Goal: Task Accomplishment & Management: Manage account settings

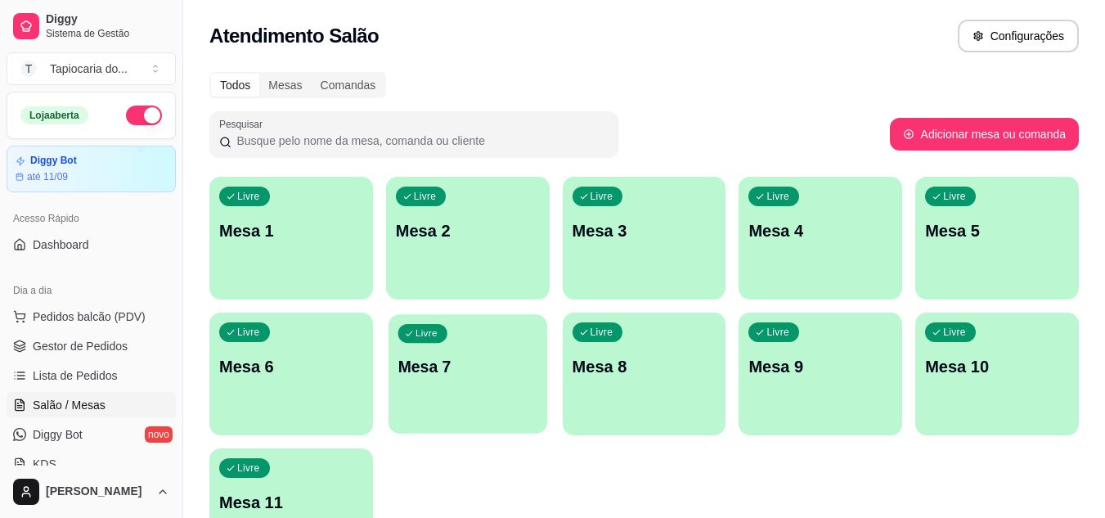
click at [486, 397] on div "Livre Mesa 7" at bounding box center [467, 364] width 159 height 100
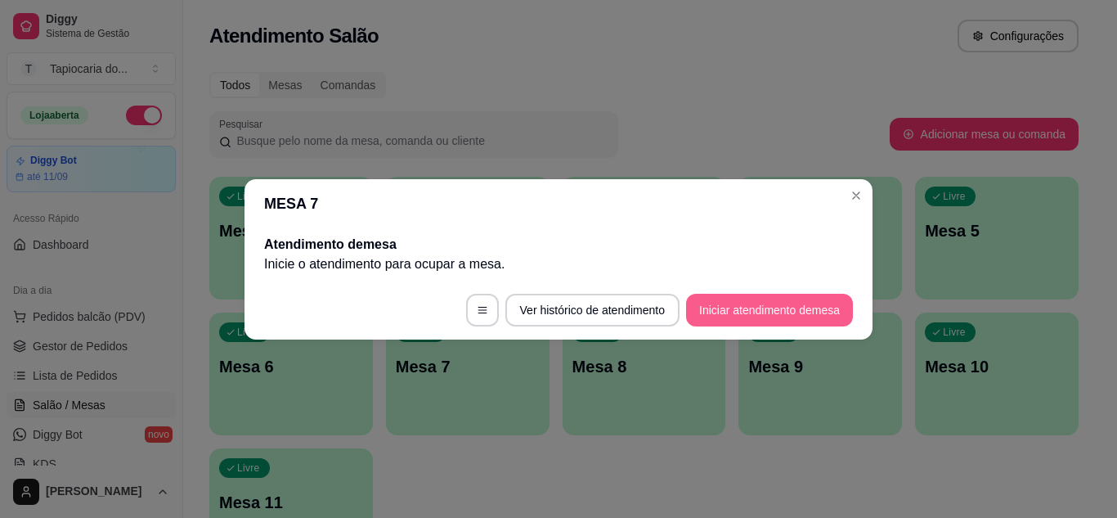
click at [777, 299] on button "Iniciar atendimento de mesa" at bounding box center [769, 310] width 167 height 33
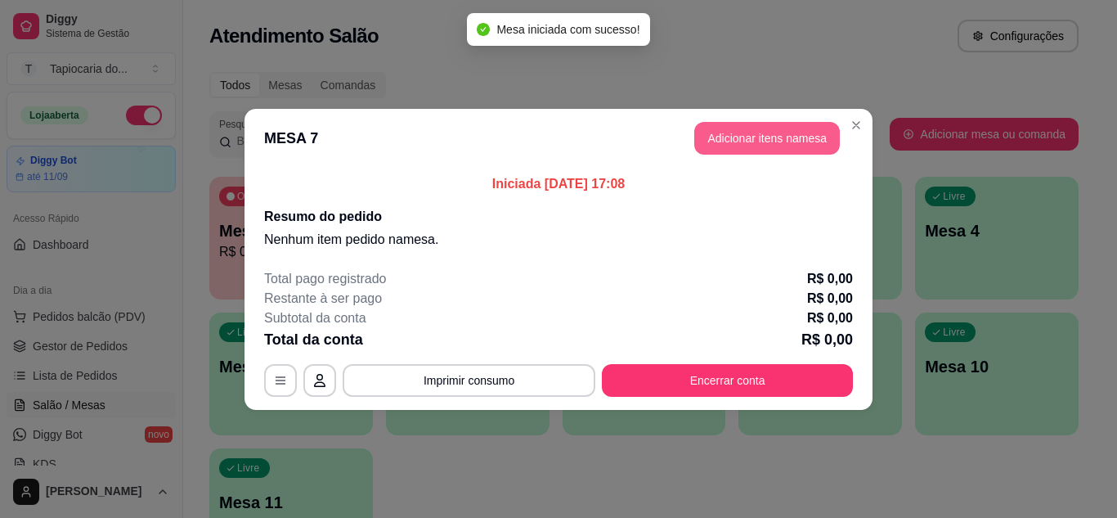
click at [771, 140] on button "Adicionar itens na mesa" at bounding box center [767, 138] width 146 height 33
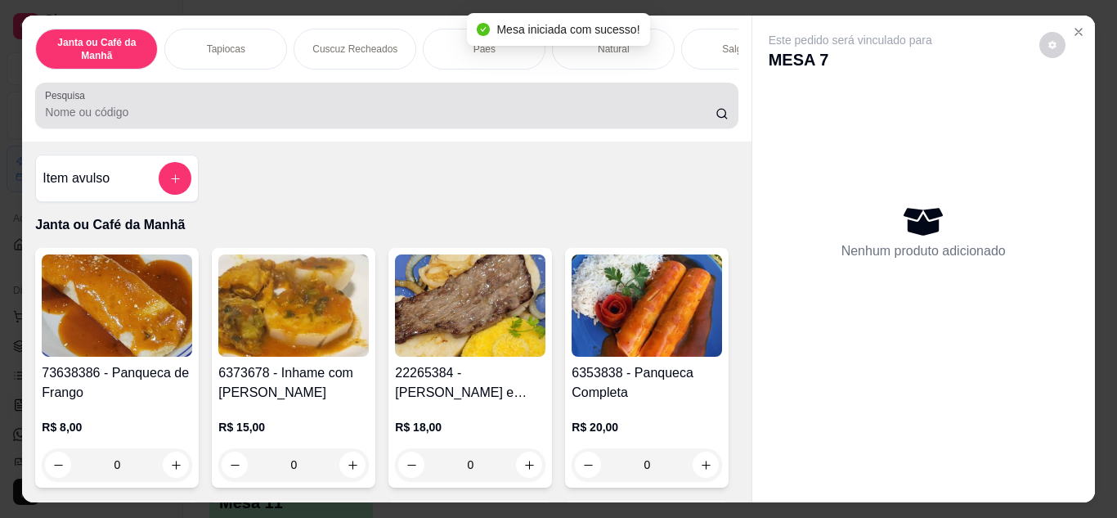
click at [648, 120] on input "Pesquisa" at bounding box center [380, 112] width 671 height 16
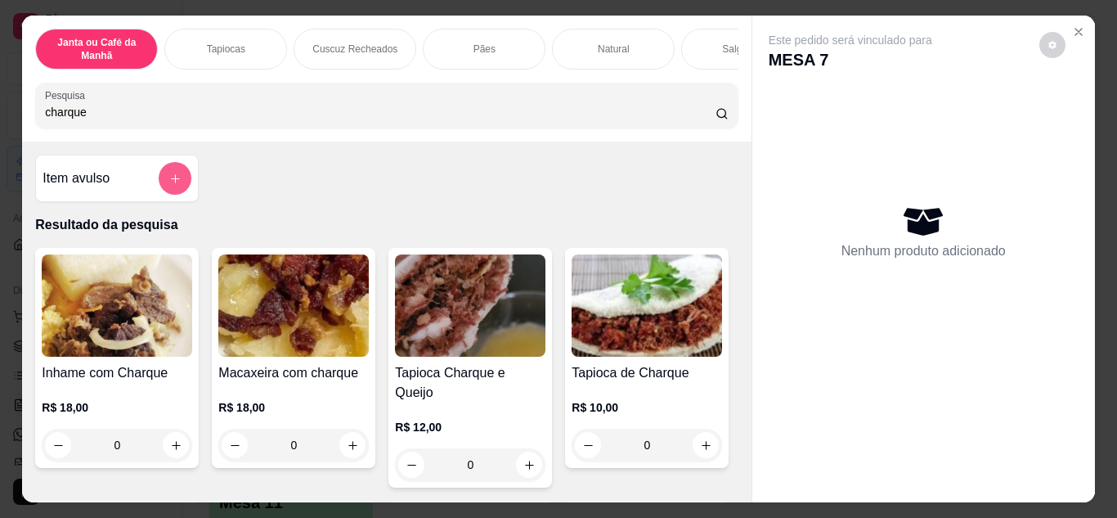
type input "charque"
click at [177, 181] on button "add-separate-item" at bounding box center [175, 179] width 32 height 32
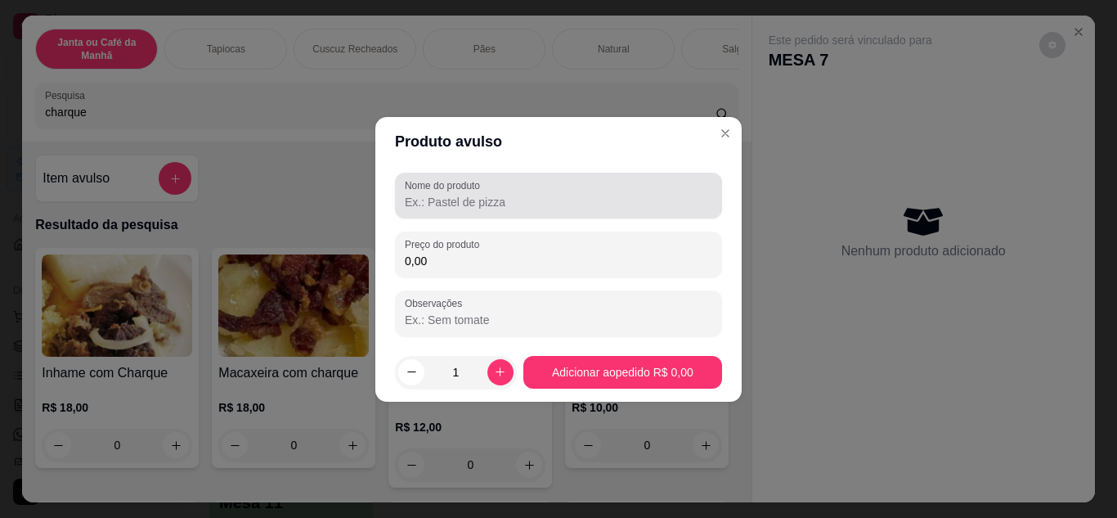
click at [527, 223] on div "Nome do produto Preço do produto 0,00 Observações" at bounding box center [558, 255] width 327 height 164
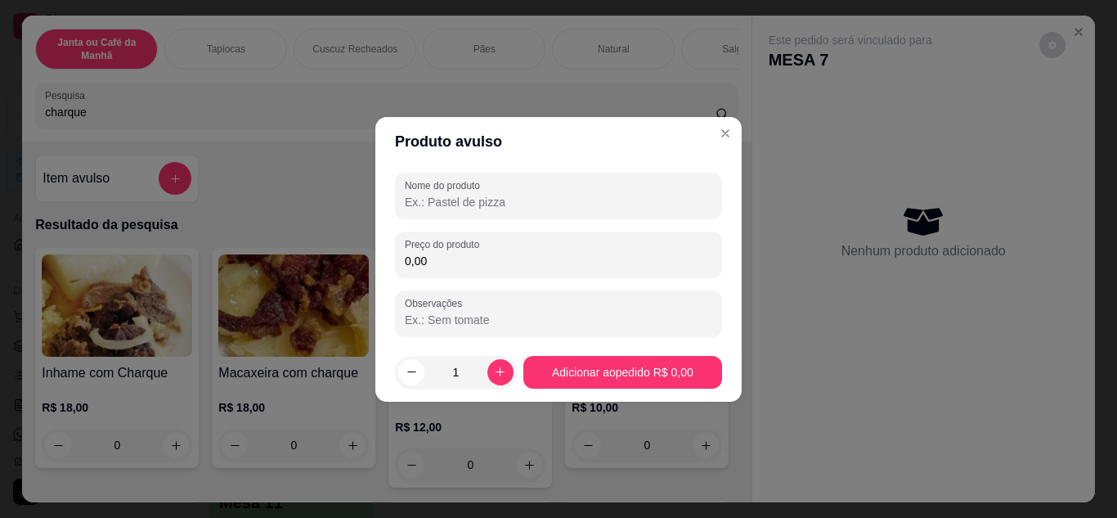
click at [525, 204] on input "Nome do produto" at bounding box center [558, 202] width 307 height 16
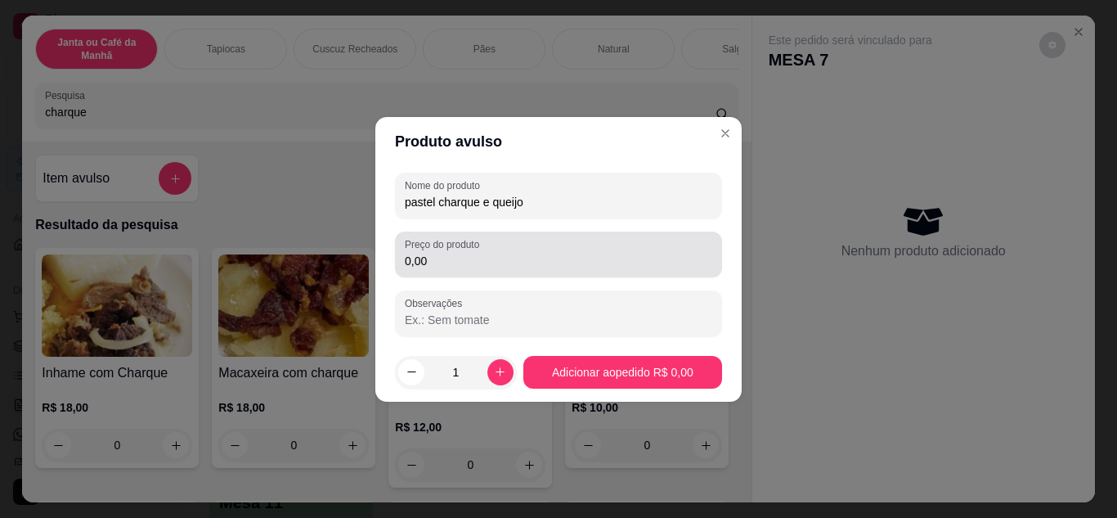
type input "pastel charque e queijo"
click at [545, 239] on div "0,00" at bounding box center [558, 254] width 307 height 33
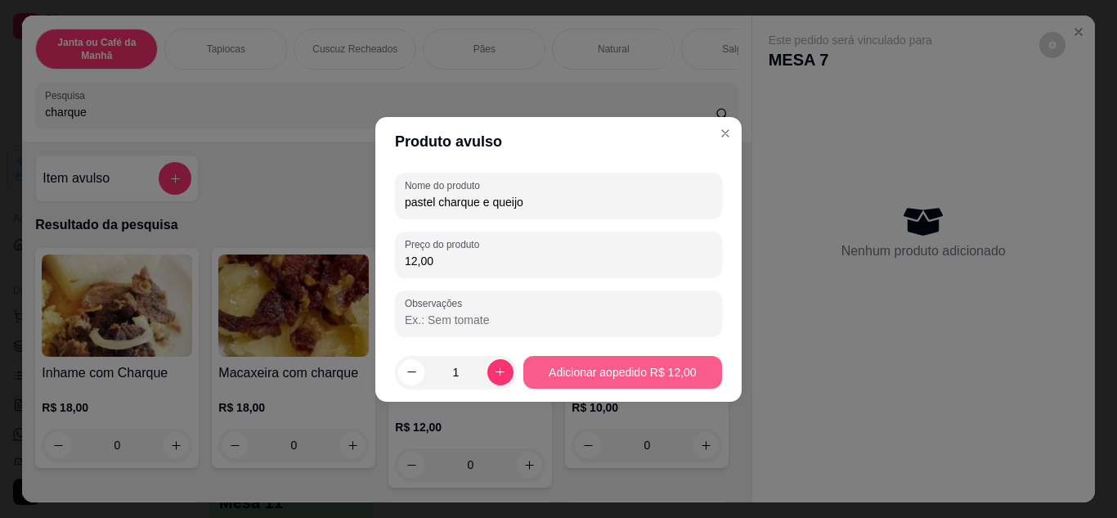
type input "12,00"
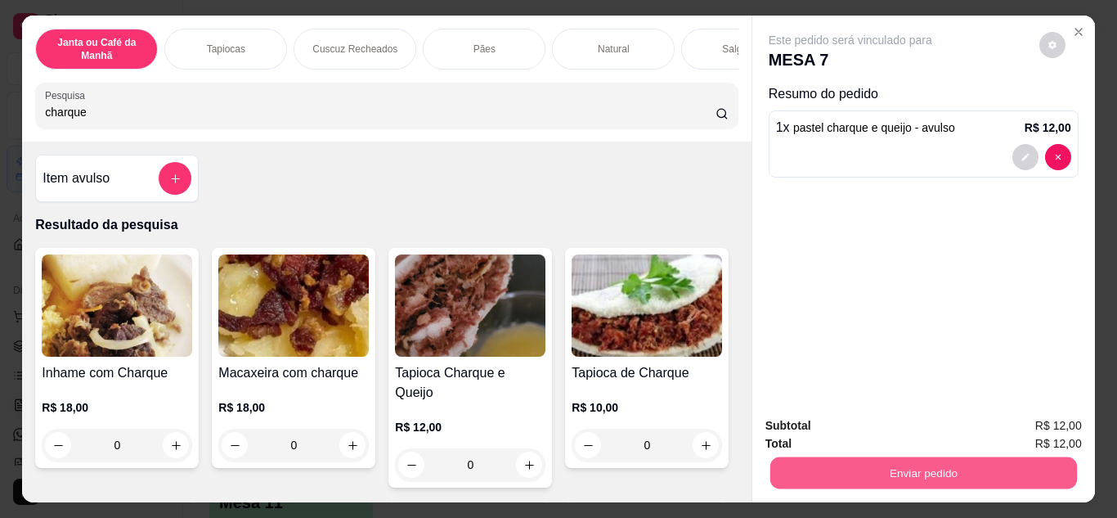
click at [891, 464] on button "Enviar pedido" at bounding box center [922, 473] width 307 height 32
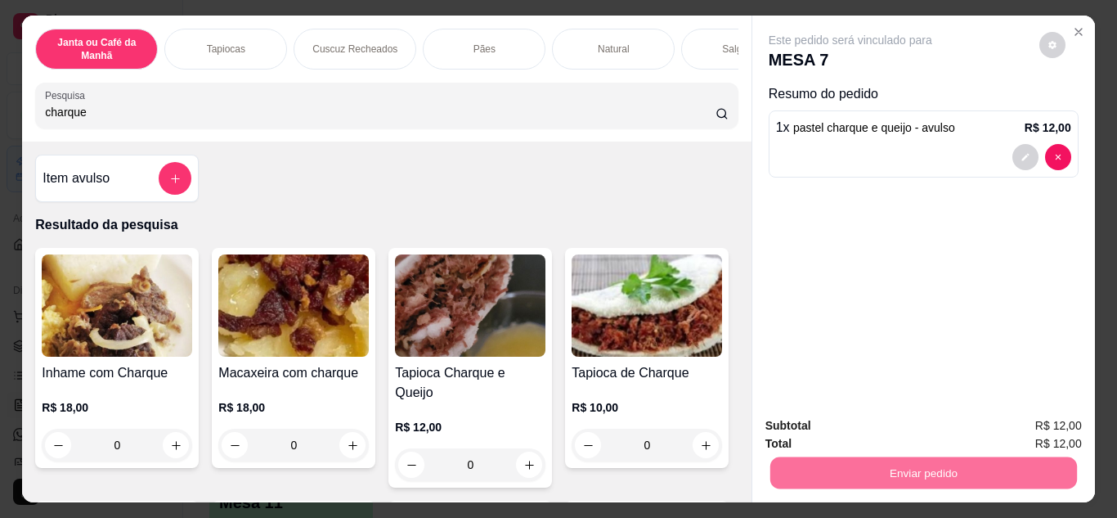
click at [877, 417] on button "Não registrar e enviar pedido" at bounding box center [869, 426] width 170 height 31
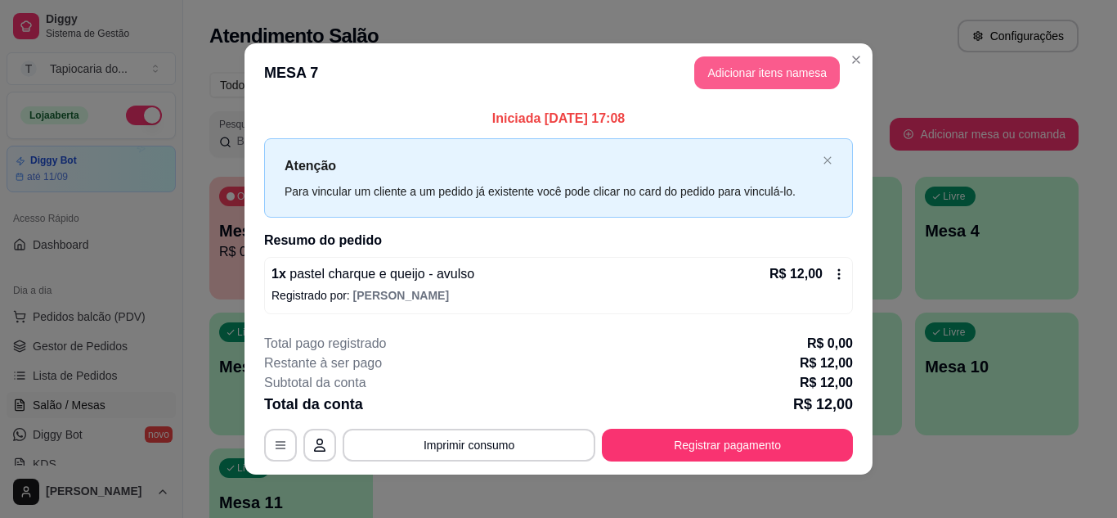
click at [776, 69] on button "Adicionar itens na mesa" at bounding box center [767, 72] width 146 height 33
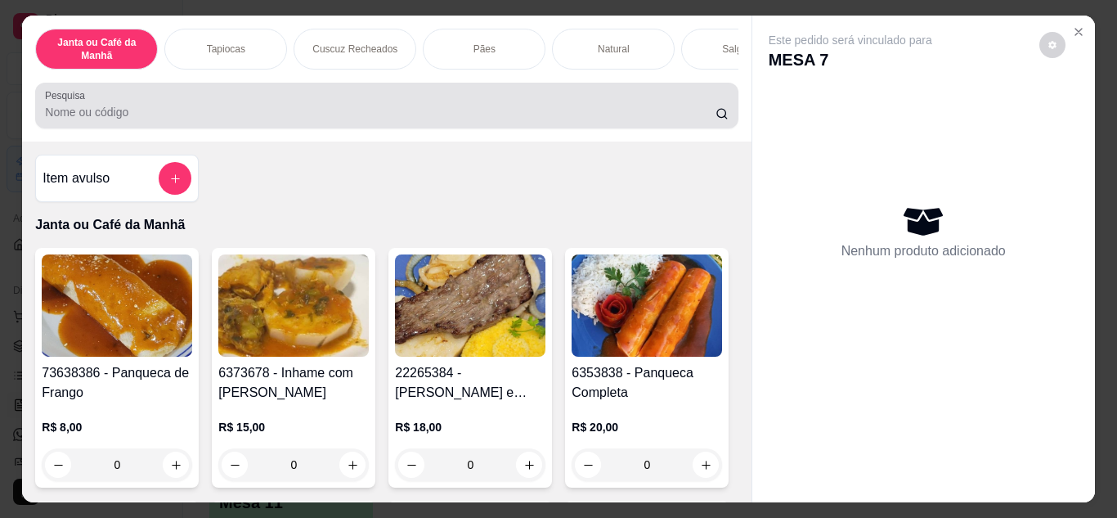
drag, startPoint x: 658, startPoint y: 126, endPoint x: 657, endPoint y: 107, distance: 18.9
click at [657, 120] on input "Pesquisa" at bounding box center [380, 112] width 671 height 16
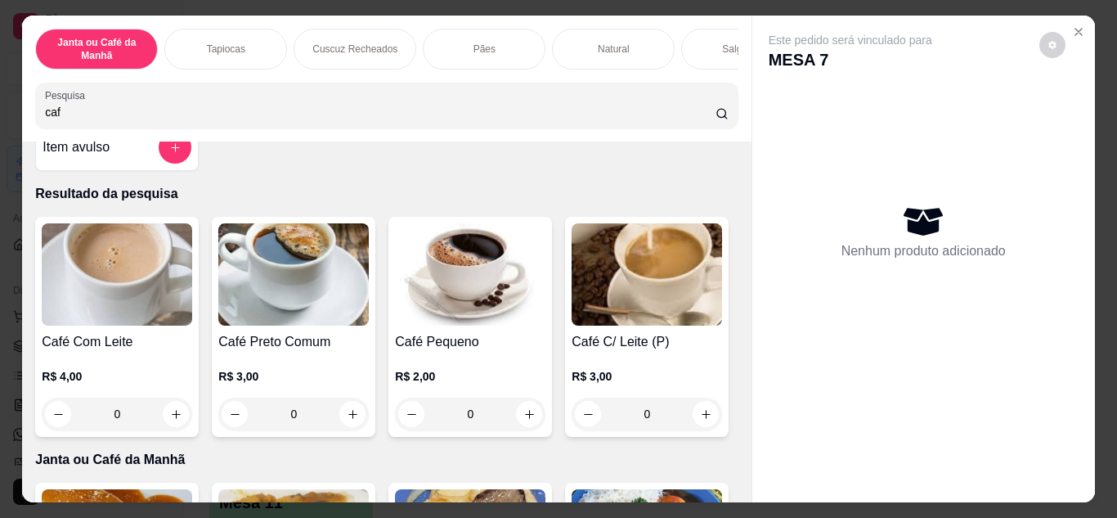
scroll to position [82, 0]
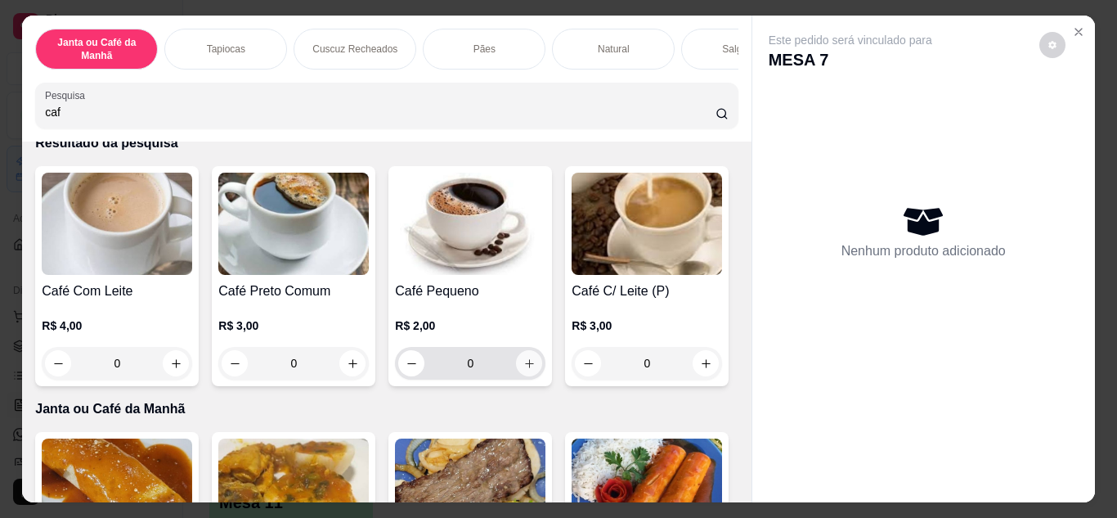
type input "caf"
click at [530, 370] on button "increase-product-quantity" at bounding box center [529, 362] width 25 height 25
type input "1"
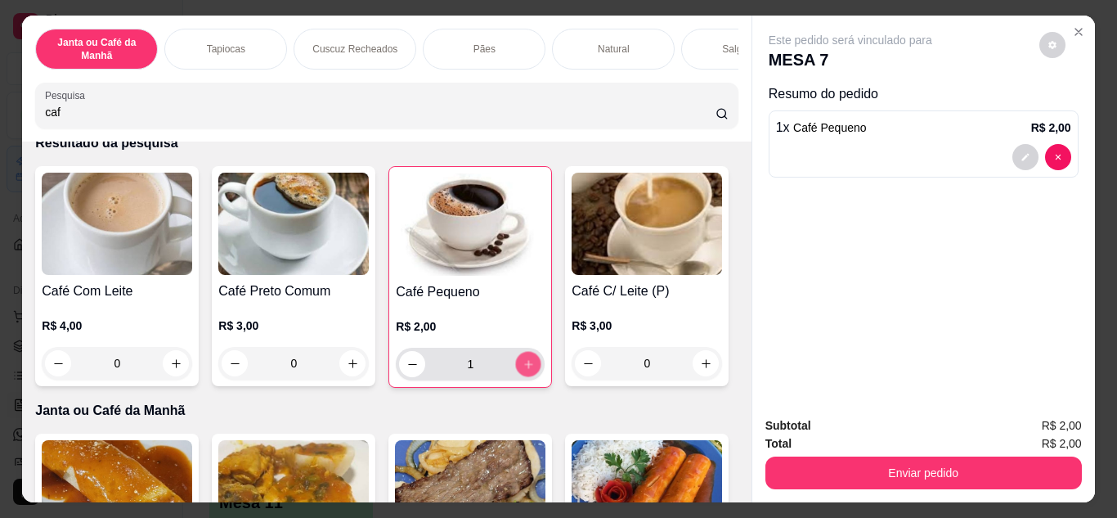
click at [530, 370] on button "increase-product-quantity" at bounding box center [528, 363] width 25 height 25
type input "2"
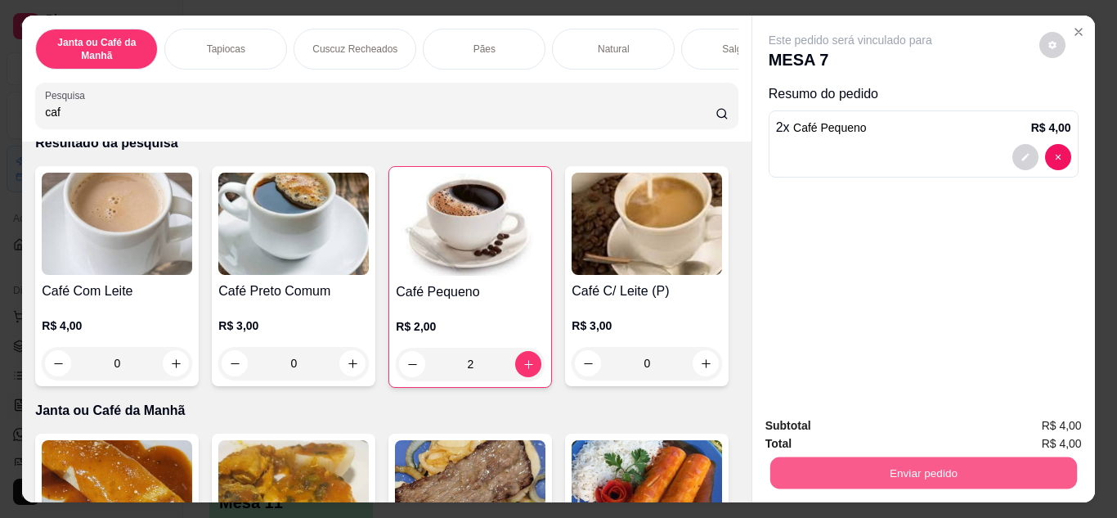
click at [860, 470] on button "Enviar pedido" at bounding box center [922, 473] width 307 height 32
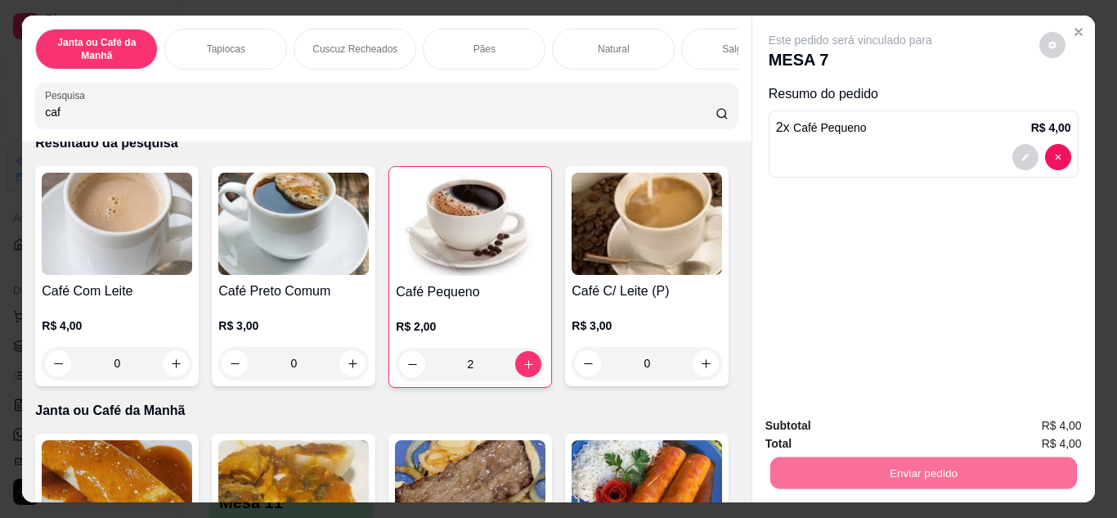
click at [848, 416] on button "Não registrar e enviar pedido" at bounding box center [869, 426] width 170 height 31
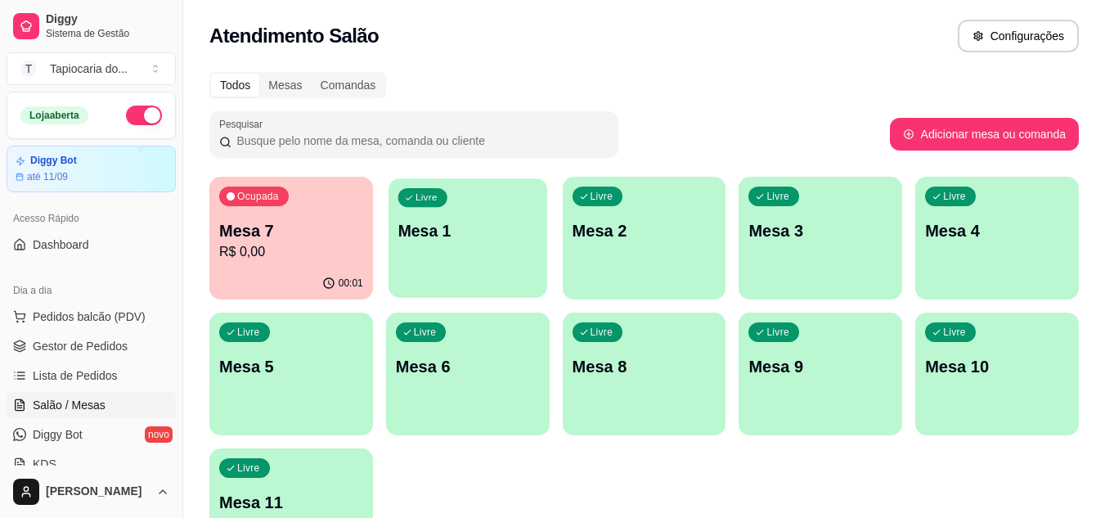
click at [467, 238] on p "Mesa 1" at bounding box center [467, 231] width 140 height 22
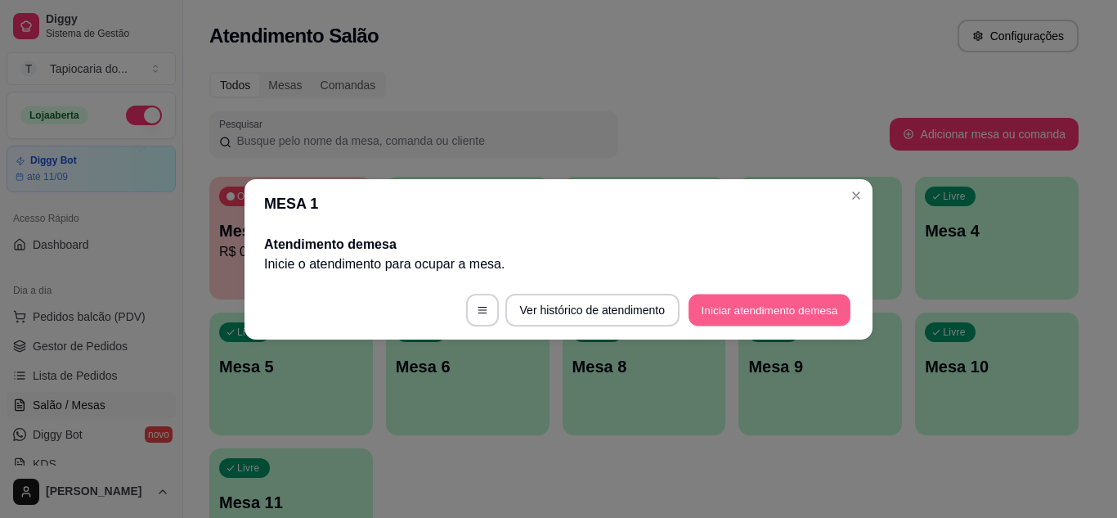
click at [747, 298] on button "Iniciar atendimento de mesa" at bounding box center [770, 310] width 162 height 32
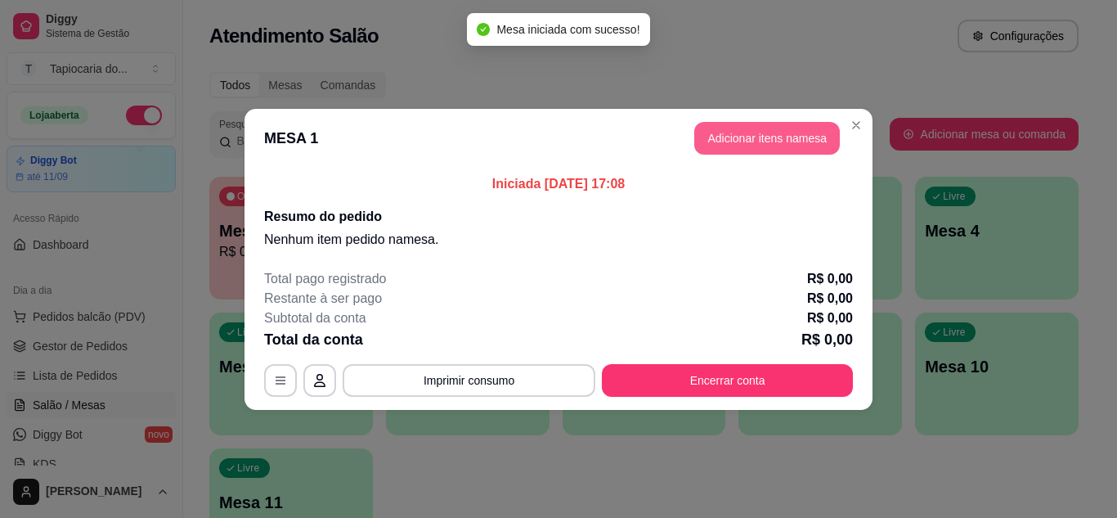
click at [703, 148] on button "Adicionar itens na mesa" at bounding box center [767, 138] width 146 height 33
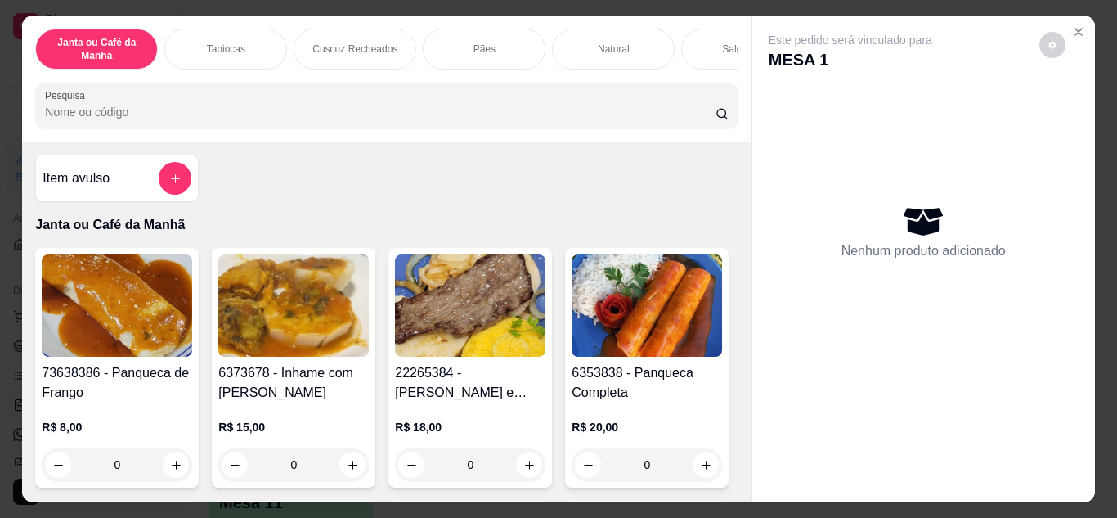
drag, startPoint x: 545, startPoint y: 135, endPoint x: 548, endPoint y: 114, distance: 20.7
click at [545, 133] on div "Janta ou Café da Manhã Tapiocas Cuscuz Recheados Pães Natural Salgados Tapiocas…" at bounding box center [386, 79] width 729 height 126
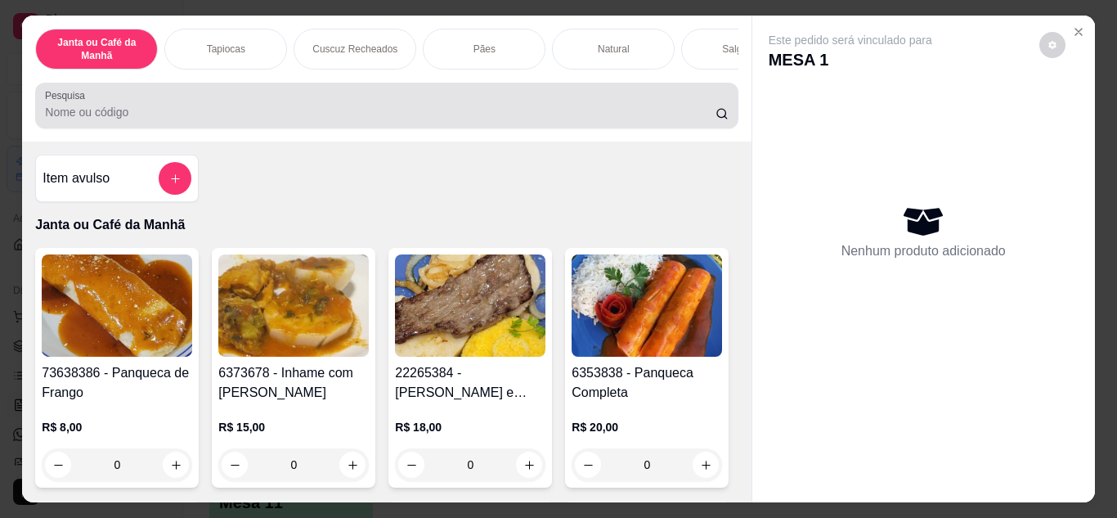
click at [549, 109] on div at bounding box center [386, 105] width 683 height 33
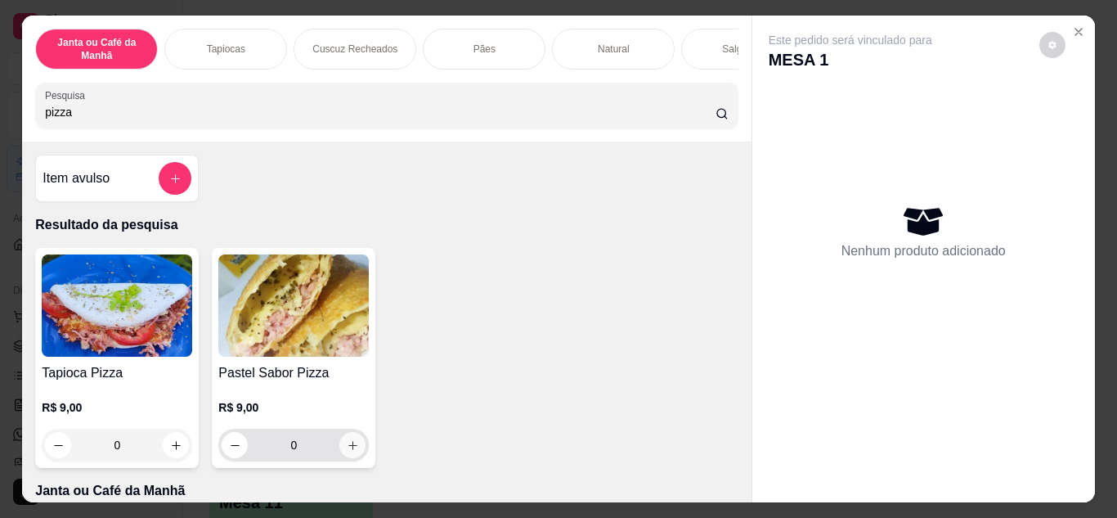
type input "pizza"
click at [339, 451] on button "increase-product-quantity" at bounding box center [352, 445] width 26 height 26
type input "1"
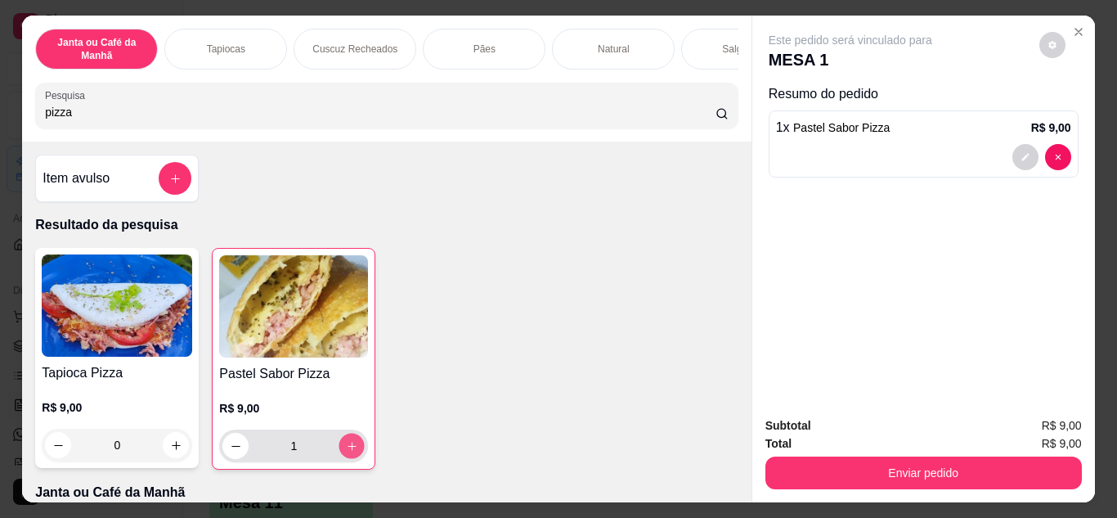
click at [339, 451] on button "increase-product-quantity" at bounding box center [351, 445] width 25 height 25
type input "2"
click at [339, 451] on button "increase-product-quantity" at bounding box center [351, 445] width 25 height 25
type input "3"
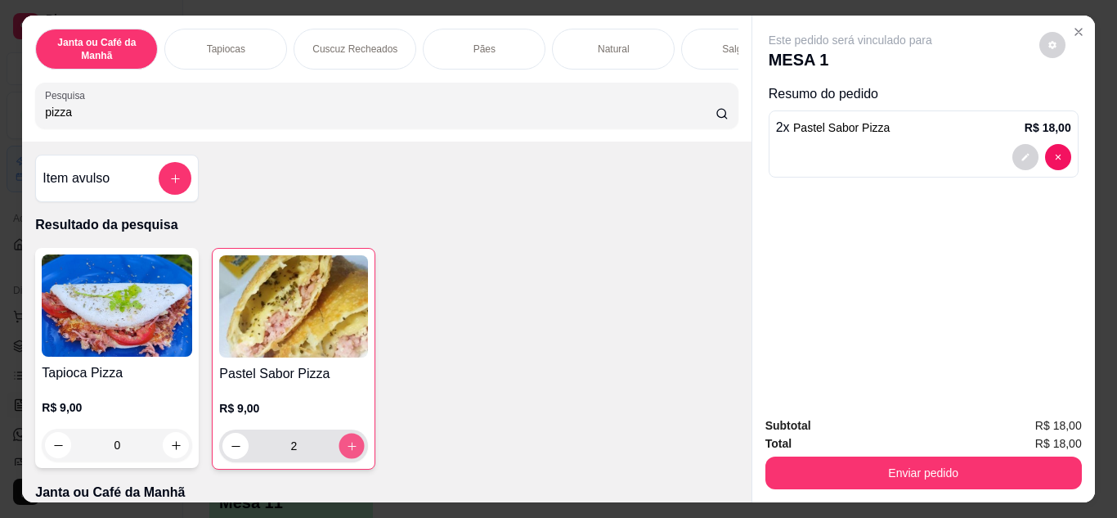
type input "3"
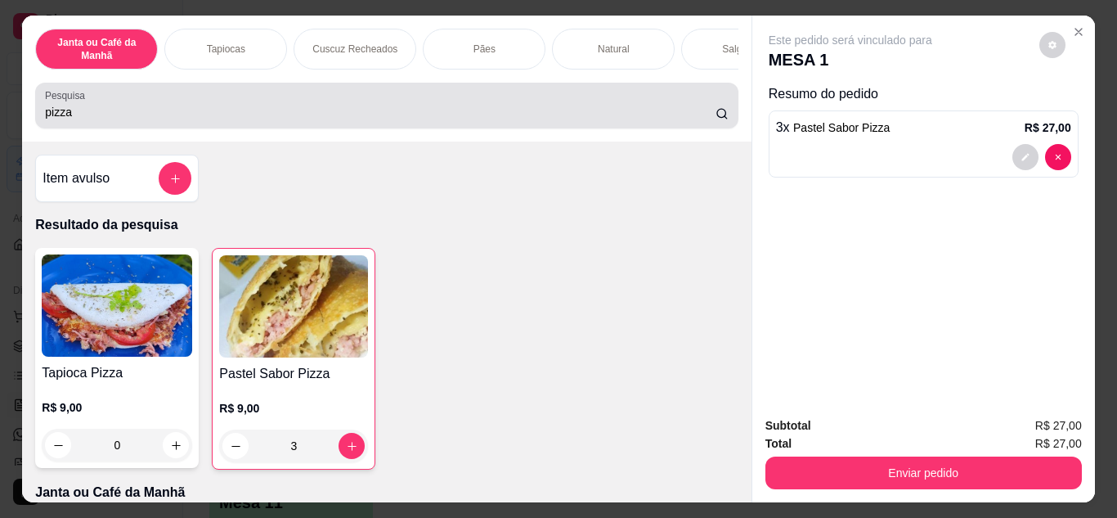
click at [479, 107] on div "pizza" at bounding box center [386, 105] width 683 height 33
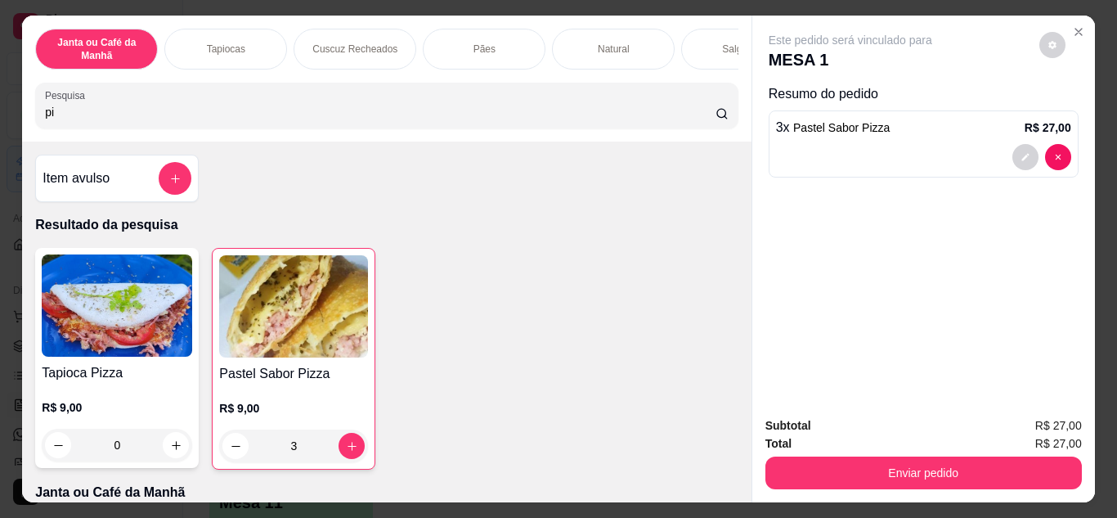
type input "p"
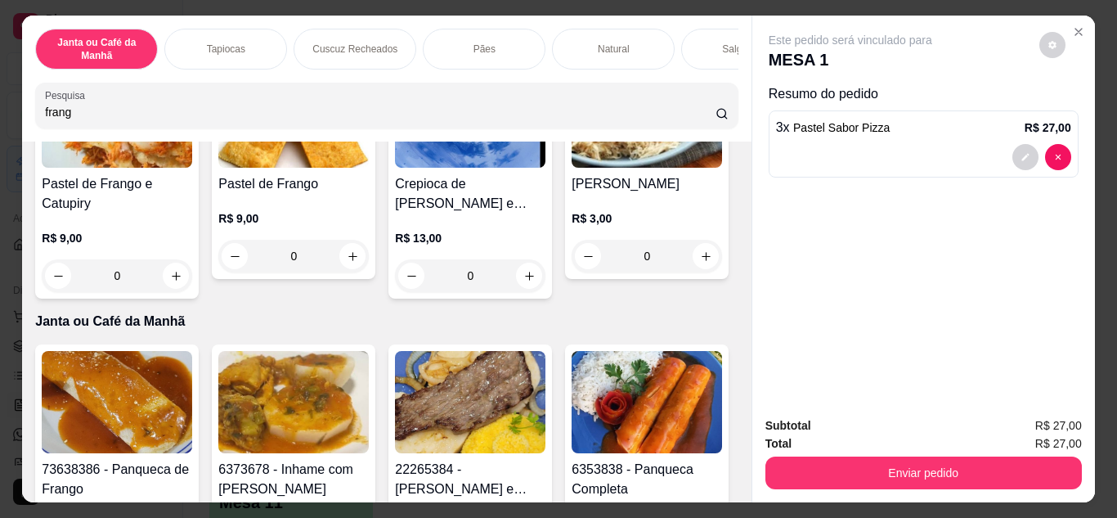
scroll to position [736, 0]
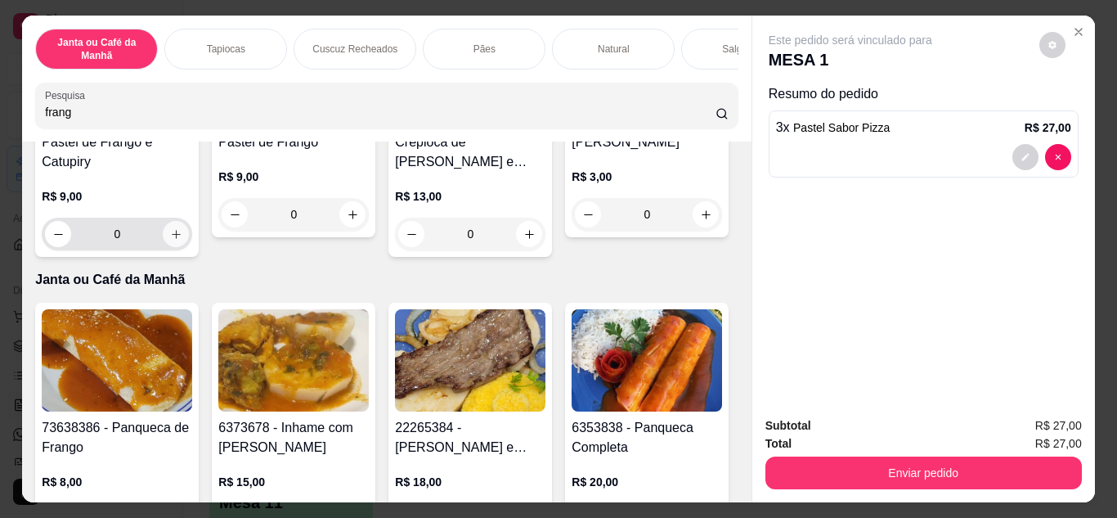
type input "frang"
click at [189, 247] on button "increase-product-quantity" at bounding box center [176, 234] width 26 height 26
type input "1"
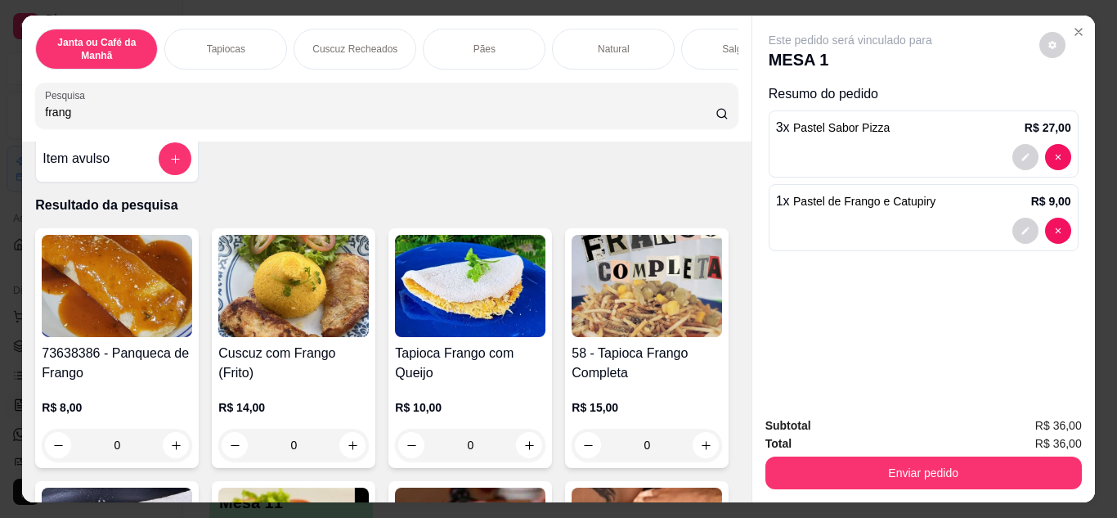
scroll to position [0, 0]
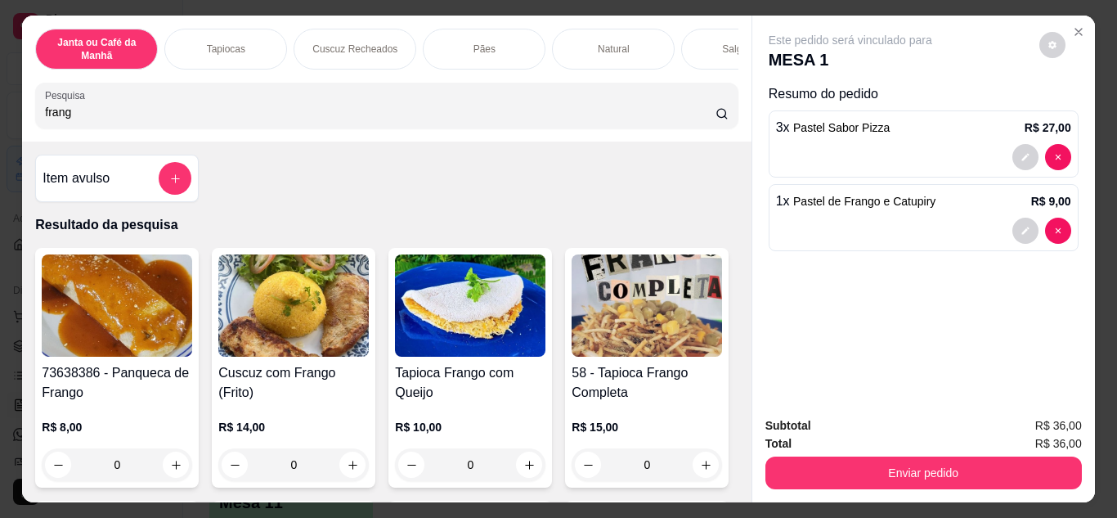
click at [559, 118] on input "frang" at bounding box center [380, 112] width 671 height 16
type input "f"
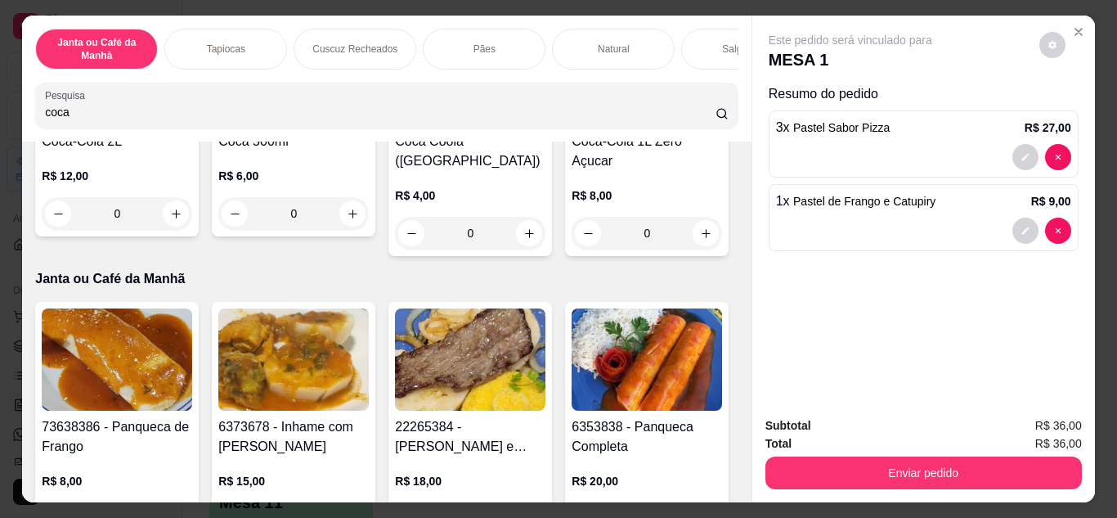
scroll to position [491, 0]
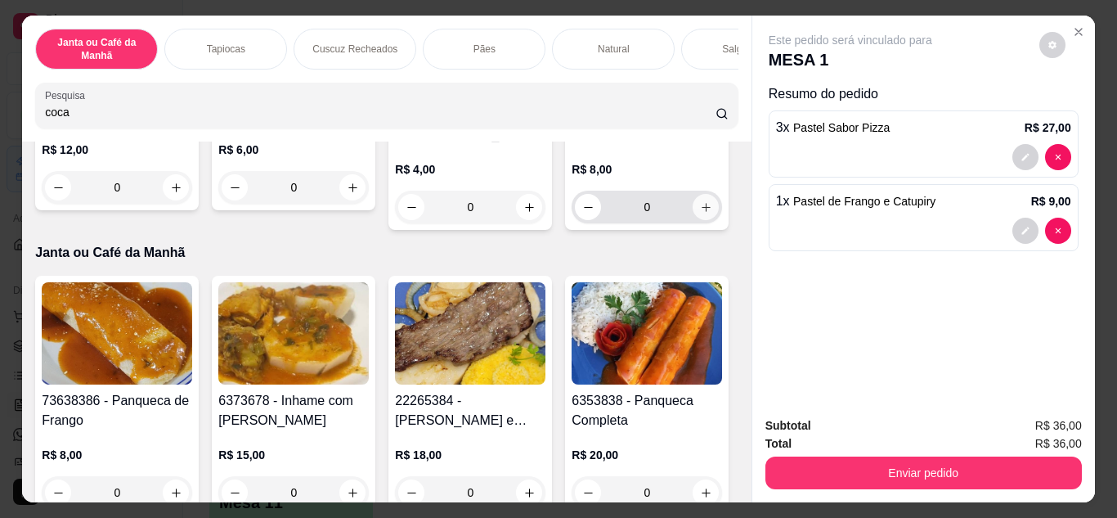
type input "coca"
click at [702, 211] on icon "increase-product-quantity" at bounding box center [706, 207] width 8 height 8
type input "1"
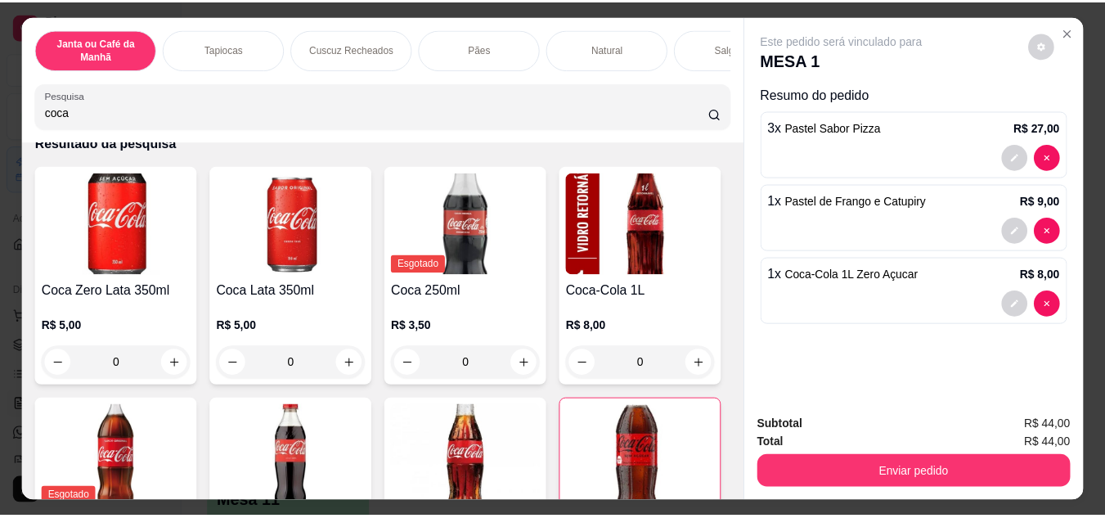
scroll to position [0, 0]
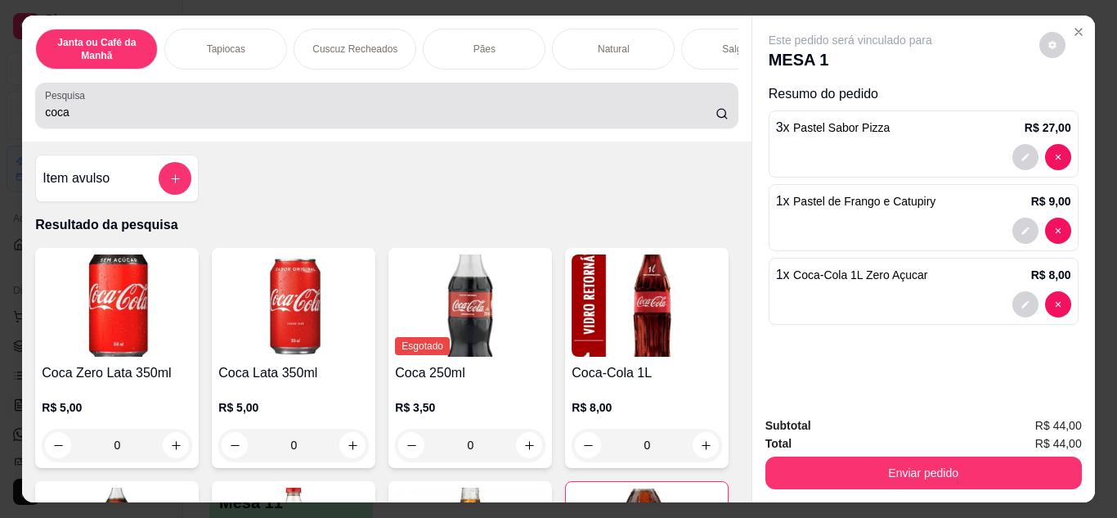
click at [421, 120] on input "coca" at bounding box center [380, 112] width 671 height 16
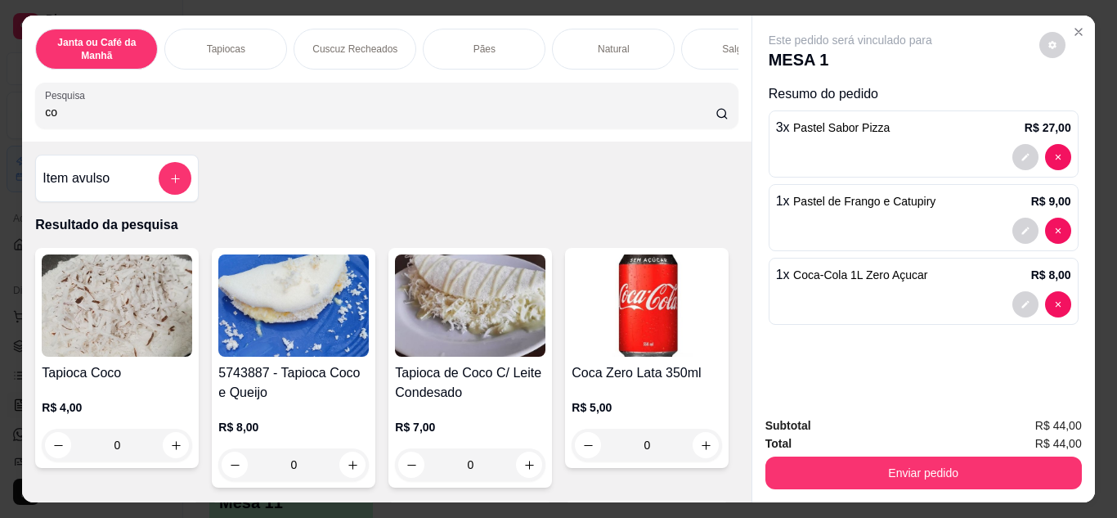
type input "c"
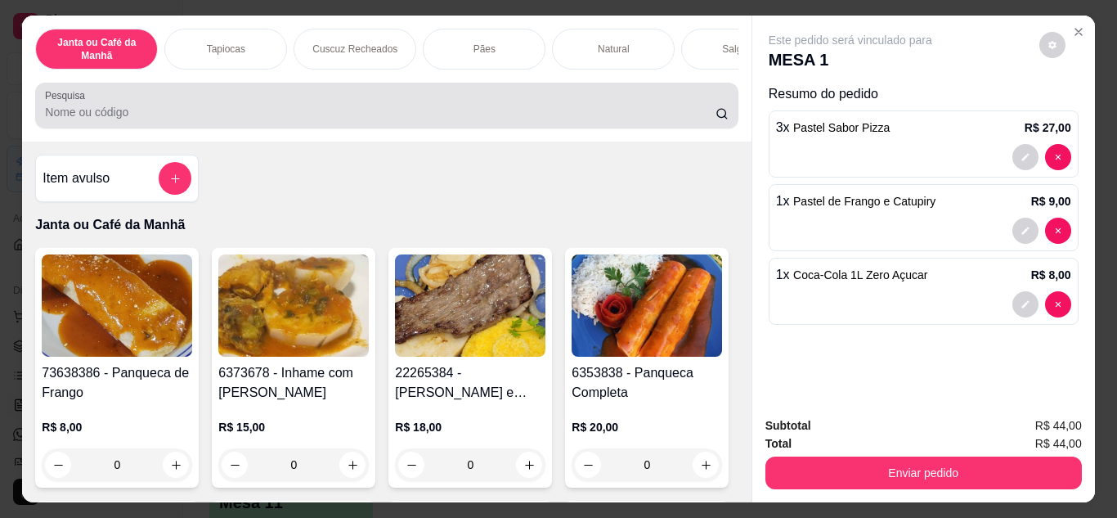
click at [193, 97] on div at bounding box center [386, 105] width 683 height 33
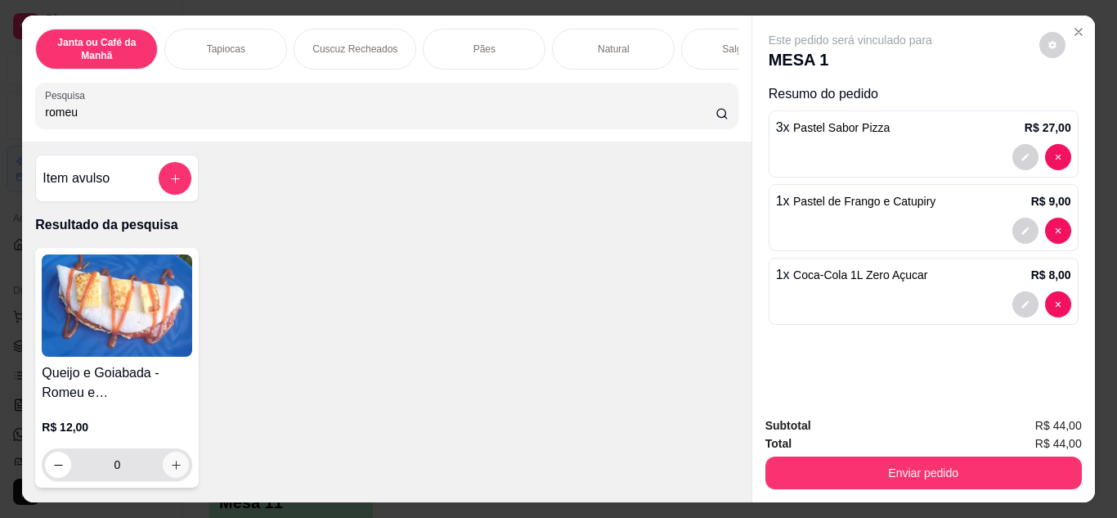
type input "romeu"
click at [174, 468] on icon "increase-product-quantity" at bounding box center [176, 465] width 12 height 12
type input "1"
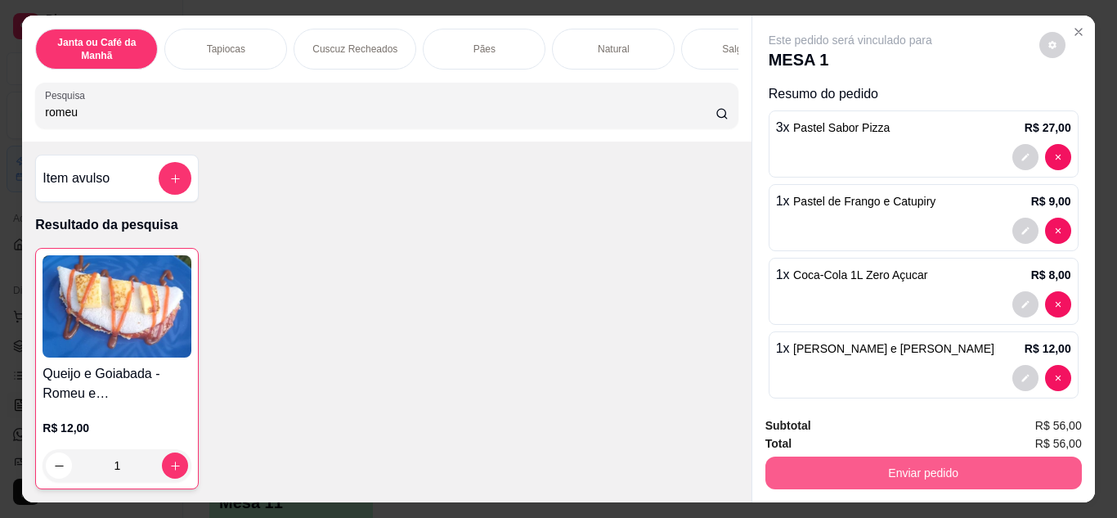
click at [890, 478] on button "Enviar pedido" at bounding box center [923, 472] width 316 height 33
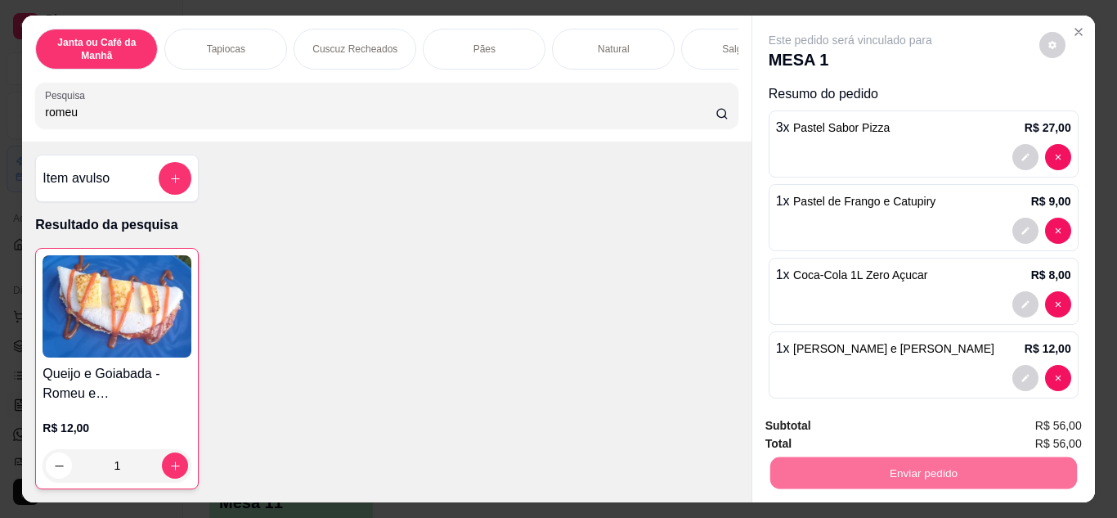
click at [882, 422] on button "Não registrar e enviar pedido" at bounding box center [869, 426] width 165 height 30
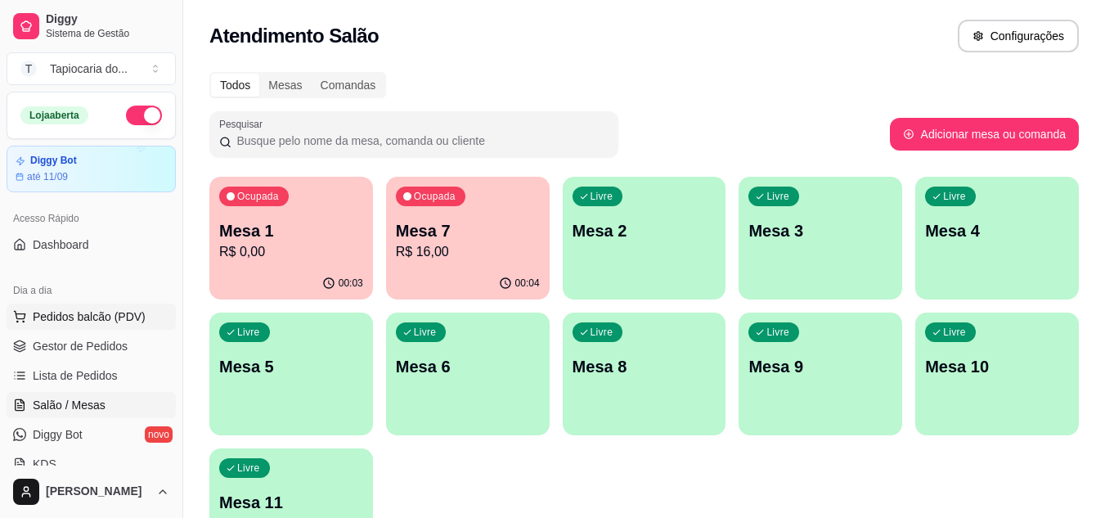
click at [93, 329] on button "Pedidos balcão (PDV)" at bounding box center [91, 316] width 169 height 26
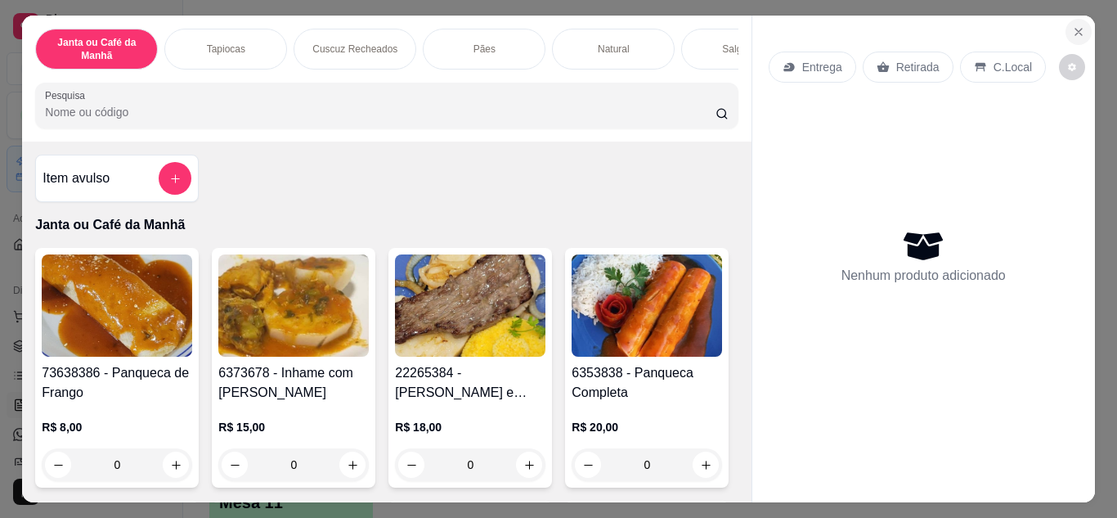
click at [1072, 26] on icon "Close" at bounding box center [1078, 31] width 13 height 13
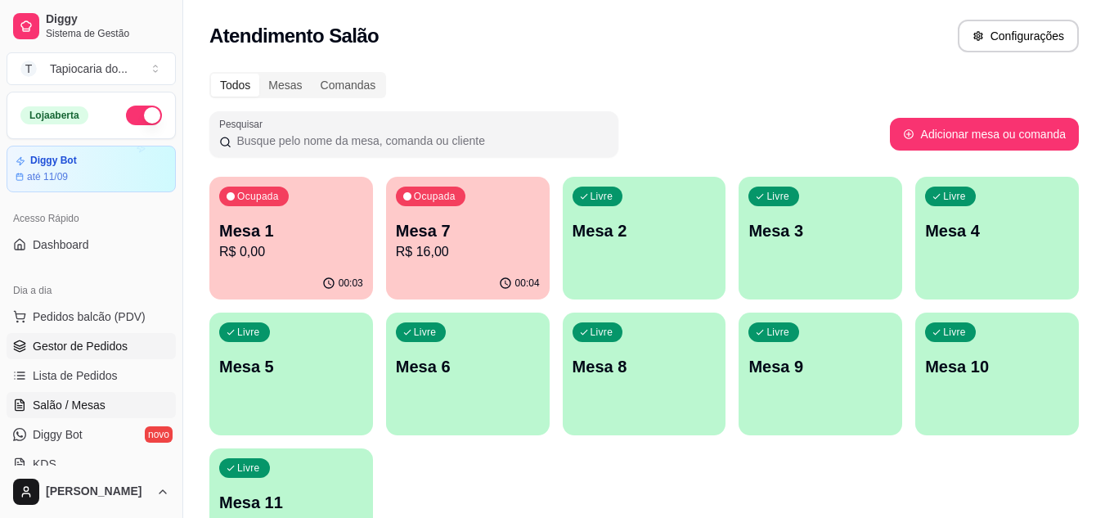
click at [67, 354] on link "Gestor de Pedidos" at bounding box center [91, 346] width 169 height 26
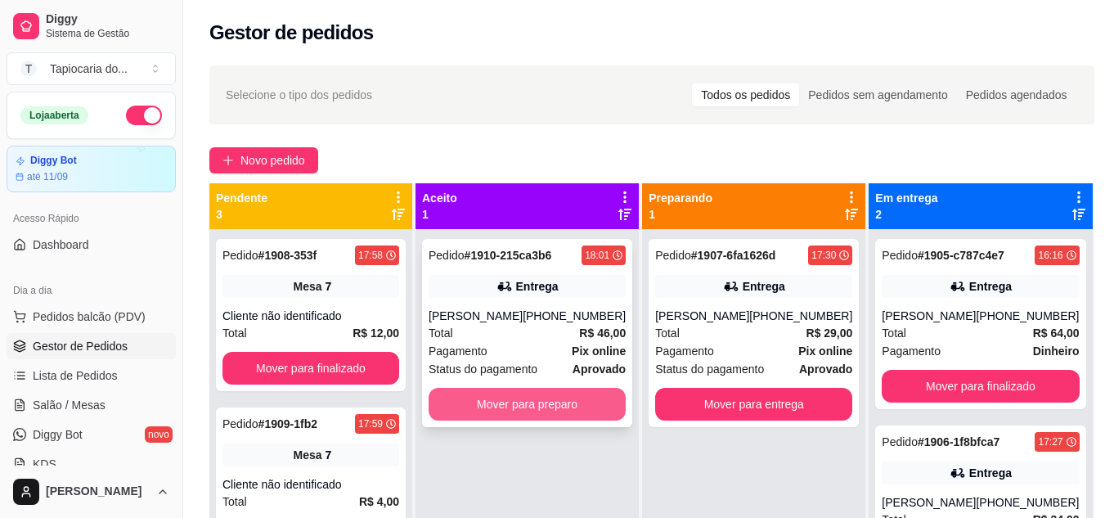
click at [475, 394] on button "Mover para preparo" at bounding box center [526, 404] width 197 height 33
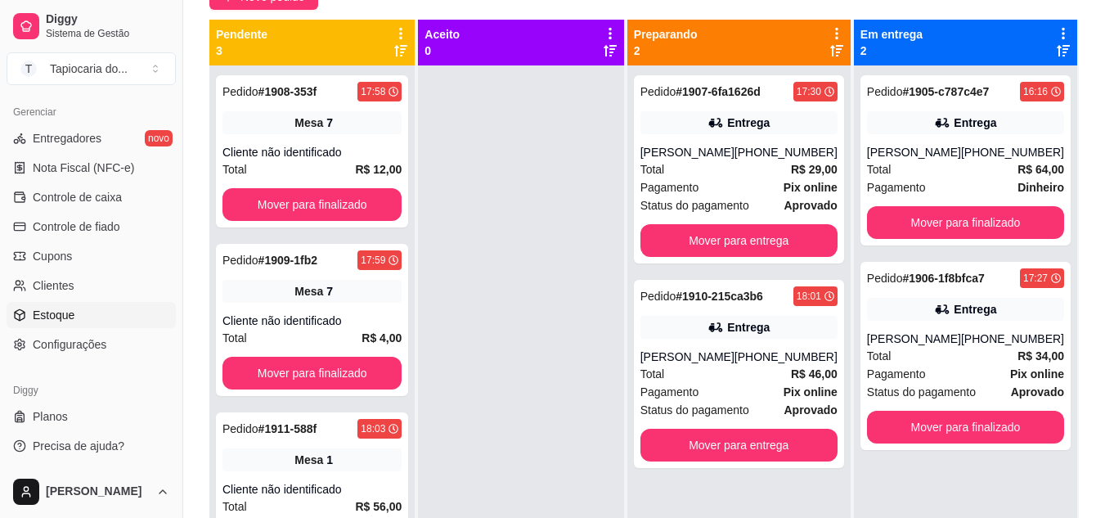
scroll to position [577, 0]
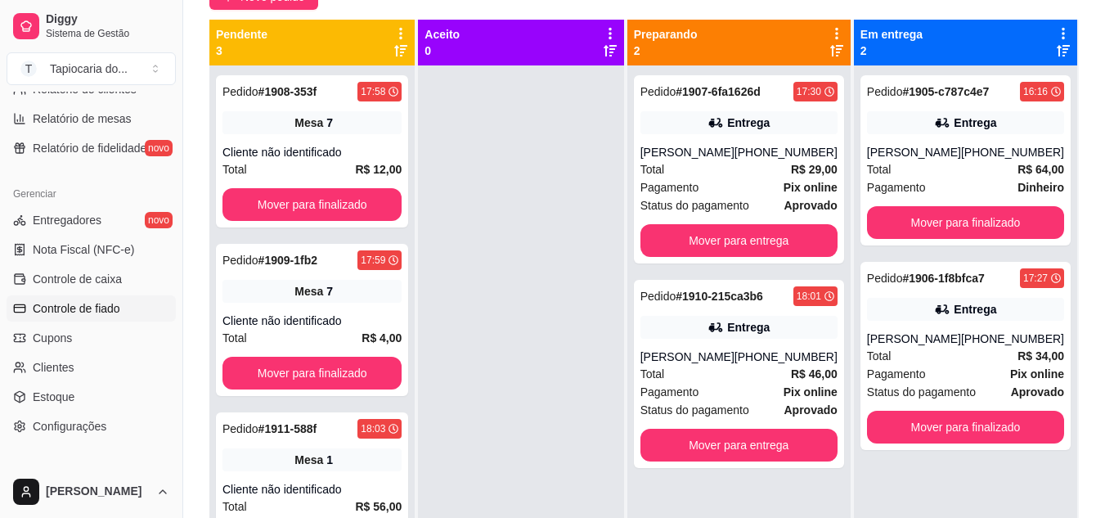
click at [86, 310] on span "Controle de fiado" at bounding box center [76, 308] width 87 height 16
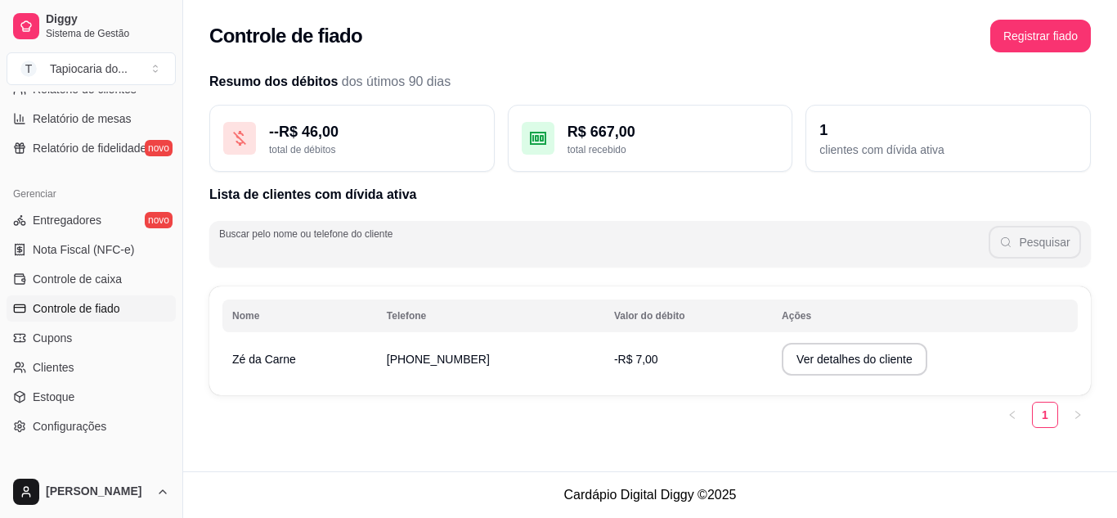
click at [867, 257] on input "Buscar pelo nome ou telefone do cliente" at bounding box center [603, 250] width 769 height 16
type input "zé do"
click at [1072, 29] on button "Registrar fiado" at bounding box center [1040, 36] width 101 height 33
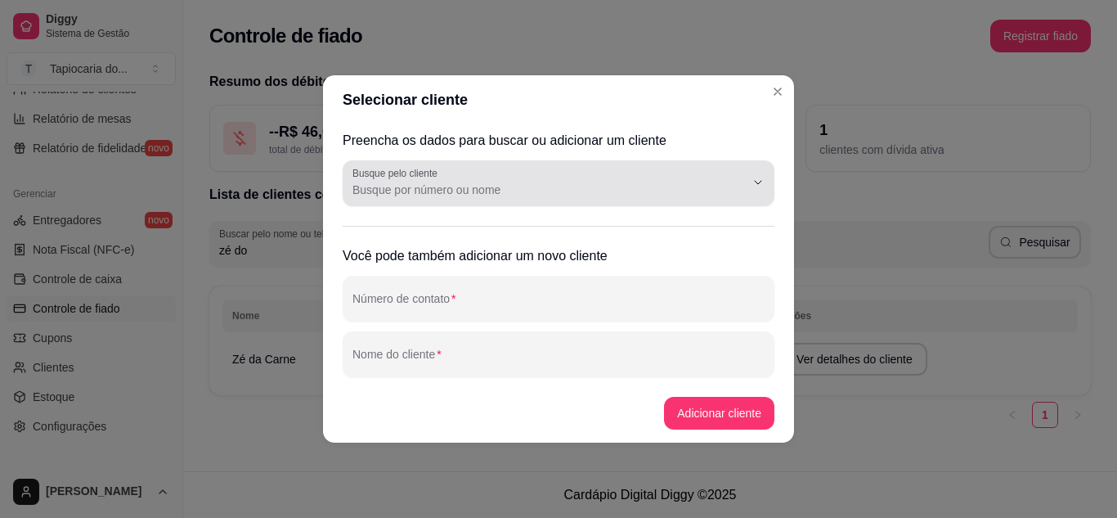
click at [453, 176] on div at bounding box center [558, 183] width 412 height 33
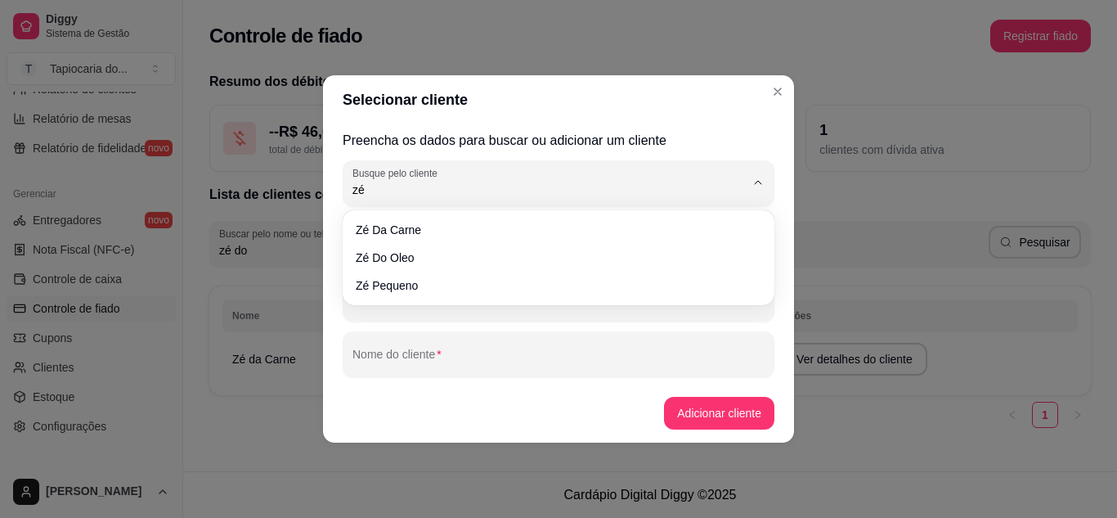
type input "zé"
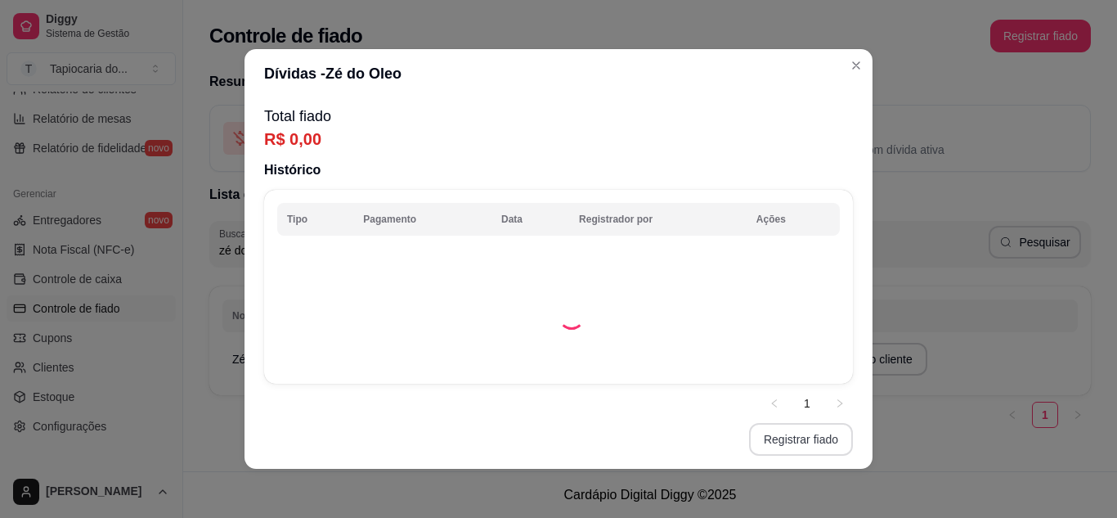
click at [787, 437] on button "Registrar fiado" at bounding box center [801, 439] width 104 height 33
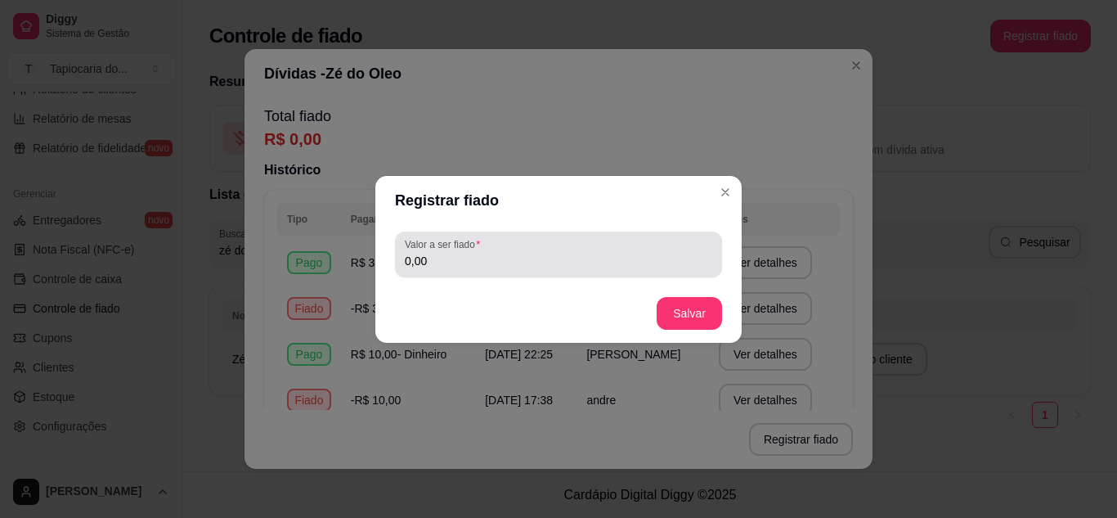
click at [518, 253] on input "0,00" at bounding box center [558, 261] width 307 height 16
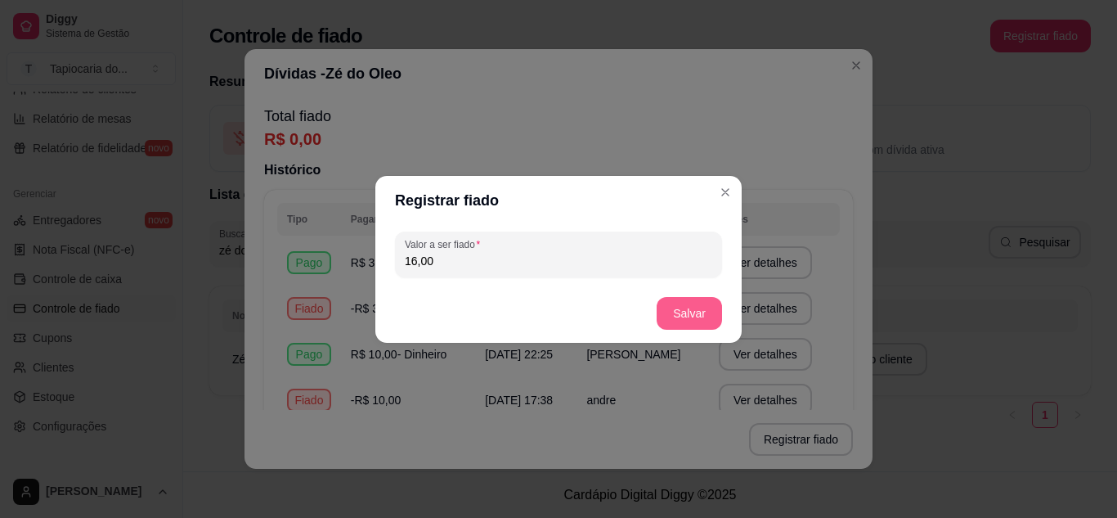
type input "16,00"
click at [706, 305] on button "Salvar" at bounding box center [689, 313] width 65 height 33
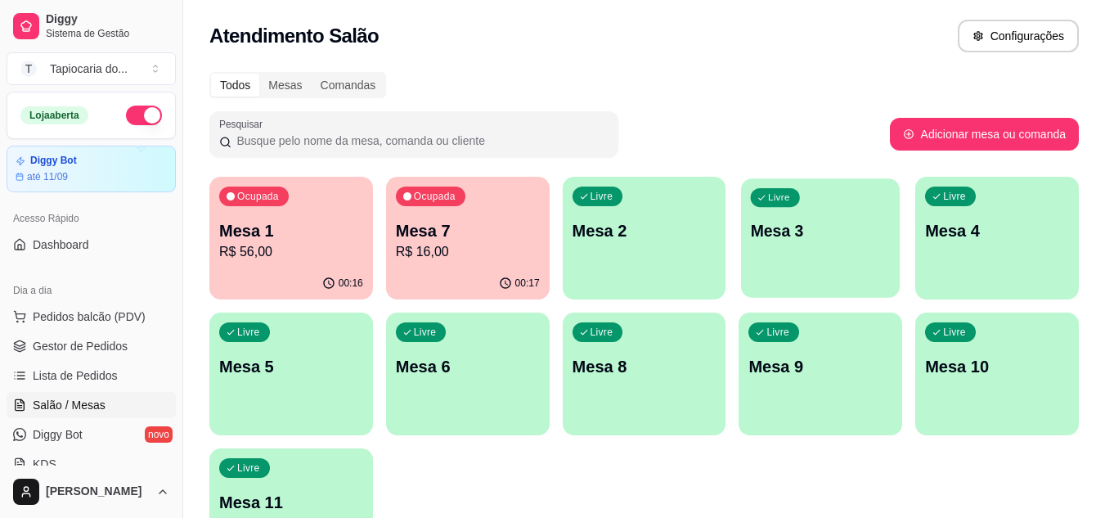
click at [815, 241] on p "Mesa 3" at bounding box center [821, 231] width 140 height 22
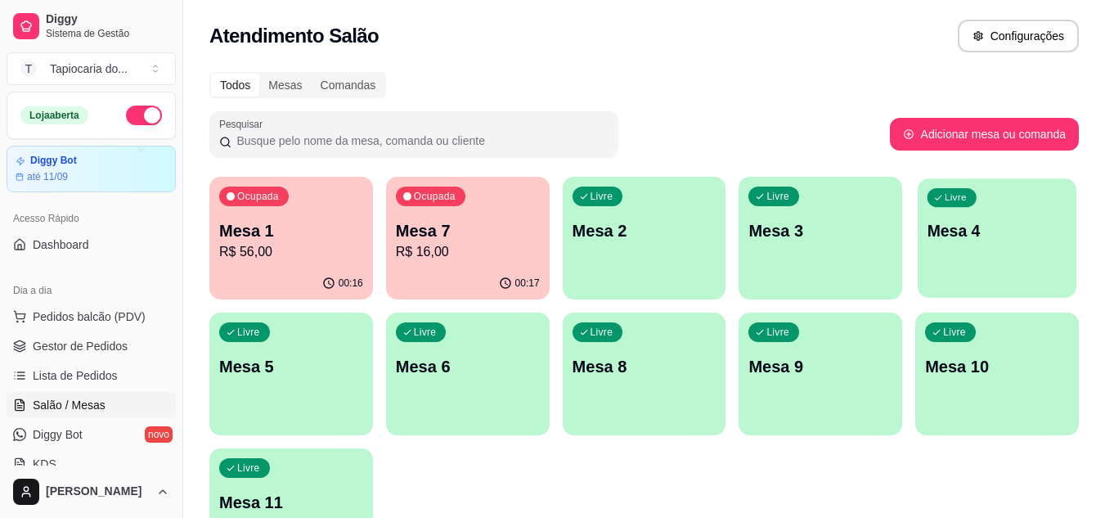
click at [991, 212] on div "Livre Mesa 4" at bounding box center [997, 228] width 159 height 100
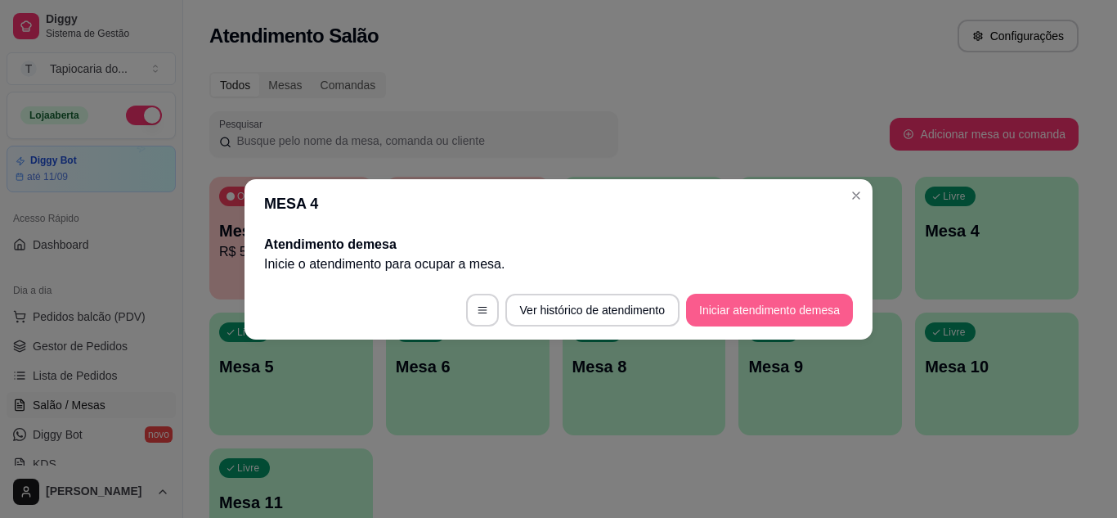
click at [723, 310] on button "Iniciar atendimento de mesa" at bounding box center [769, 310] width 167 height 33
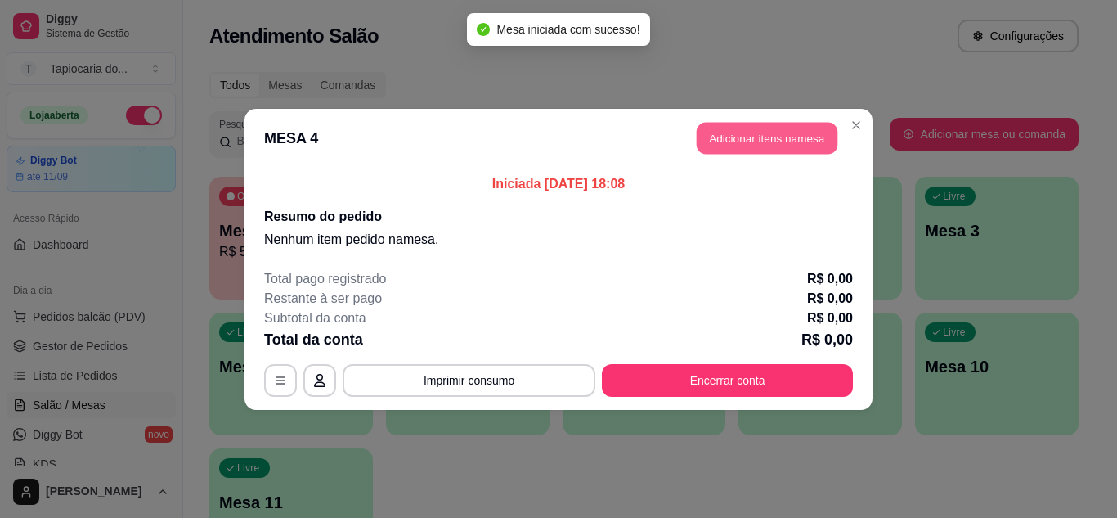
click at [812, 145] on button "Adicionar itens na mesa" at bounding box center [767, 138] width 141 height 32
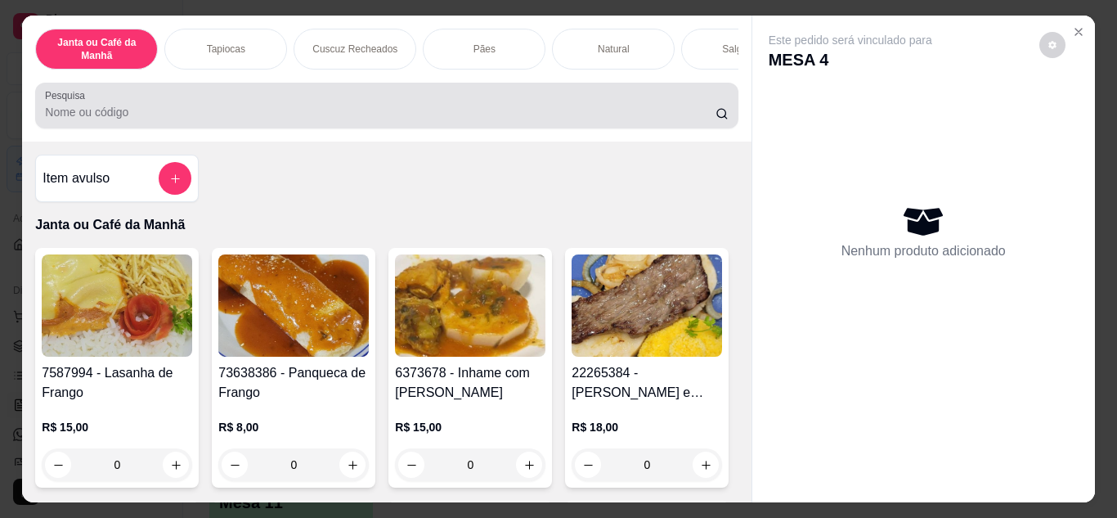
click at [670, 122] on div at bounding box center [386, 105] width 683 height 33
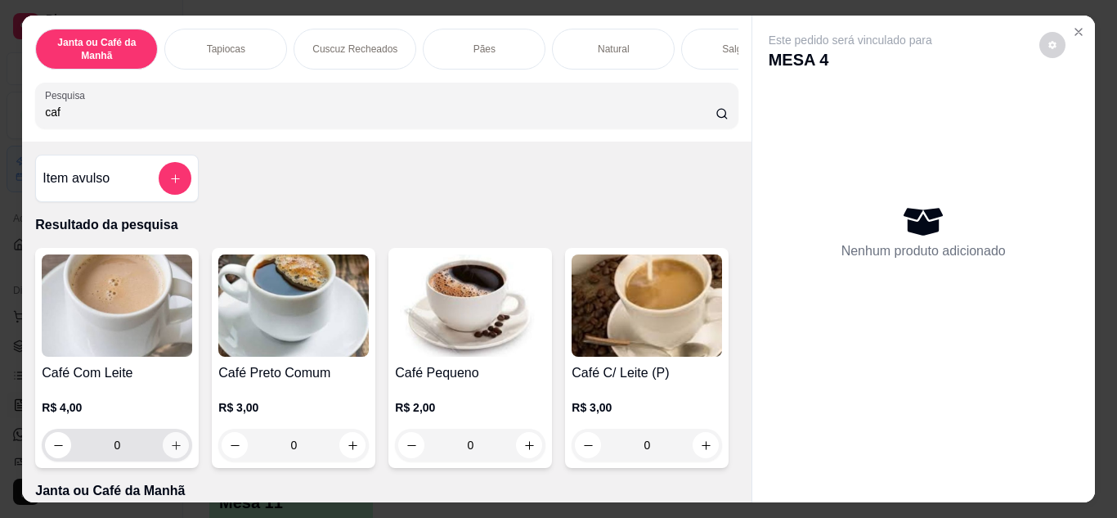
type input "caf"
click at [174, 458] on button "increase-product-quantity" at bounding box center [176, 445] width 26 height 26
type input "1"
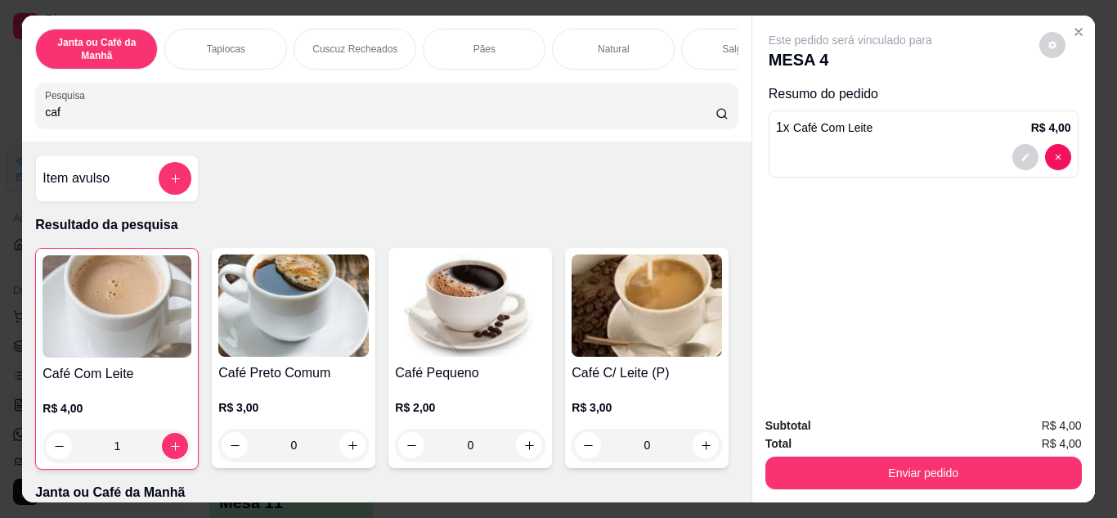
click at [352, 119] on input "caf" at bounding box center [380, 112] width 671 height 16
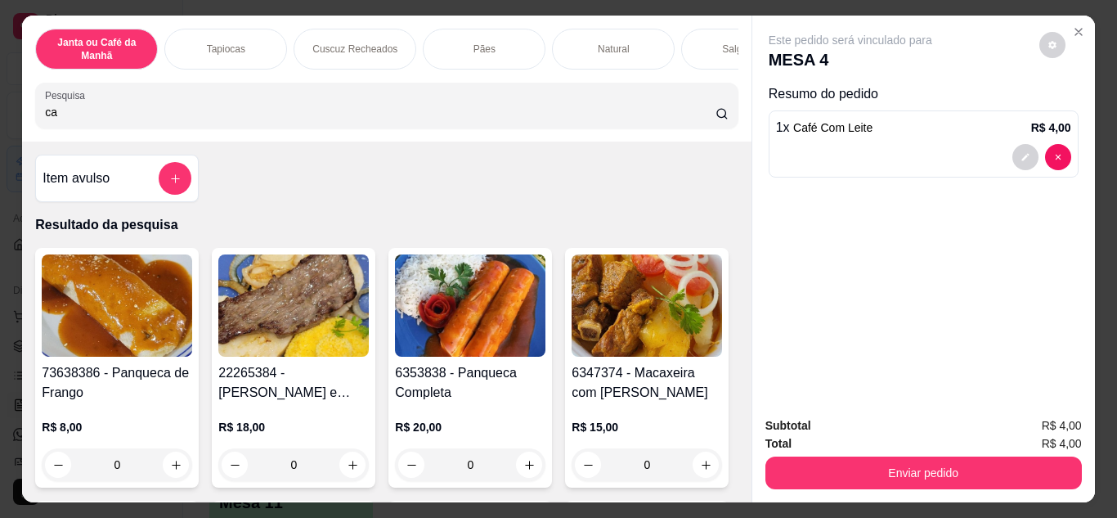
type input "c"
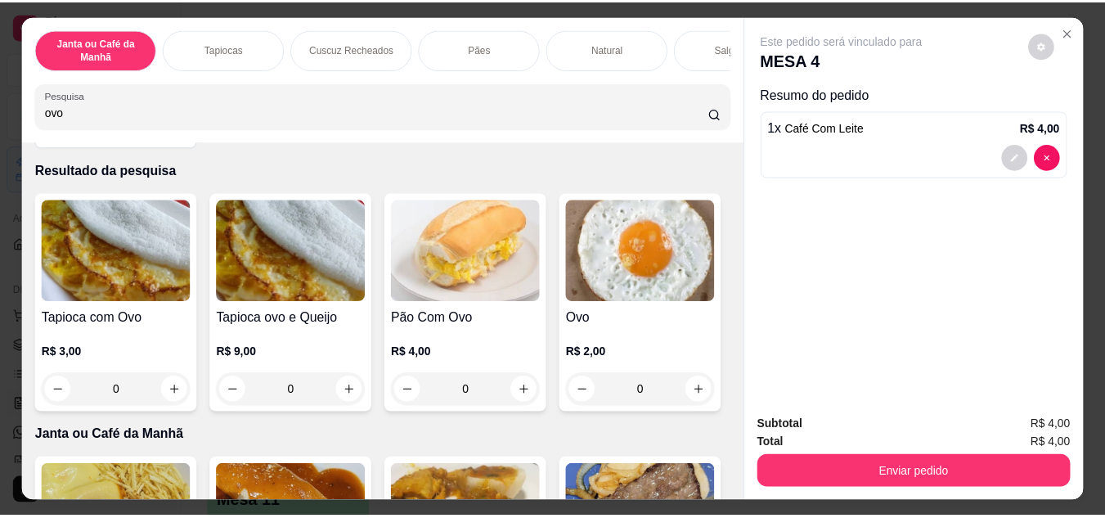
scroll to position [82, 0]
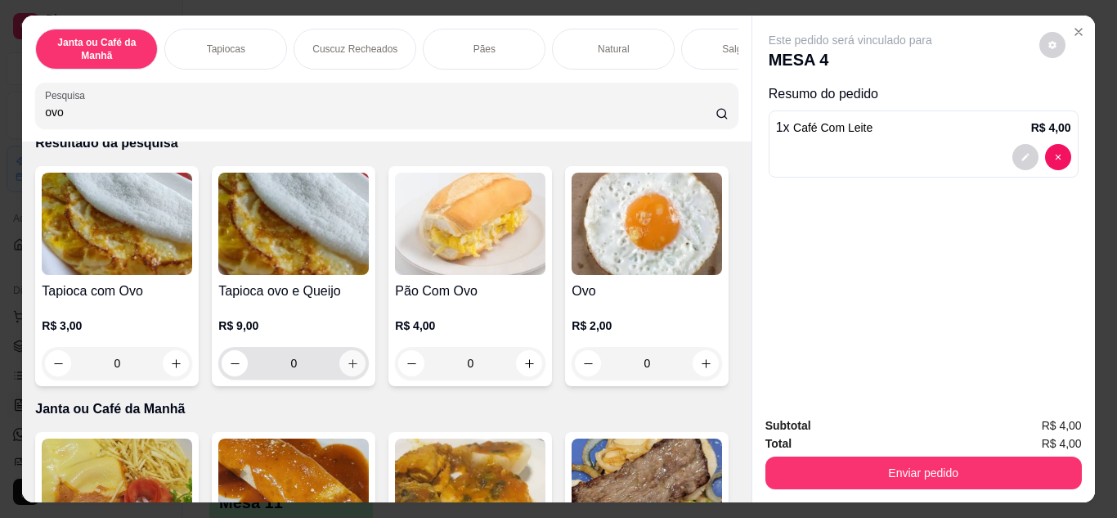
type input "ovo"
click at [340, 369] on button "increase-product-quantity" at bounding box center [352, 362] width 25 height 25
type input "1"
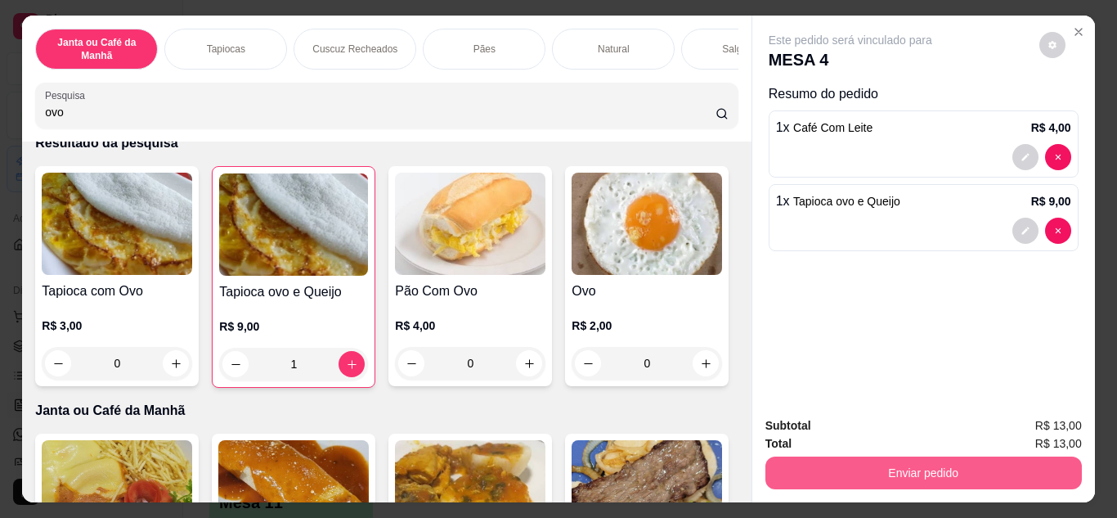
click at [851, 464] on button "Enviar pedido" at bounding box center [923, 472] width 316 height 33
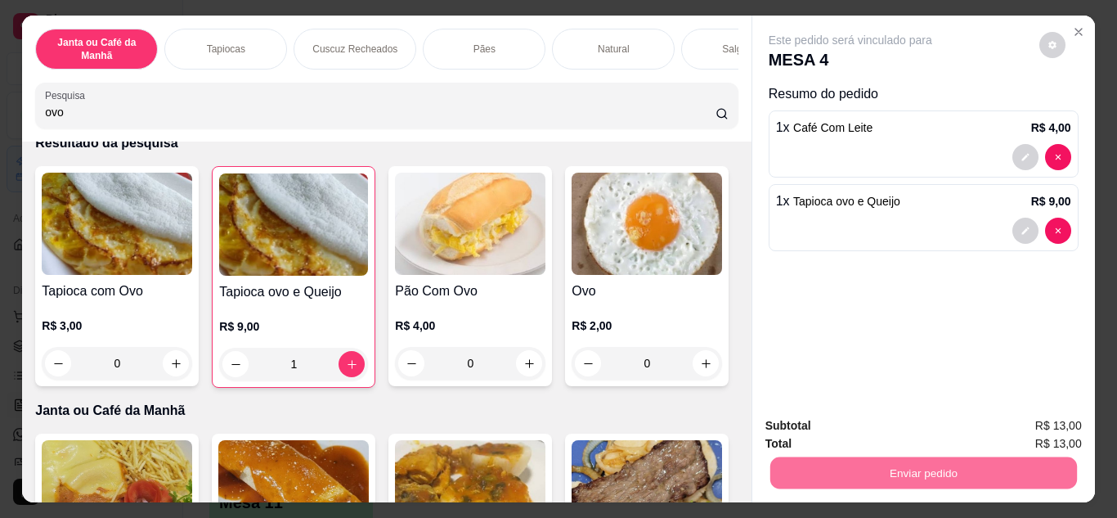
click at [863, 417] on button "Não registrar e enviar pedido" at bounding box center [869, 426] width 165 height 30
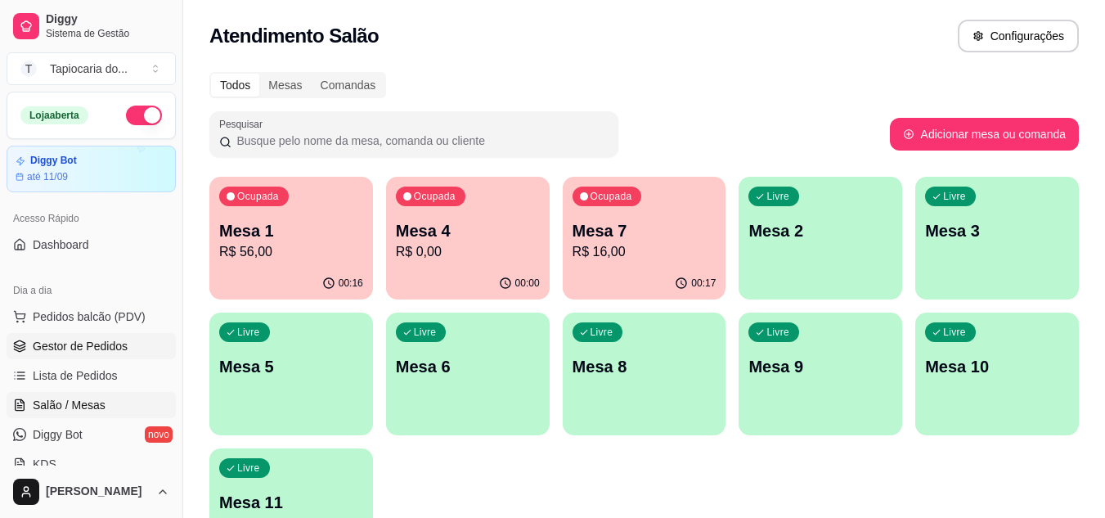
click at [80, 344] on span "Gestor de Pedidos" at bounding box center [80, 346] width 95 height 16
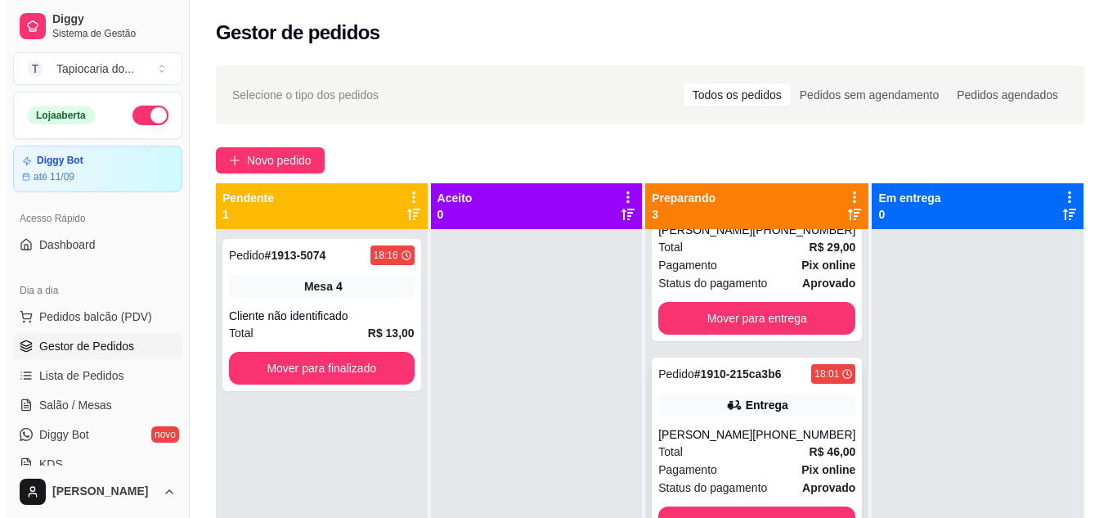
scroll to position [94, 0]
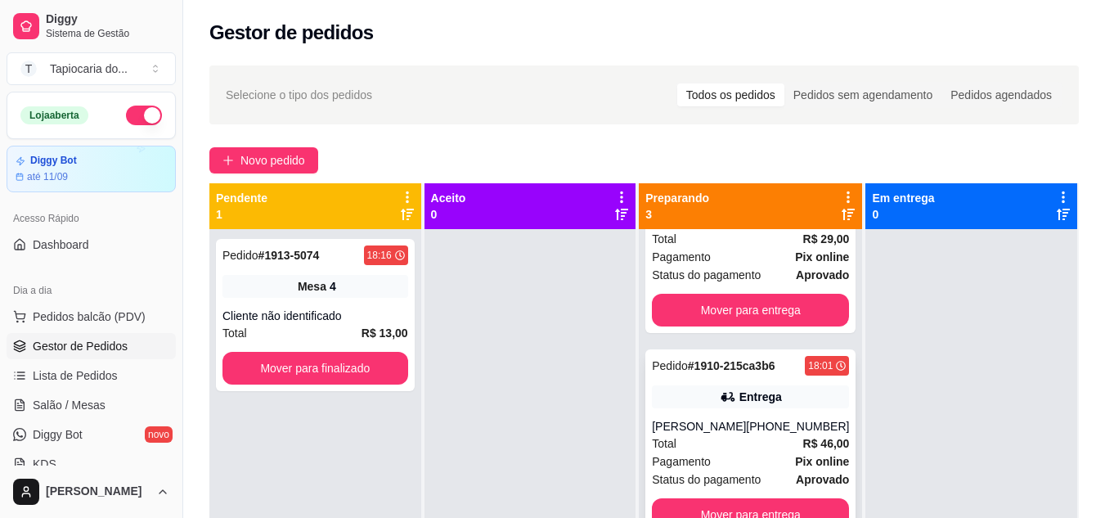
click at [746, 424] on div "[PHONE_NUMBER]" at bounding box center [797, 426] width 103 height 16
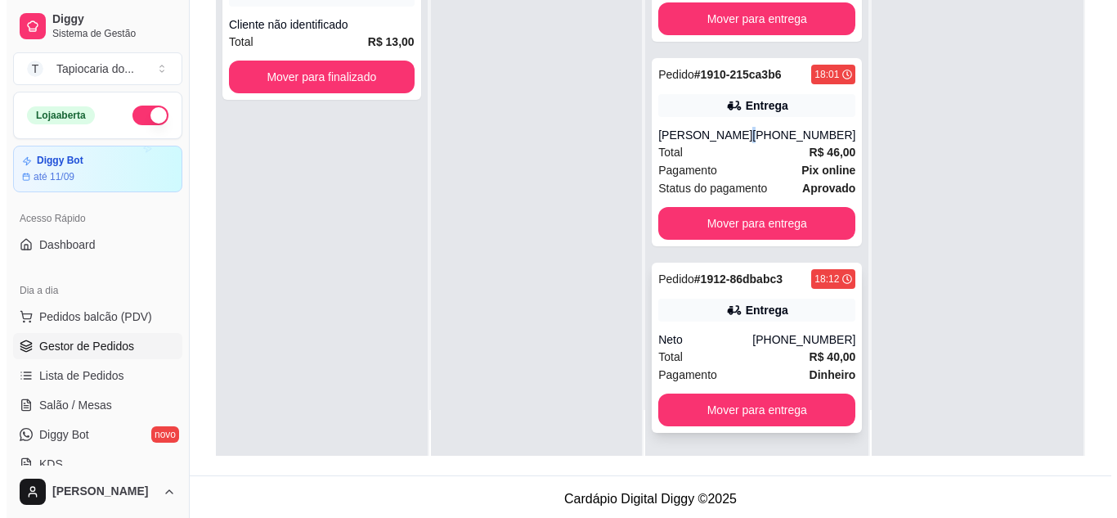
scroll to position [249, 0]
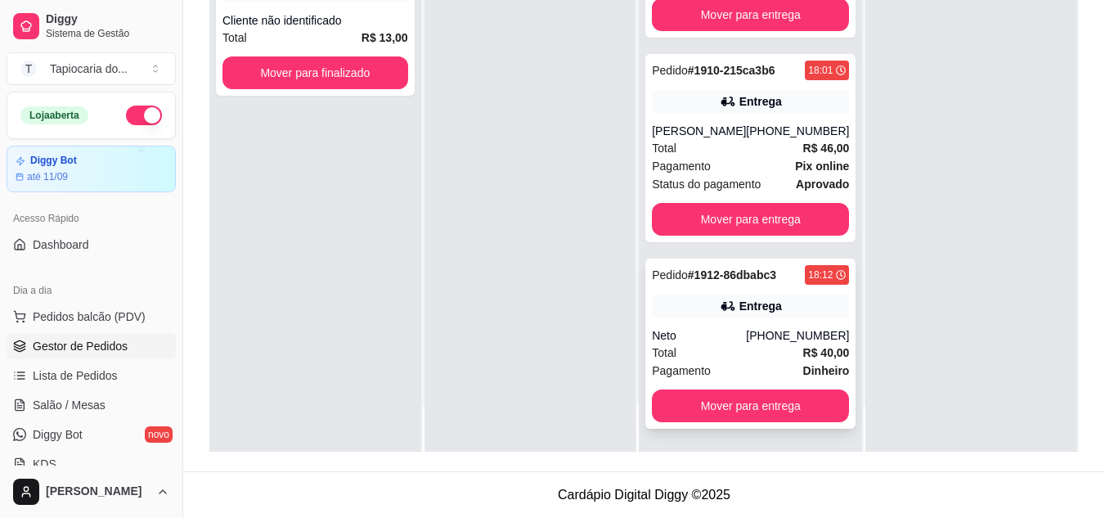
click at [744, 316] on div "Entrega" at bounding box center [750, 305] width 197 height 23
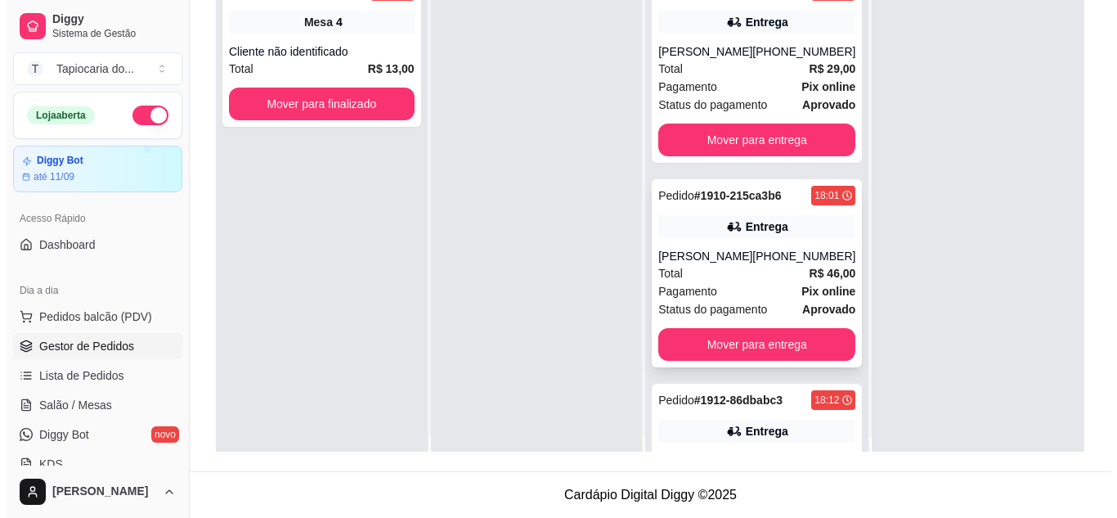
scroll to position [0, 0]
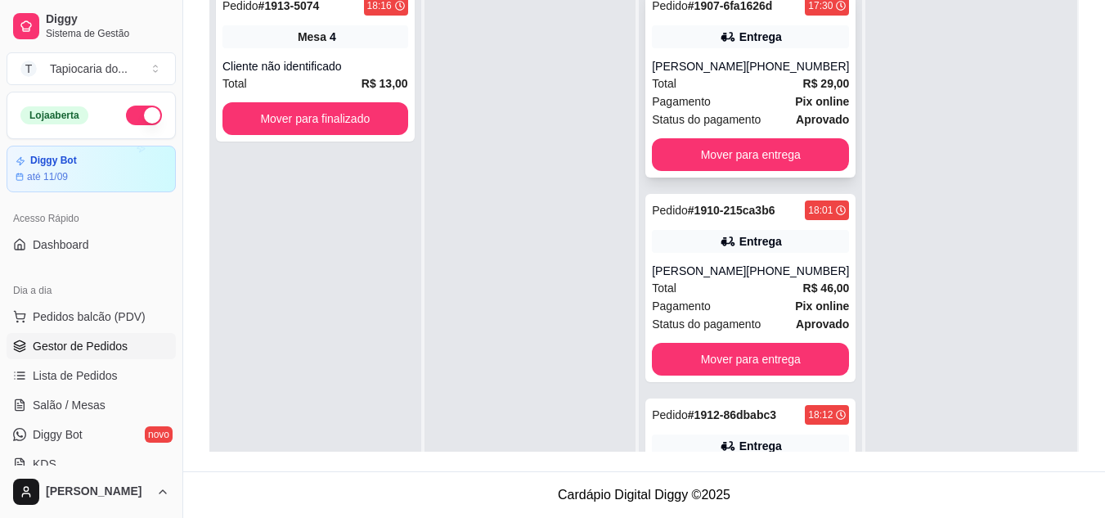
click at [760, 50] on div "Pedido # 1907-6fa1626d 17:30 Entrega [PERSON_NAME] [PHONE_NUMBER] Total R$ 29,0…" at bounding box center [750, 83] width 210 height 188
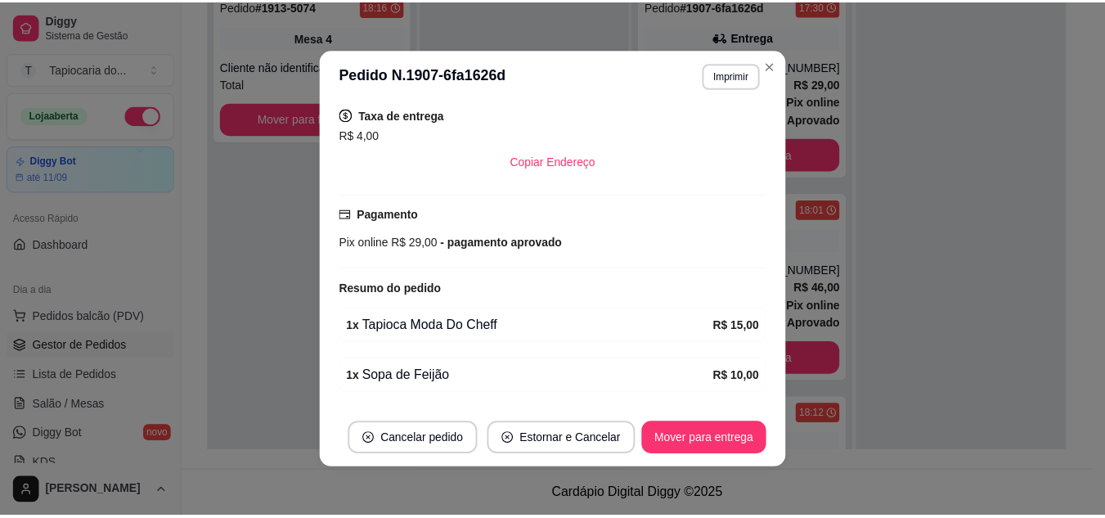
scroll to position [391, 0]
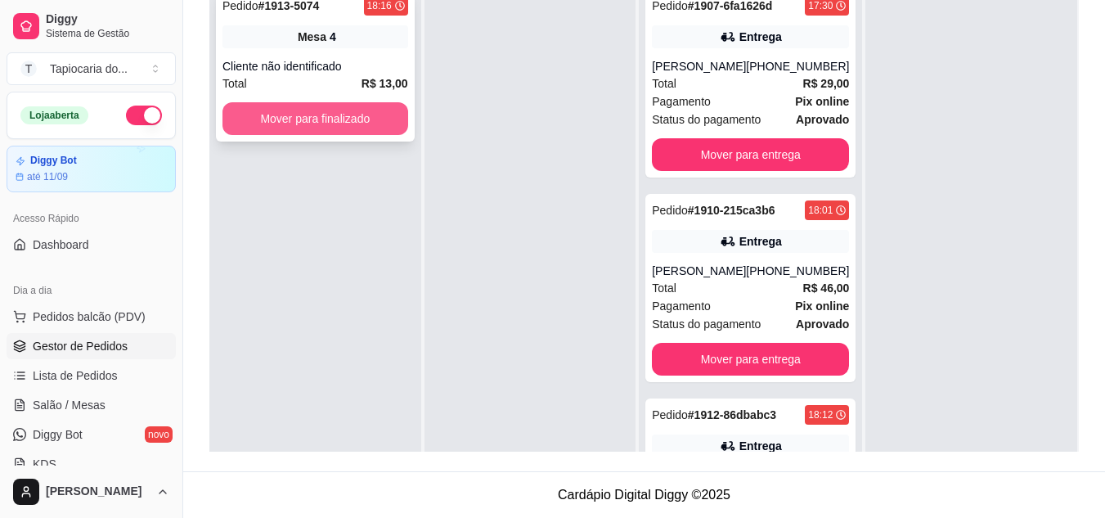
click at [357, 122] on button "Mover para finalizado" at bounding box center [315, 118] width 186 height 33
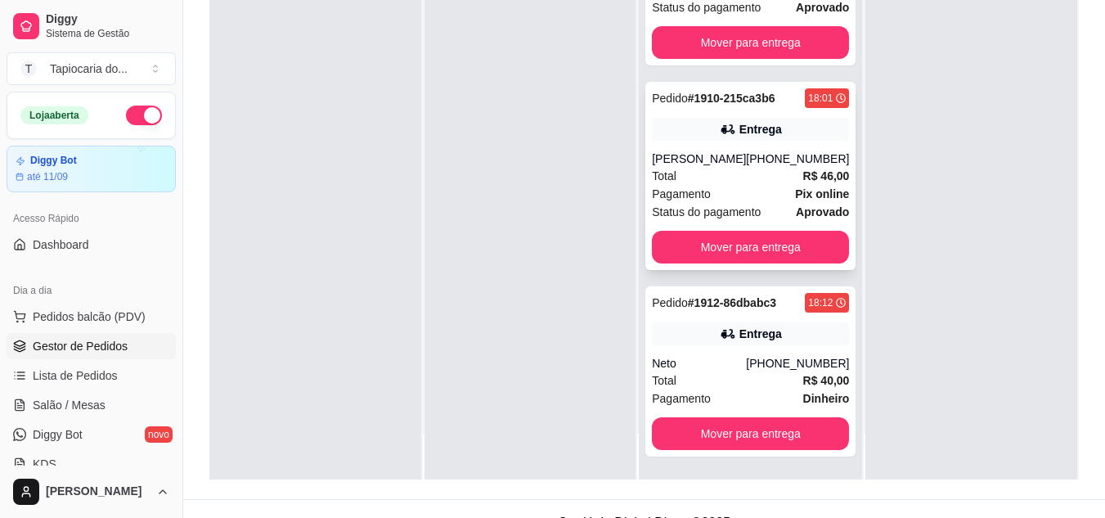
scroll to position [249, 0]
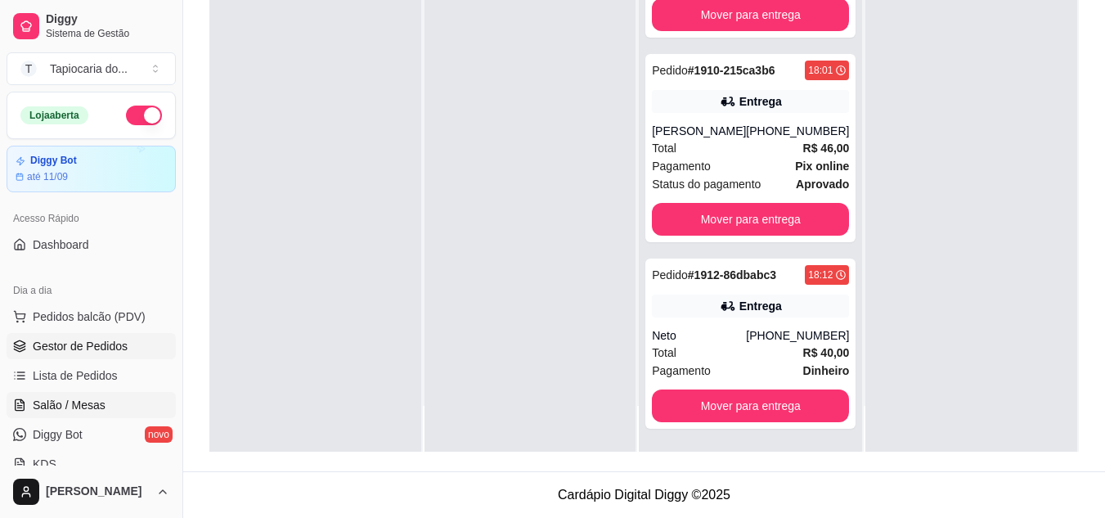
click at [70, 398] on span "Salão / Mesas" at bounding box center [69, 405] width 73 height 16
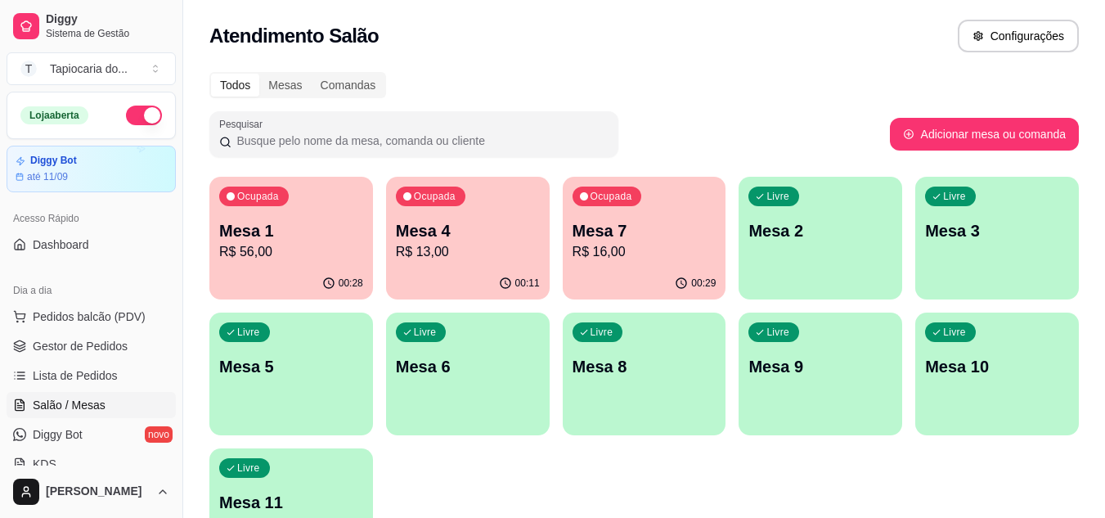
click at [830, 250] on div "Livre Mesa 2" at bounding box center [820, 228] width 164 height 103
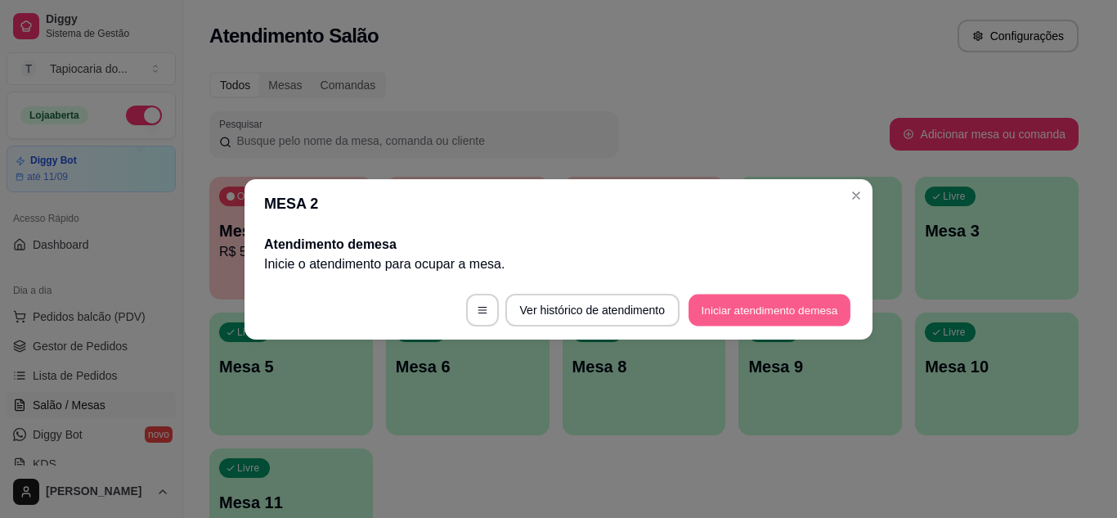
click at [819, 305] on button "Iniciar atendimento de mesa" at bounding box center [770, 310] width 162 height 32
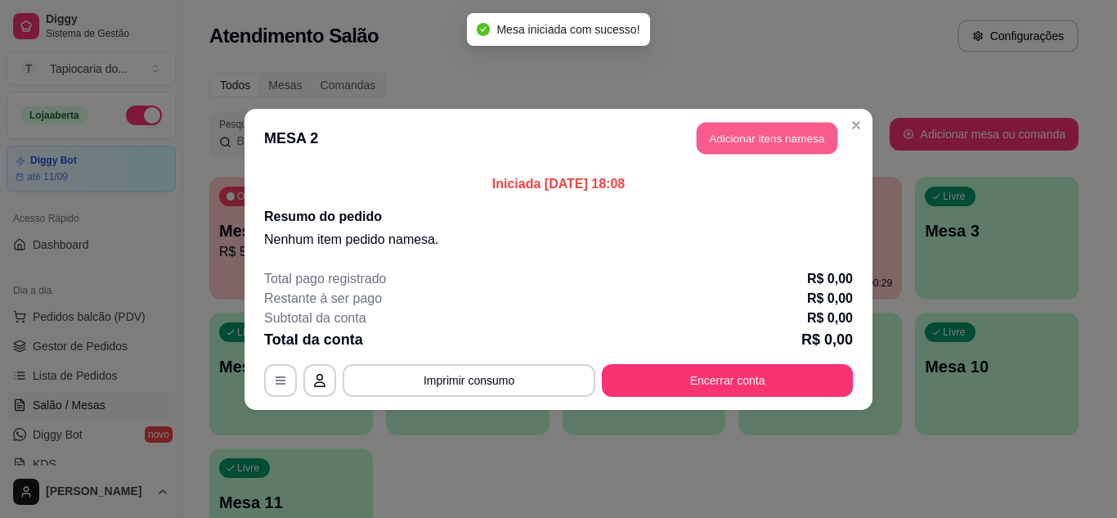
click at [758, 135] on button "Adicionar itens na mesa" at bounding box center [767, 138] width 141 height 32
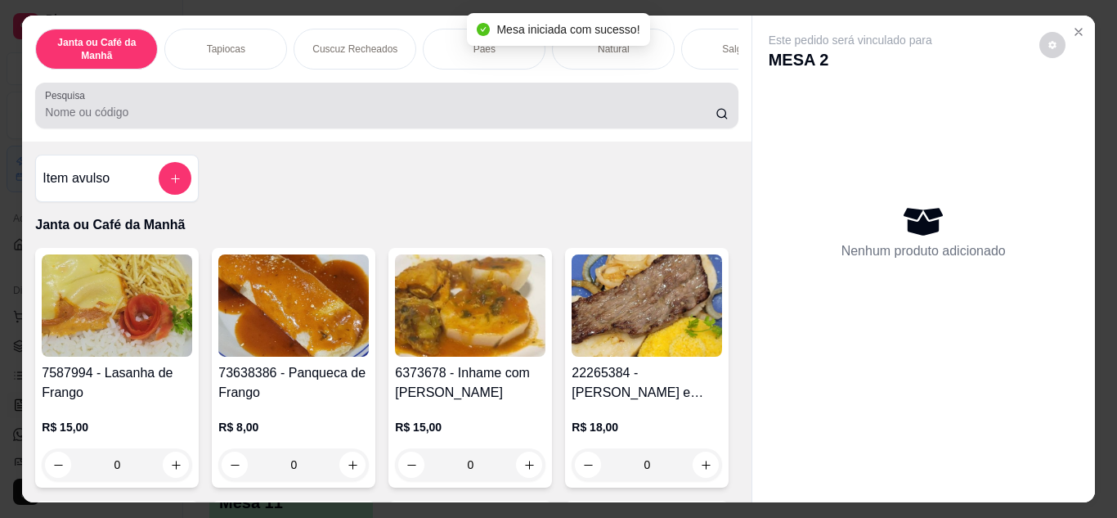
click at [648, 120] on input "Pesquisa" at bounding box center [380, 112] width 671 height 16
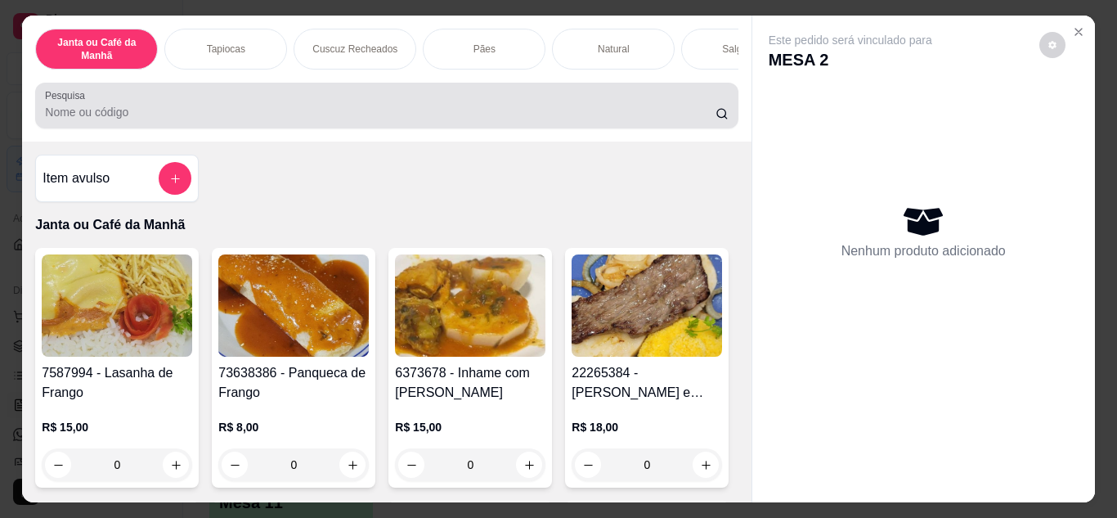
click at [628, 102] on div at bounding box center [386, 105] width 683 height 33
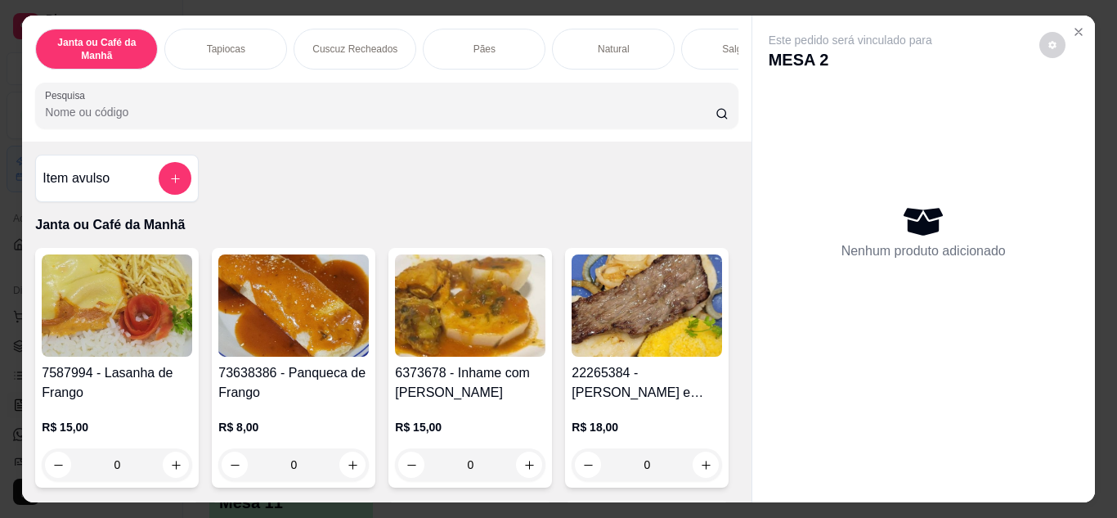
click at [629, 114] on input "Pesquisa" at bounding box center [380, 112] width 671 height 16
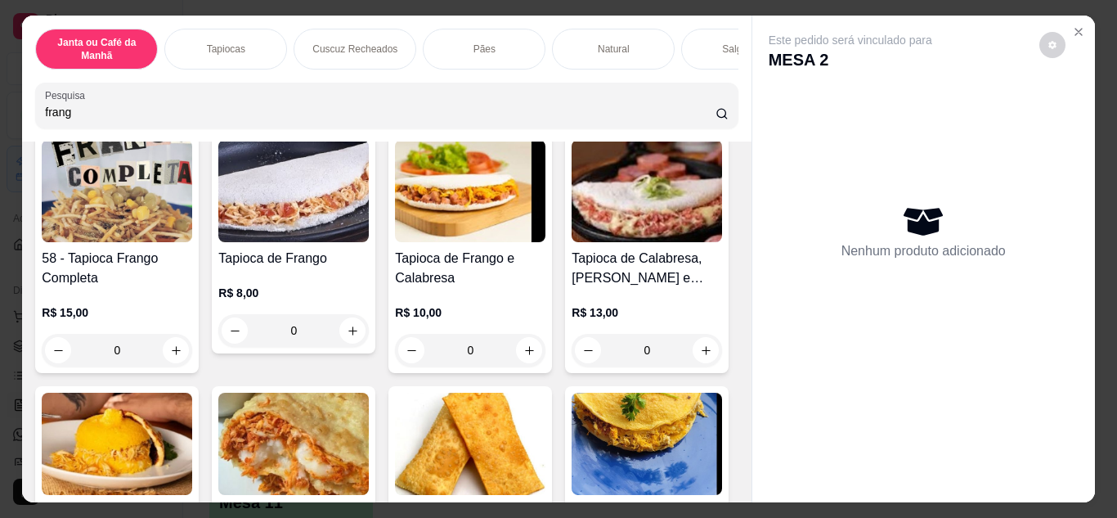
scroll to position [327, 0]
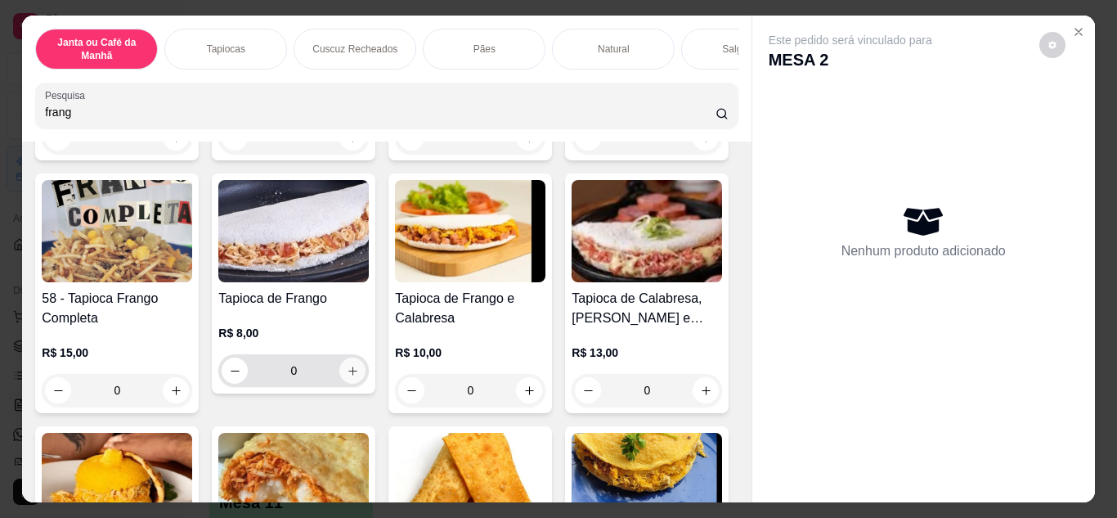
type input "frang"
click at [359, 377] on icon "increase-product-quantity" at bounding box center [353, 371] width 12 height 12
type input "1"
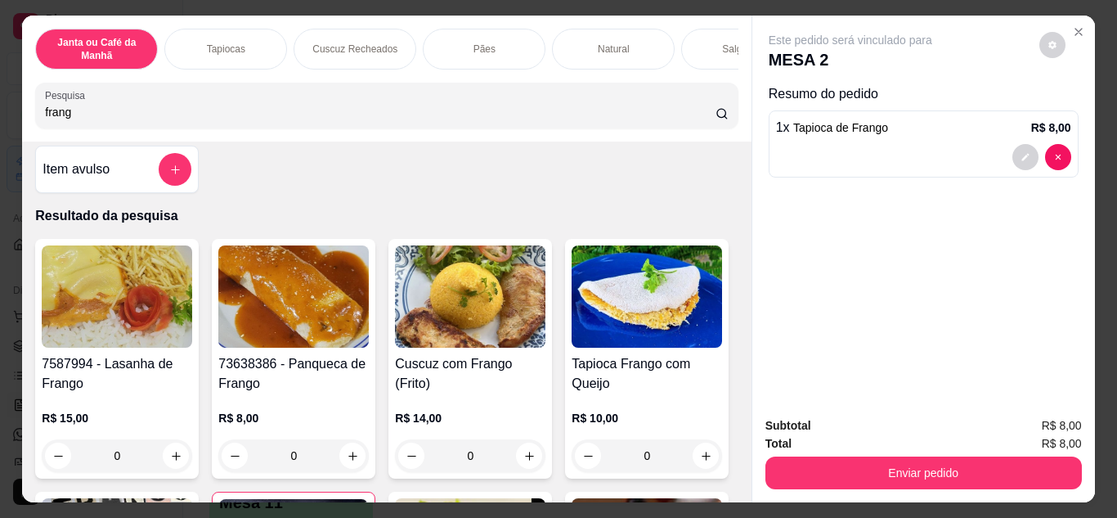
scroll to position [0, 0]
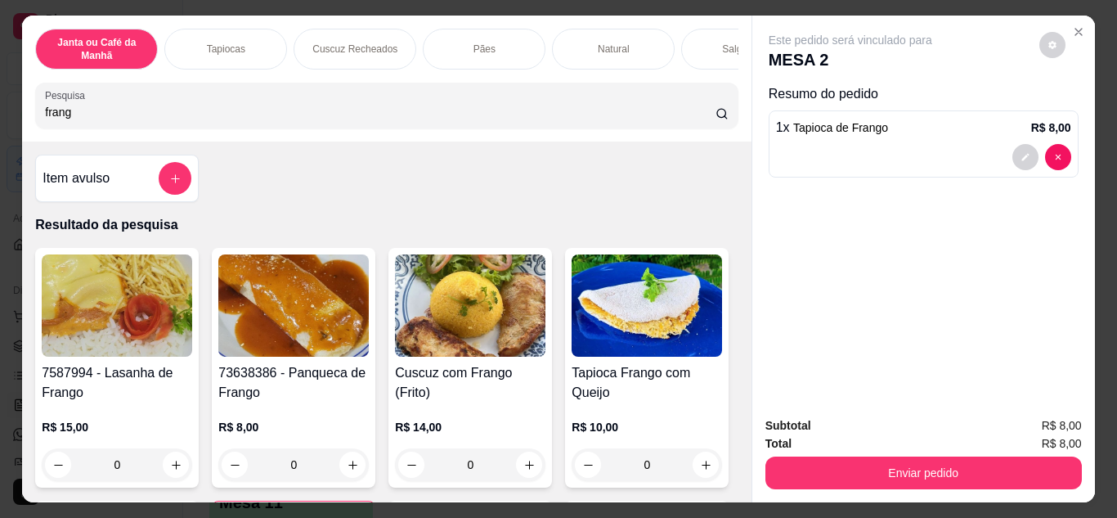
click at [541, 140] on div "Janta ou Café da Manhã Tapiocas Cuscuz Recheados Pães Natural Salgados Tapiocas…" at bounding box center [386, 79] width 729 height 126
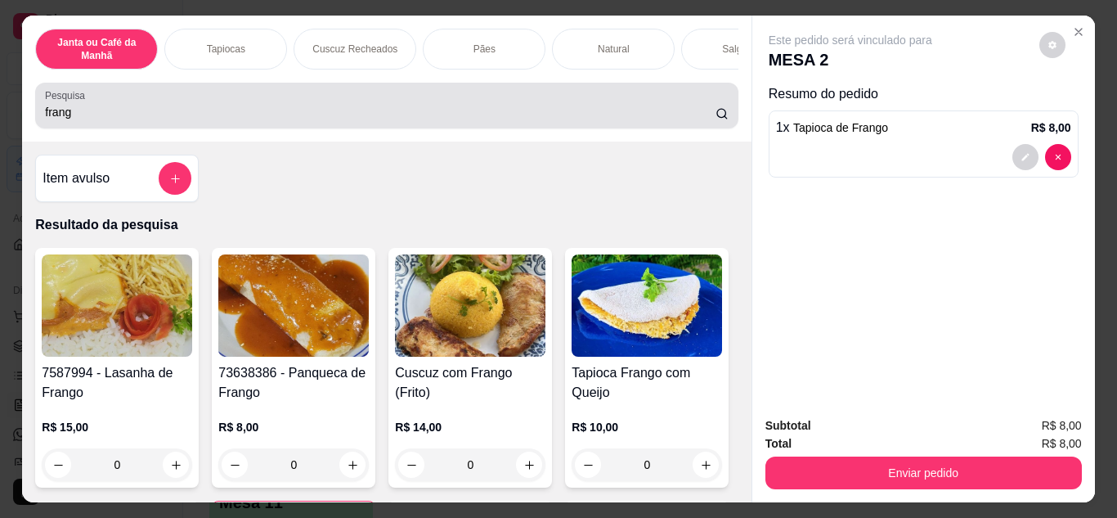
drag, startPoint x: 563, startPoint y: 109, endPoint x: 682, endPoint y: 109, distance: 119.4
click at [587, 109] on div "frang" at bounding box center [386, 105] width 683 height 33
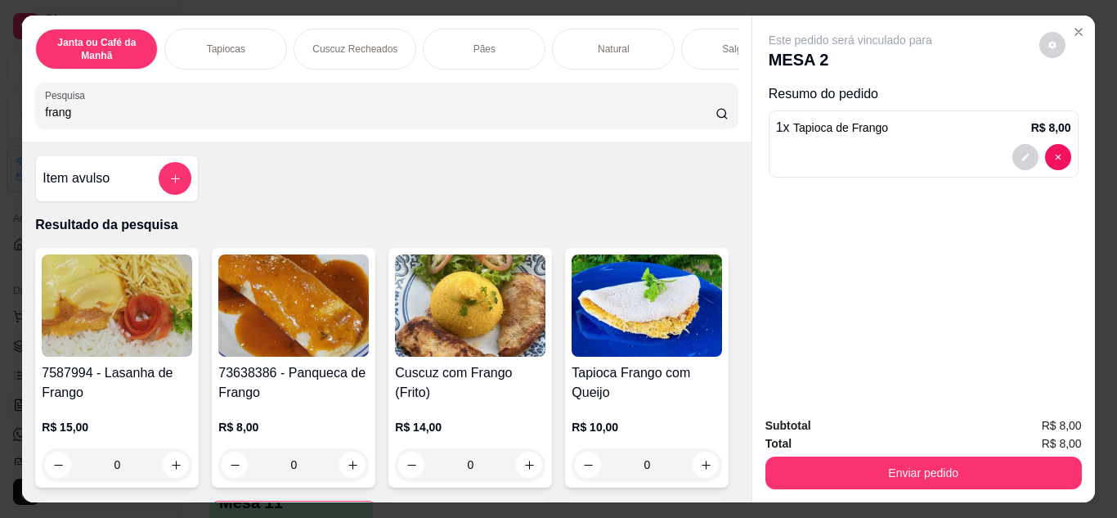
click at [693, 120] on input "frang" at bounding box center [380, 112] width 671 height 16
click at [698, 117] on input "frang" at bounding box center [380, 112] width 671 height 16
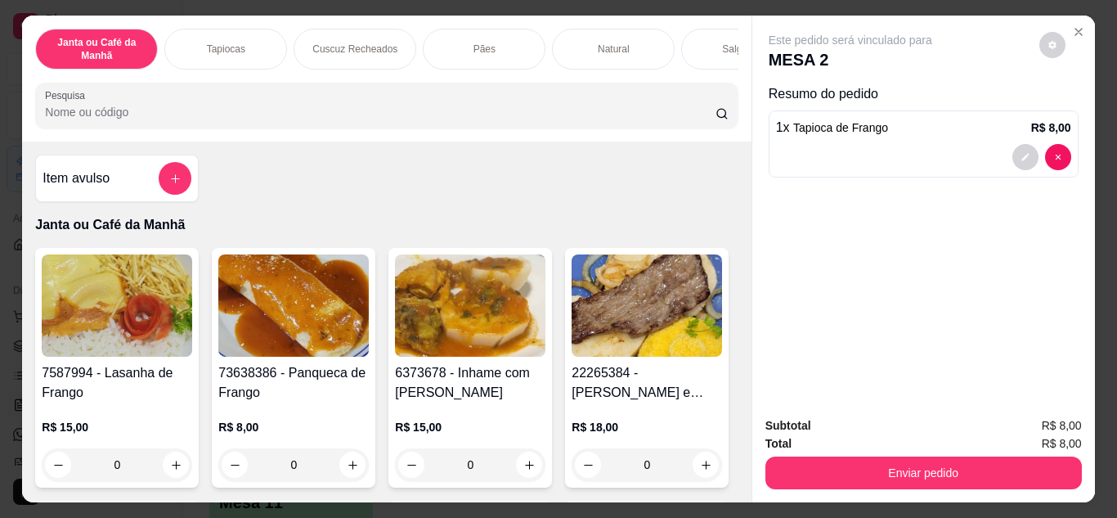
click at [643, 112] on input "Pesquisa" at bounding box center [380, 112] width 671 height 16
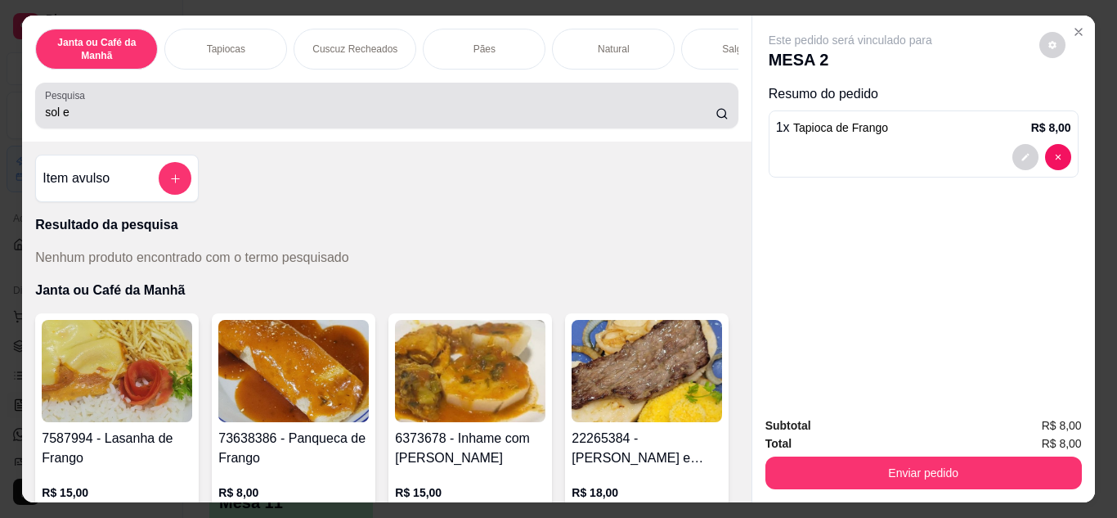
click at [505, 102] on div "sol e" at bounding box center [386, 105] width 683 height 33
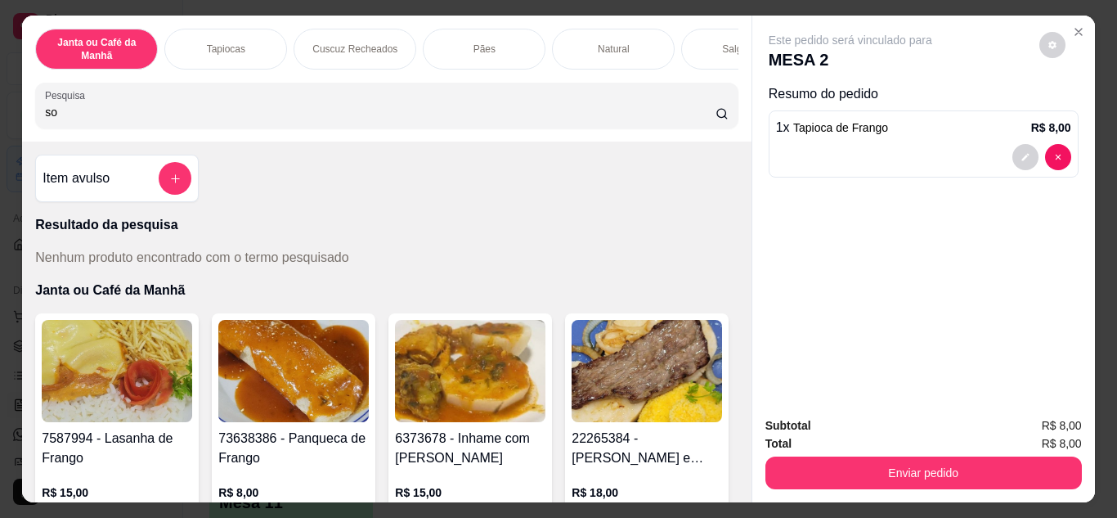
type input "s"
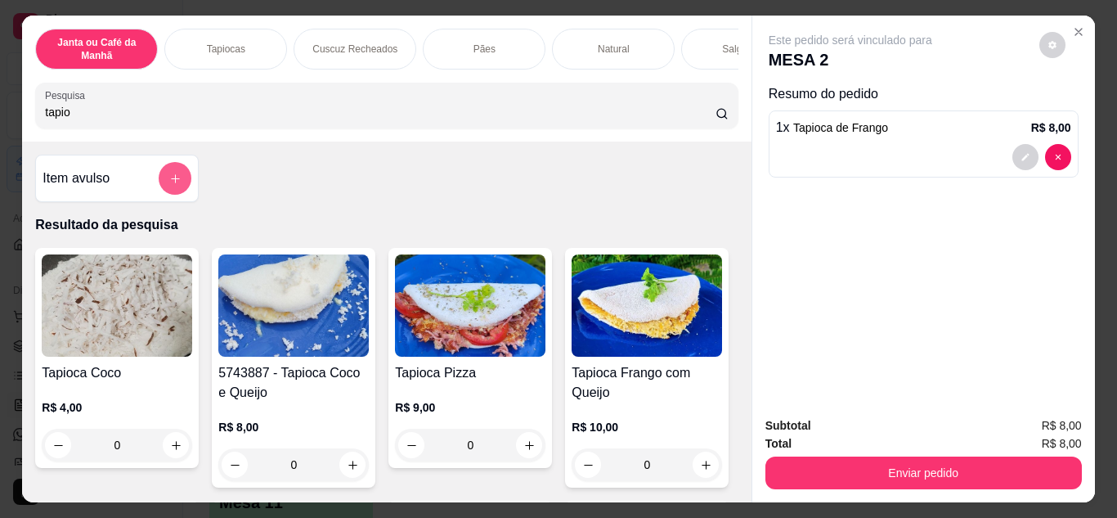
type input "tapio"
click at [171, 185] on icon "add-separate-item" at bounding box center [175, 179] width 12 height 12
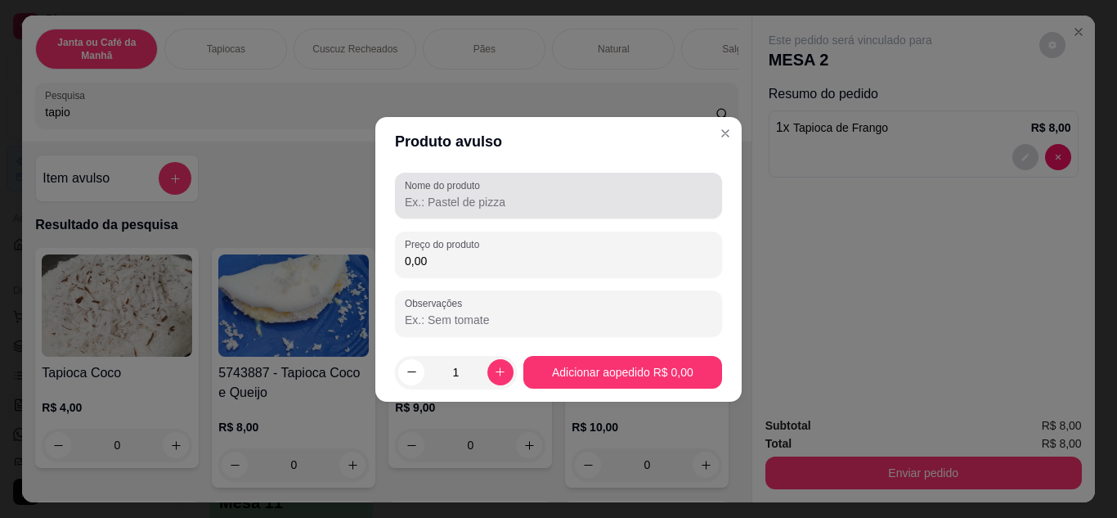
click at [430, 191] on label "Nome do produto" at bounding box center [445, 185] width 81 height 14
click at [430, 194] on input "Nome do produto" at bounding box center [558, 202] width 307 height 16
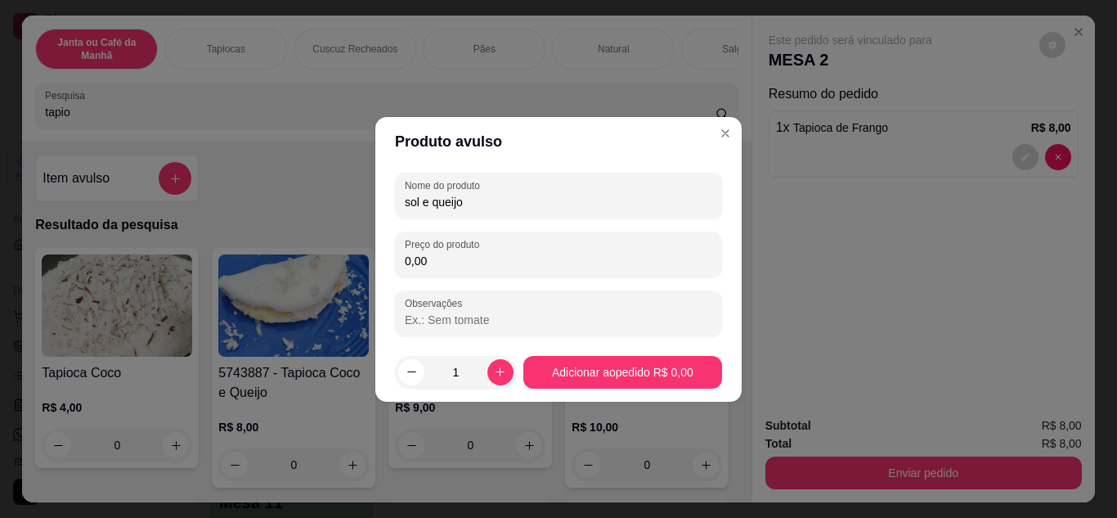
click at [401, 198] on div "Nome do produto sol e queijo" at bounding box center [558, 196] width 327 height 46
type input "sol e queijo tapioca"
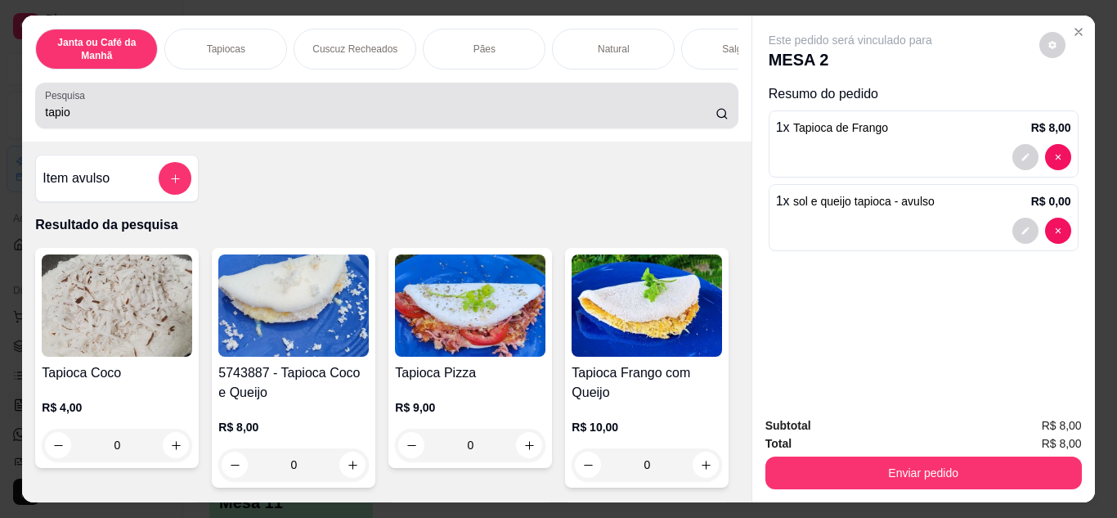
click at [596, 128] on div "Pesquisa tapio" at bounding box center [386, 106] width 702 height 46
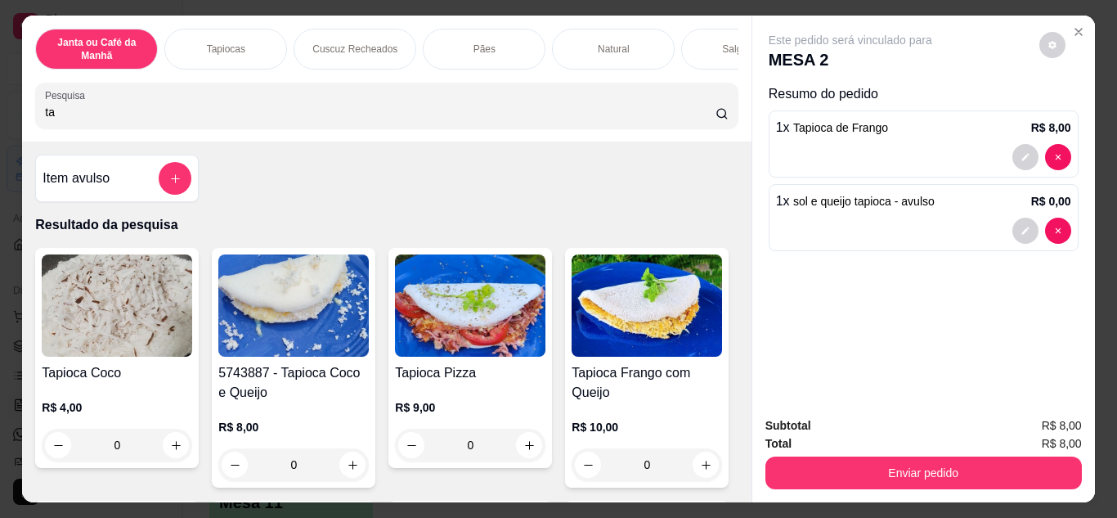
type input "t"
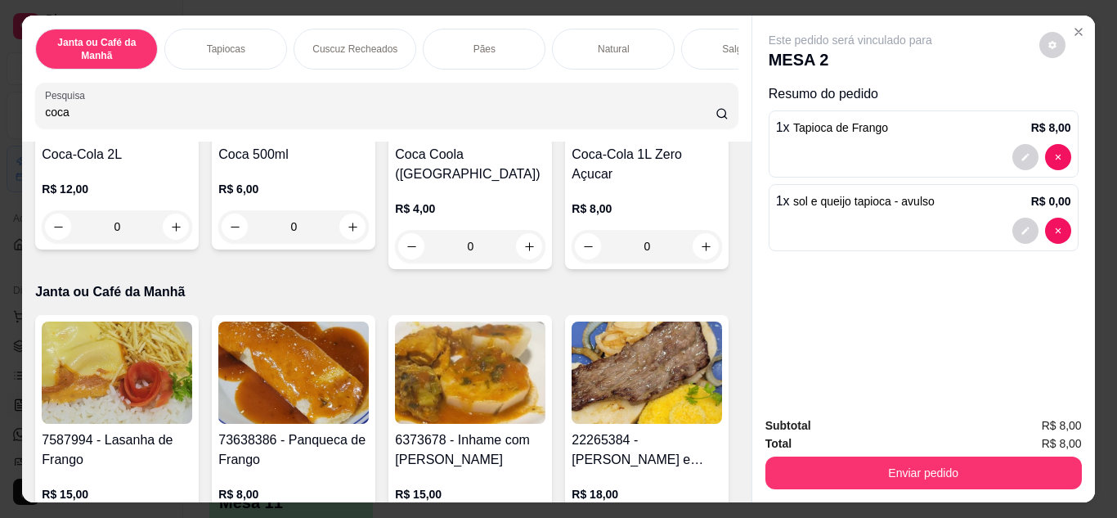
scroll to position [491, 0]
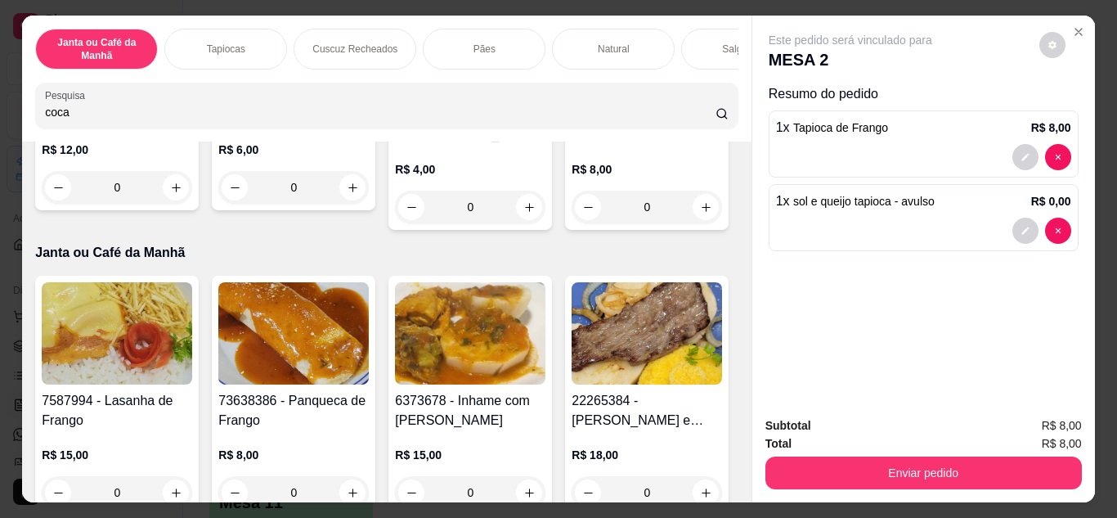
type input "coca"
type input "1"
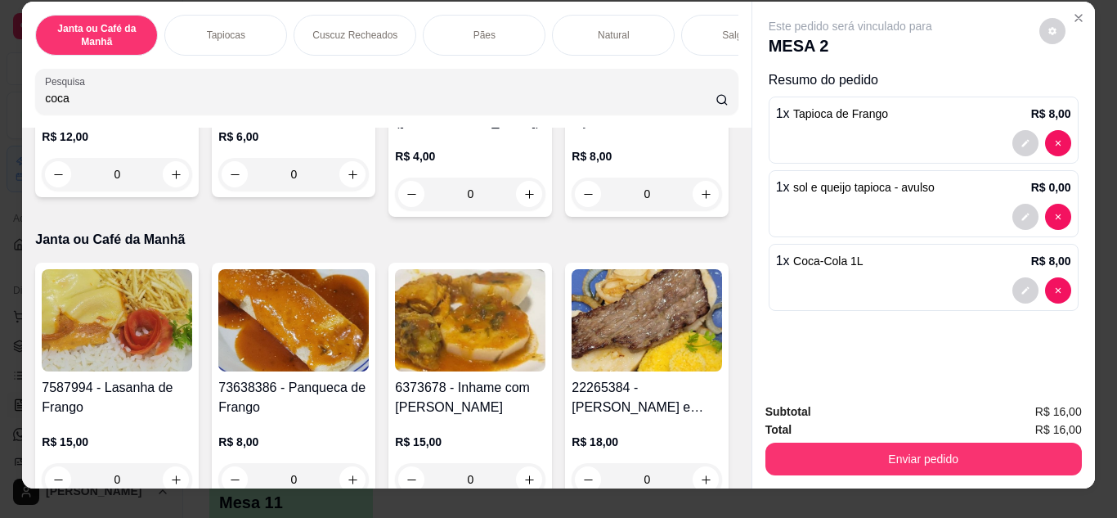
scroll to position [0, 0]
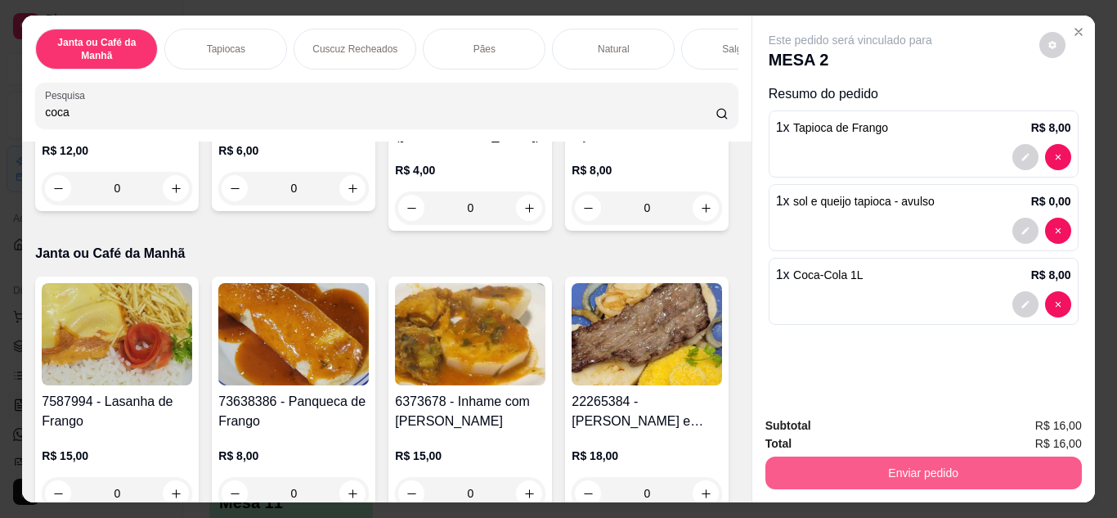
click at [943, 470] on button "Enviar pedido" at bounding box center [923, 472] width 316 height 33
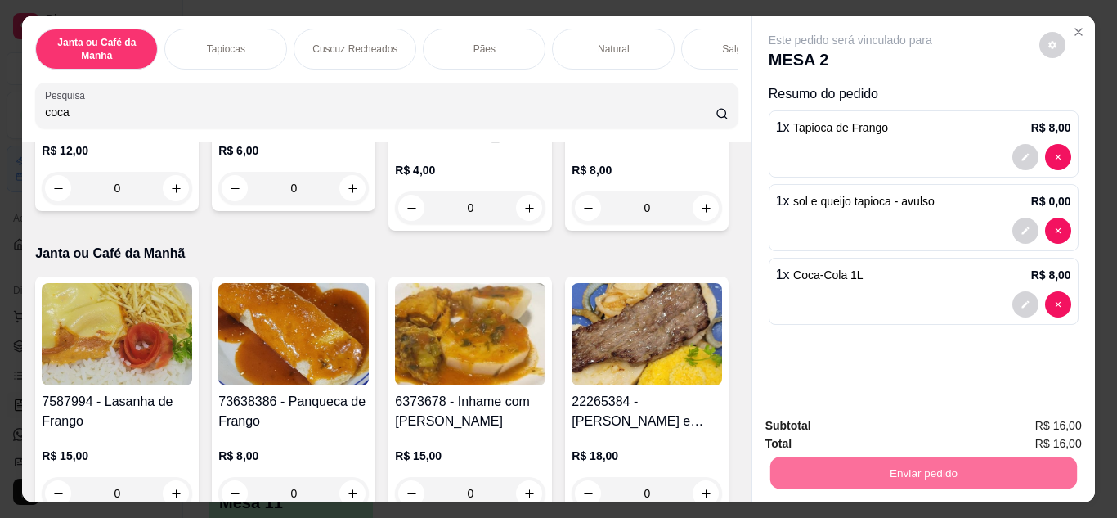
click at [882, 413] on button "Não registrar e enviar pedido" at bounding box center [869, 426] width 170 height 31
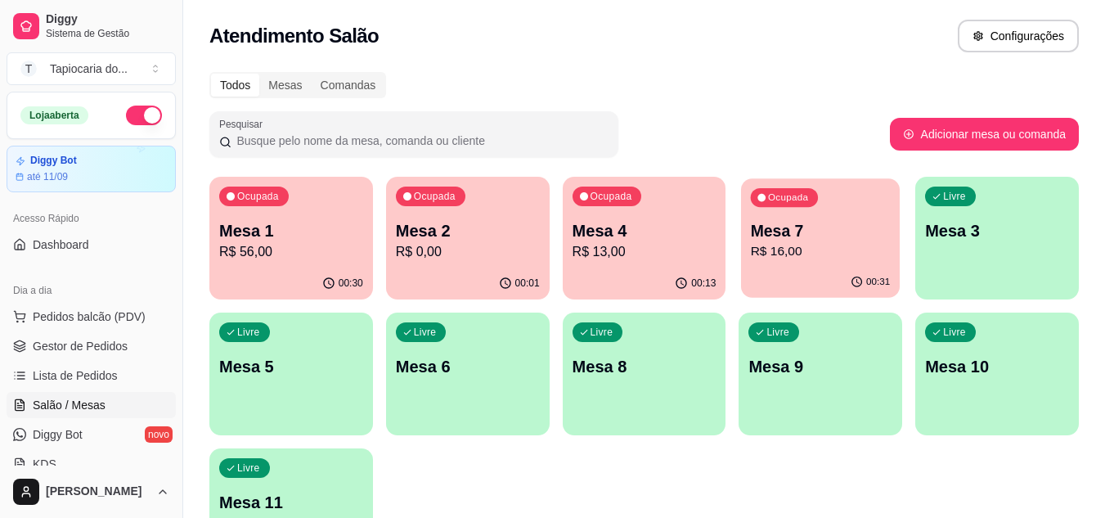
click at [789, 225] on p "Mesa 7" at bounding box center [821, 231] width 140 height 22
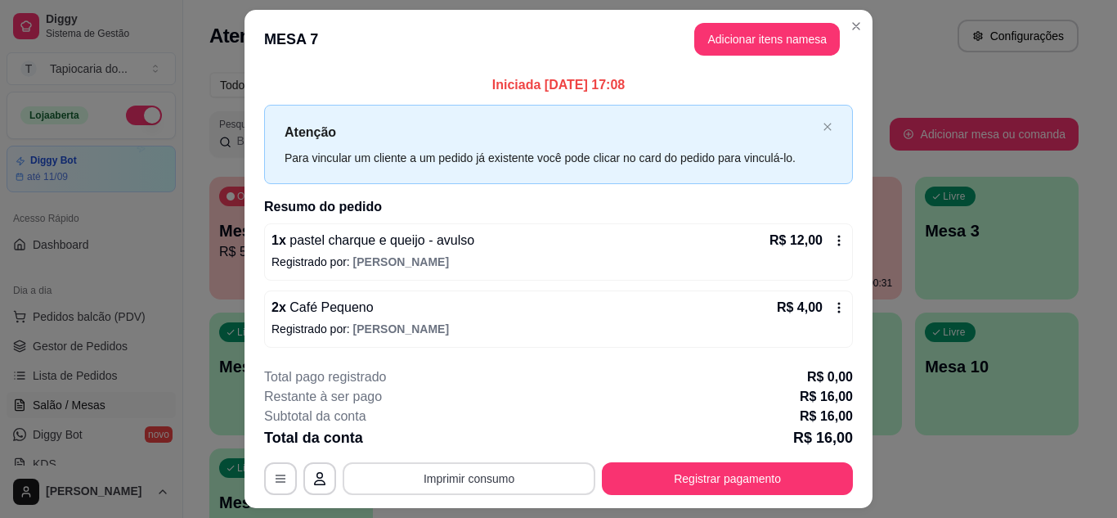
click at [437, 487] on button "Imprimir consumo" at bounding box center [469, 478] width 253 height 33
click at [443, 451] on button "Impressora" at bounding box center [468, 441] width 119 height 26
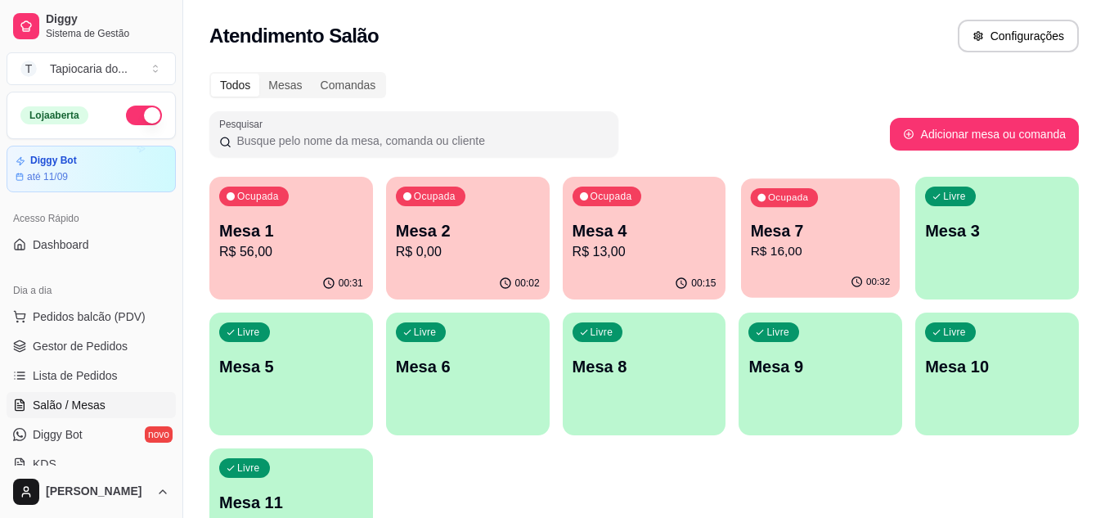
click at [792, 271] on div "00:32" at bounding box center [820, 282] width 159 height 31
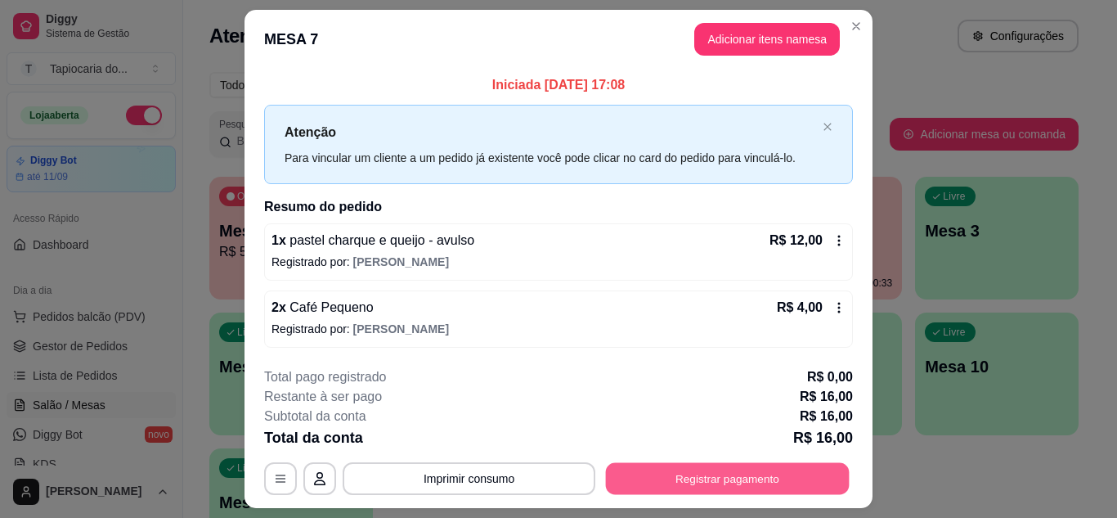
click at [662, 473] on button "Registrar pagamento" at bounding box center [728, 479] width 244 height 32
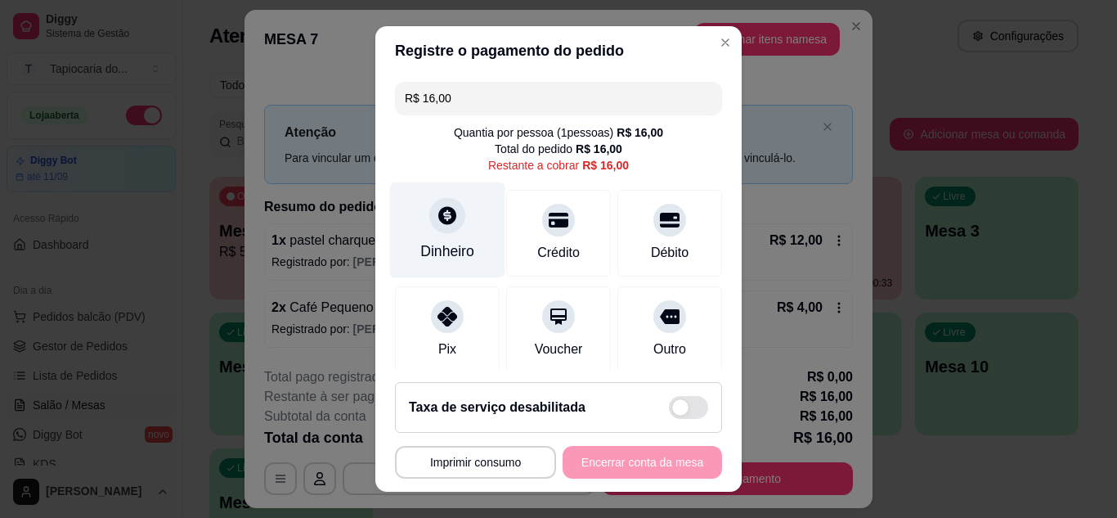
click at [420, 243] on div "Dinheiro" at bounding box center [447, 250] width 54 height 21
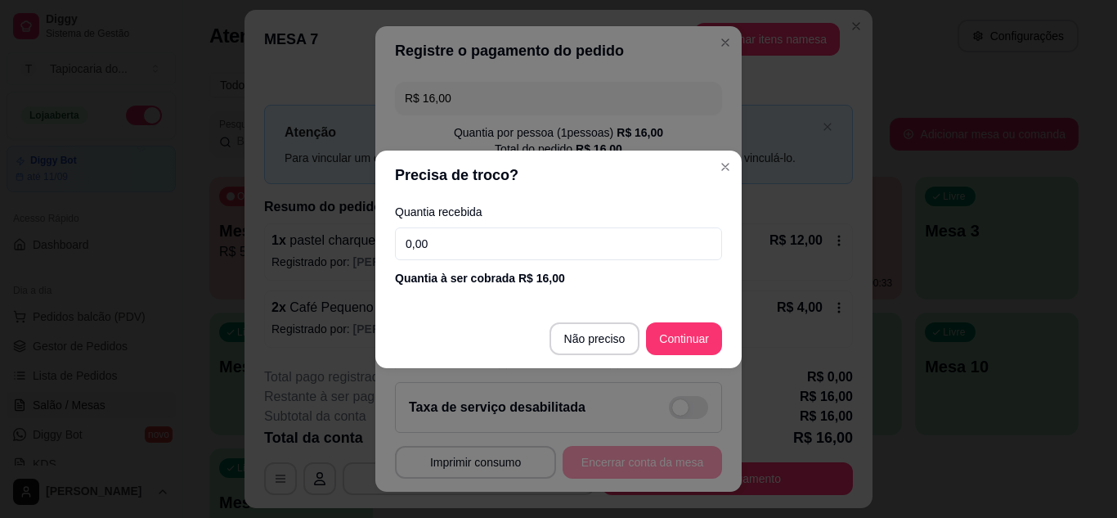
click at [438, 245] on input "0,00" at bounding box center [558, 243] width 327 height 33
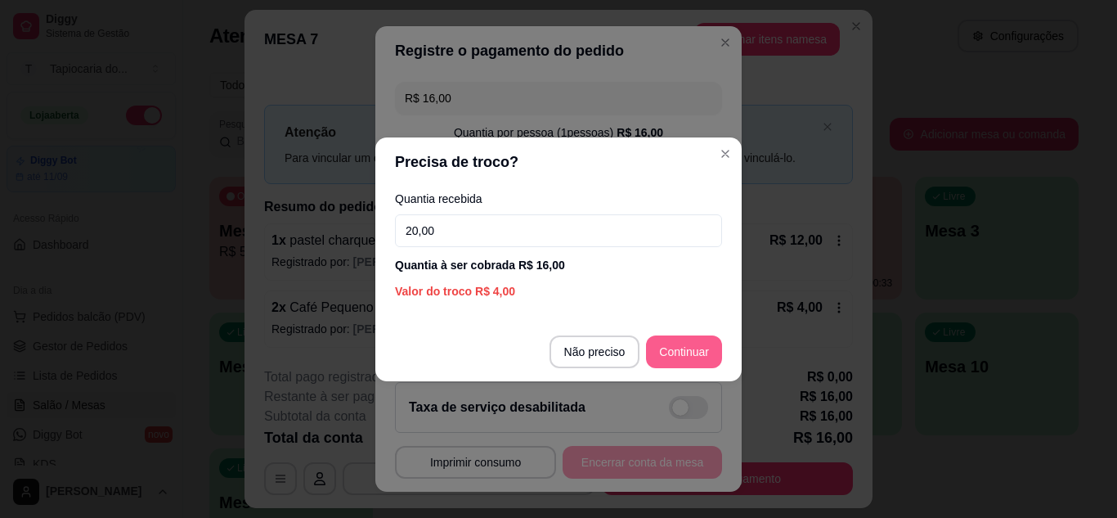
type input "20,00"
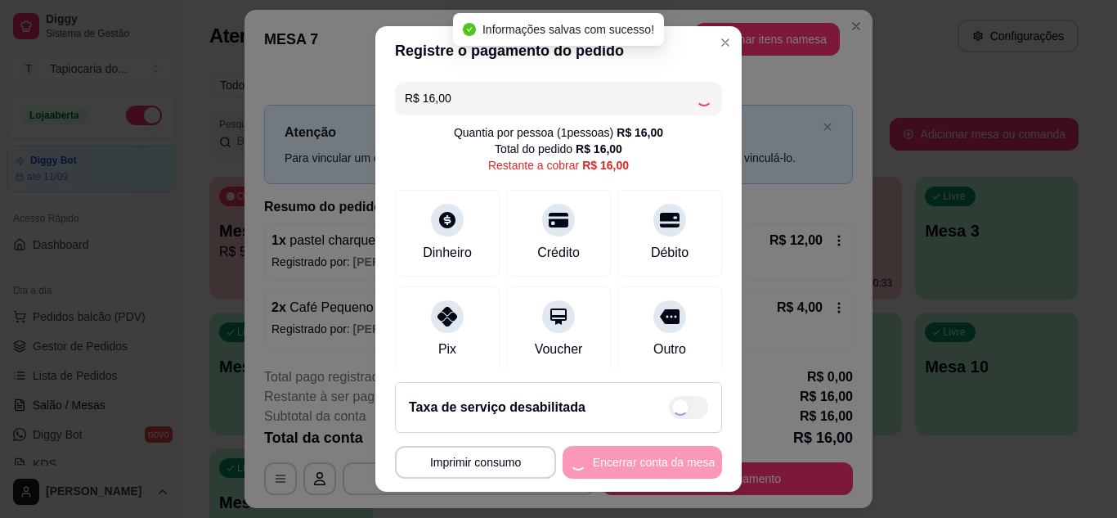
type input "R$ 0,00"
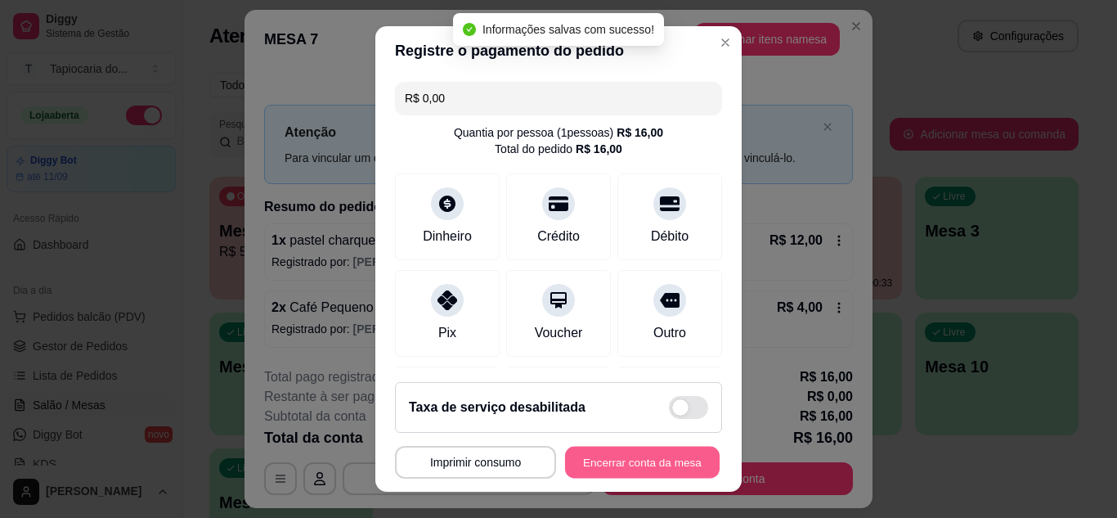
click at [679, 464] on button "Encerrar conta da mesa" at bounding box center [642, 462] width 155 height 32
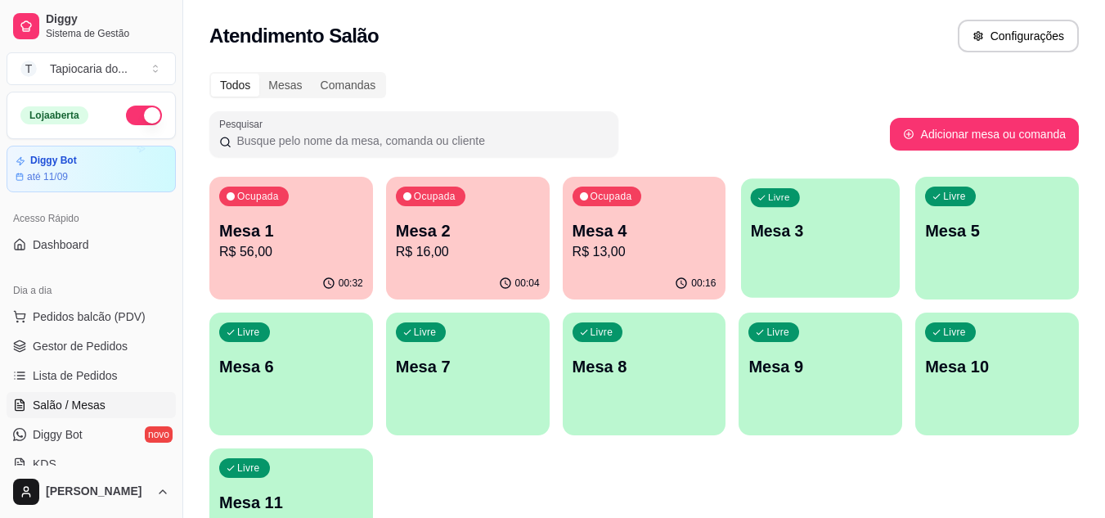
click at [796, 231] on p "Mesa 3" at bounding box center [821, 231] width 140 height 22
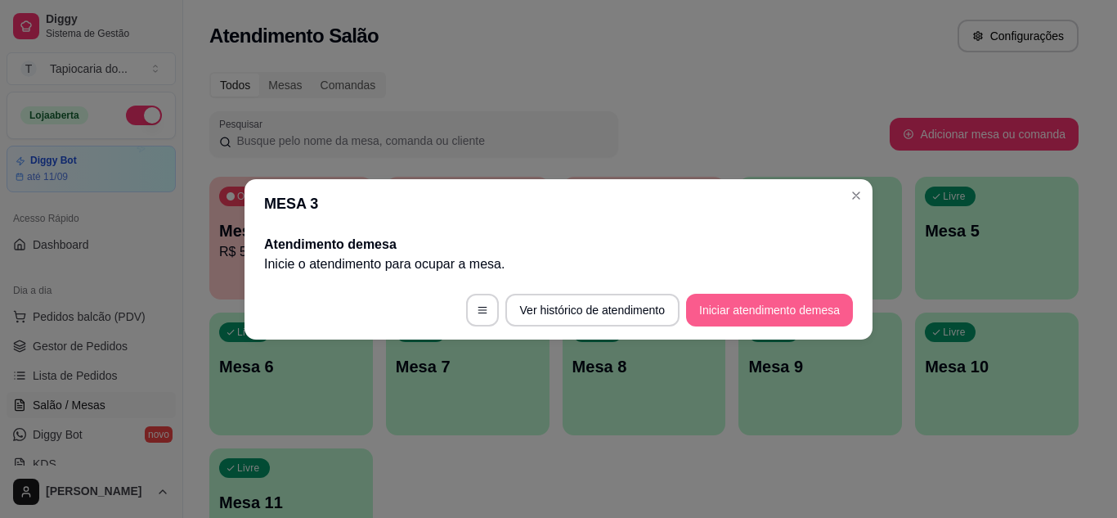
click at [769, 309] on button "Iniciar atendimento de mesa" at bounding box center [769, 310] width 167 height 33
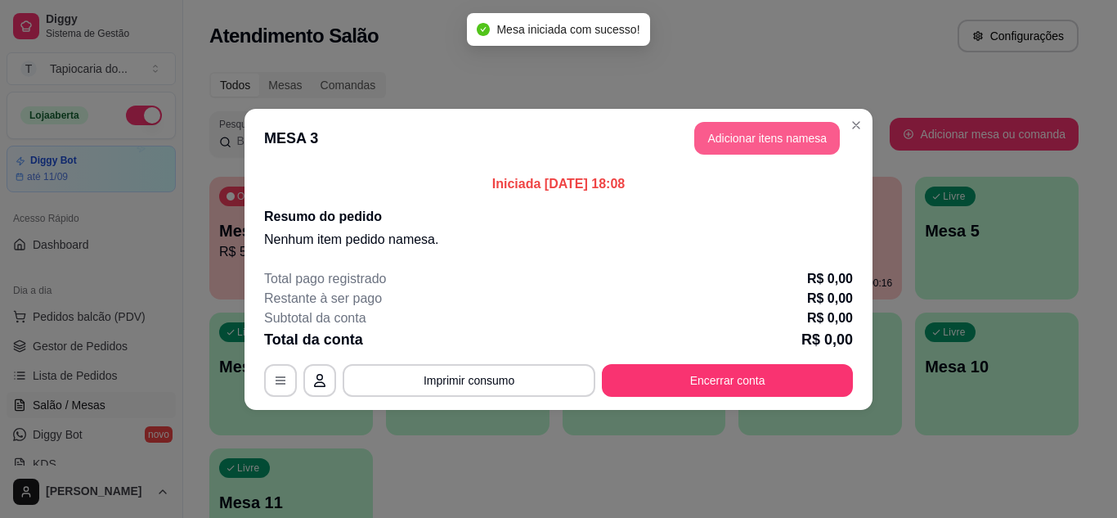
click at [722, 146] on button "Adicionar itens na mesa" at bounding box center [767, 138] width 146 height 33
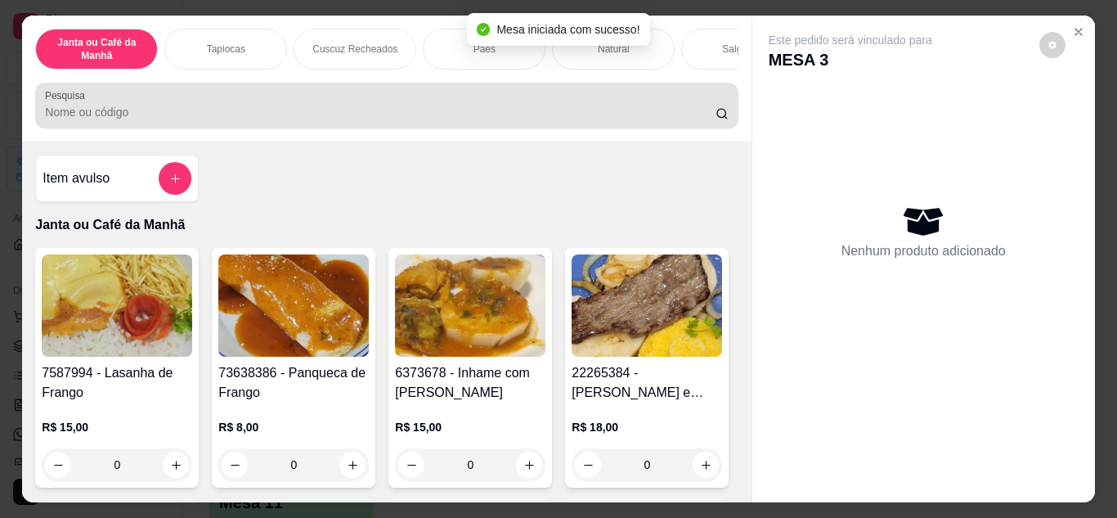
click at [657, 115] on input "Pesquisa" at bounding box center [380, 112] width 671 height 16
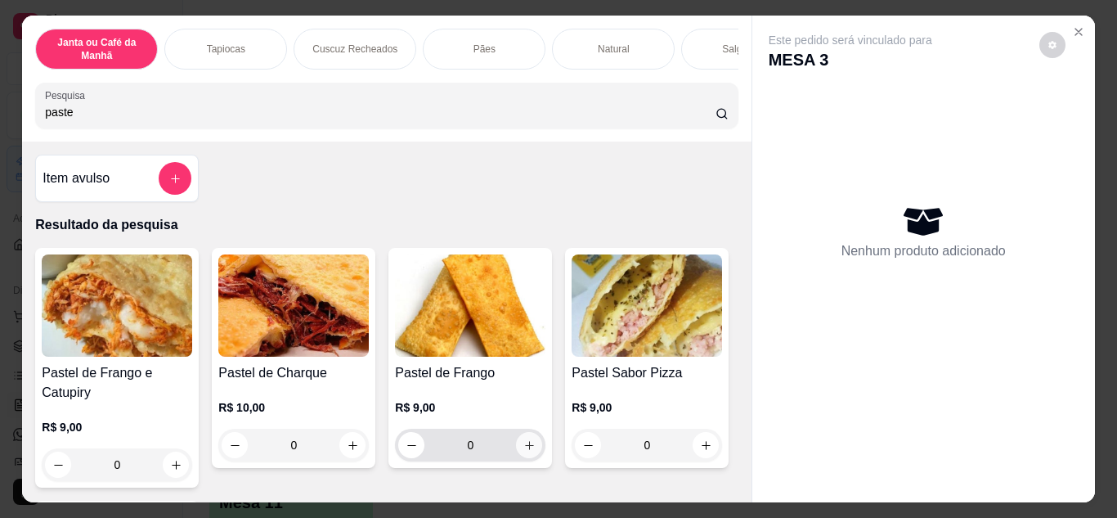
type input "paste"
click at [523, 449] on icon "increase-product-quantity" at bounding box center [529, 445] width 12 height 12
type input "1"
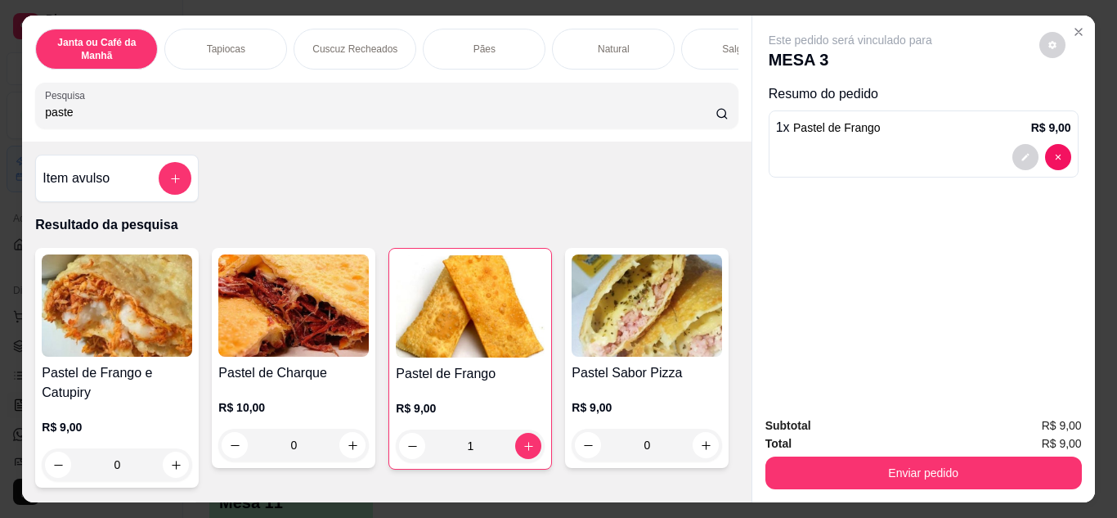
click at [490, 120] on input "paste" at bounding box center [380, 112] width 671 height 16
type input "p"
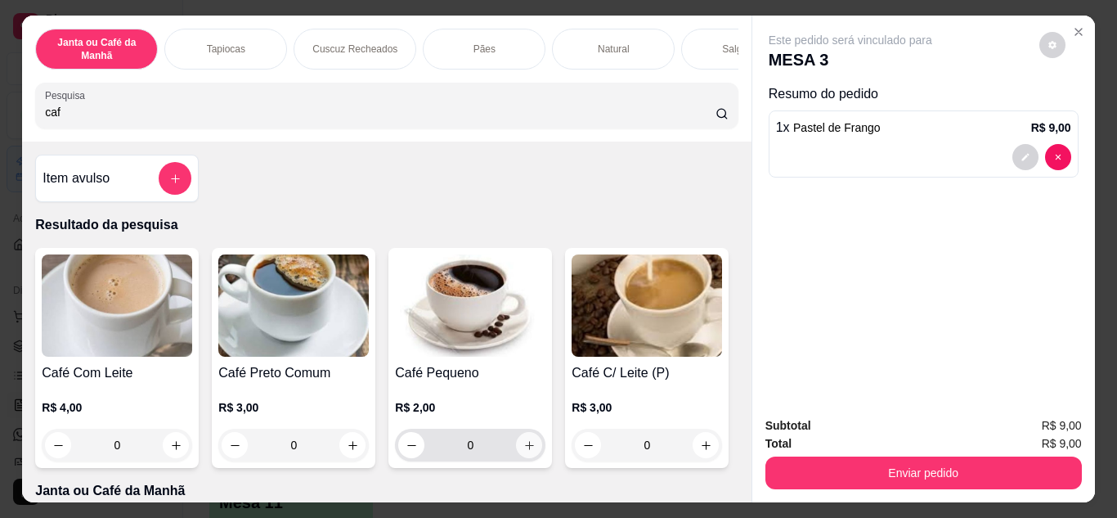
type input "caf"
click at [532, 453] on button "increase-product-quantity" at bounding box center [529, 444] width 25 height 25
type input "1"
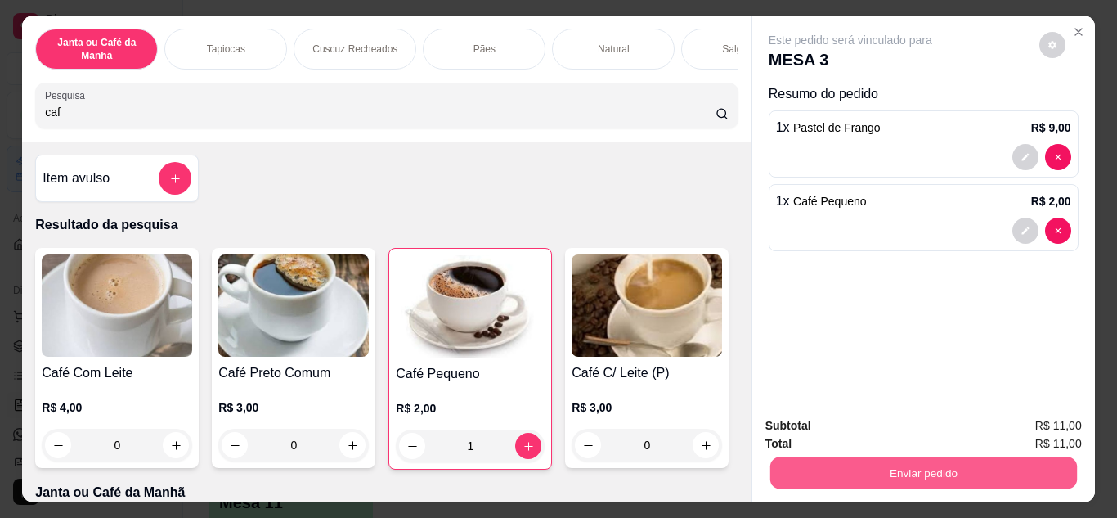
click at [856, 474] on button "Enviar pedido" at bounding box center [922, 473] width 307 height 32
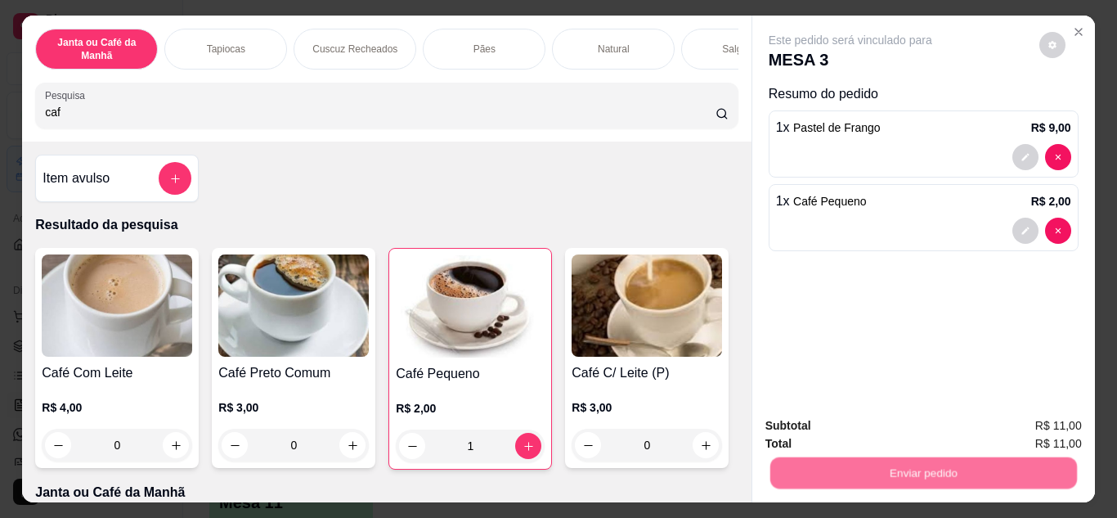
click at [851, 433] on button "Não registrar e enviar pedido" at bounding box center [869, 426] width 170 height 31
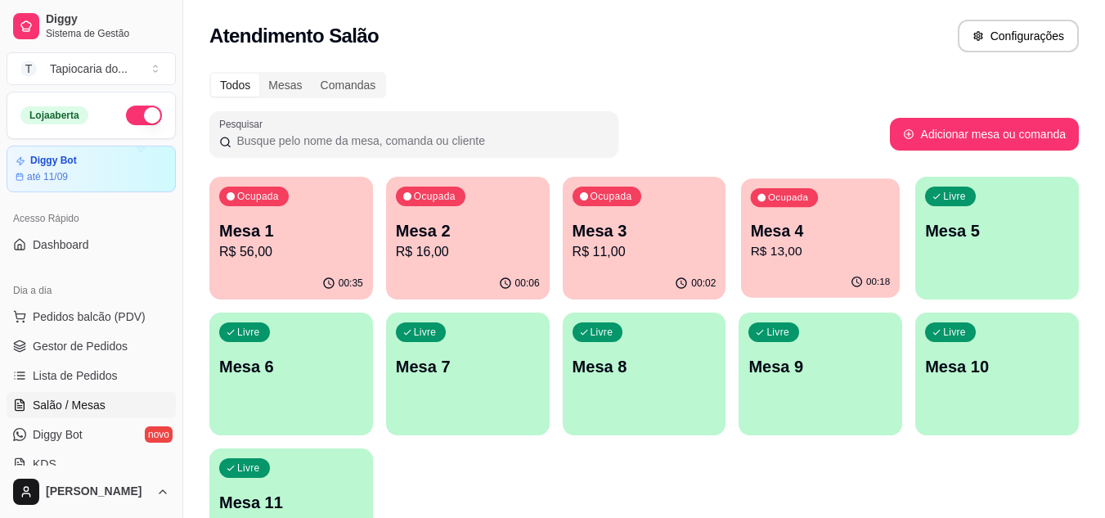
click at [835, 239] on p "Mesa 4" at bounding box center [821, 231] width 140 height 22
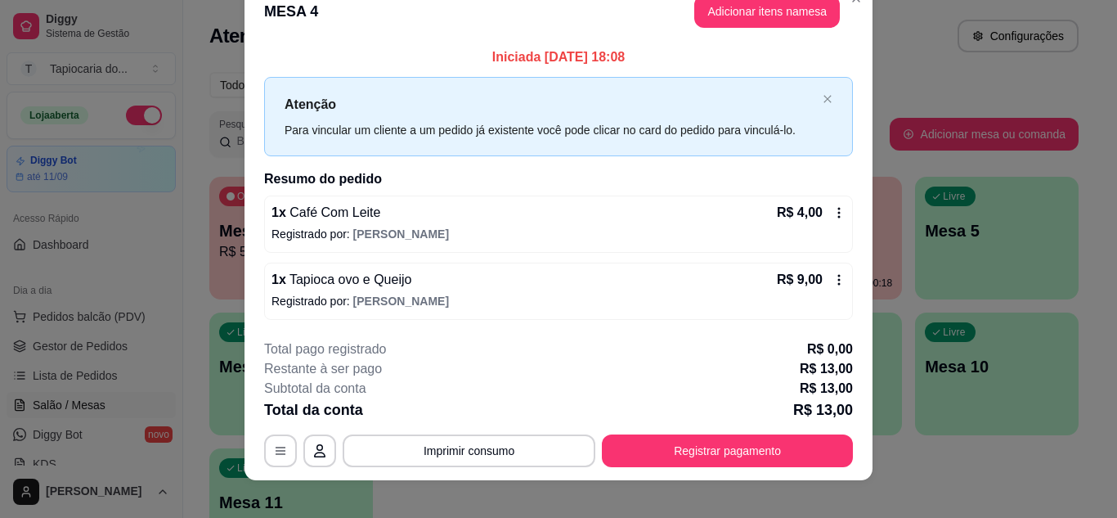
scroll to position [43, 0]
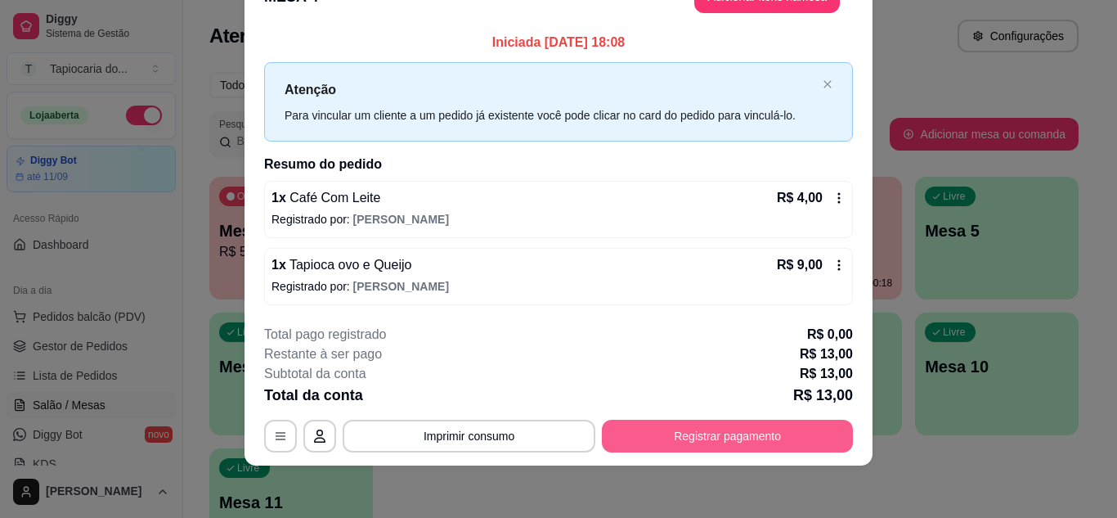
click at [639, 451] on button "Registrar pagamento" at bounding box center [727, 435] width 251 height 33
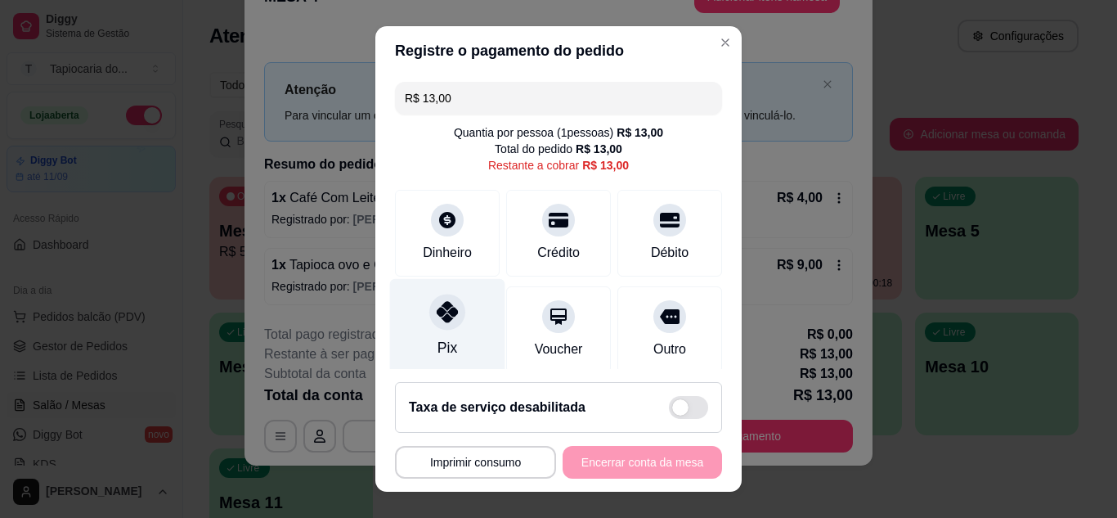
click at [446, 319] on icon at bounding box center [447, 311] width 21 height 21
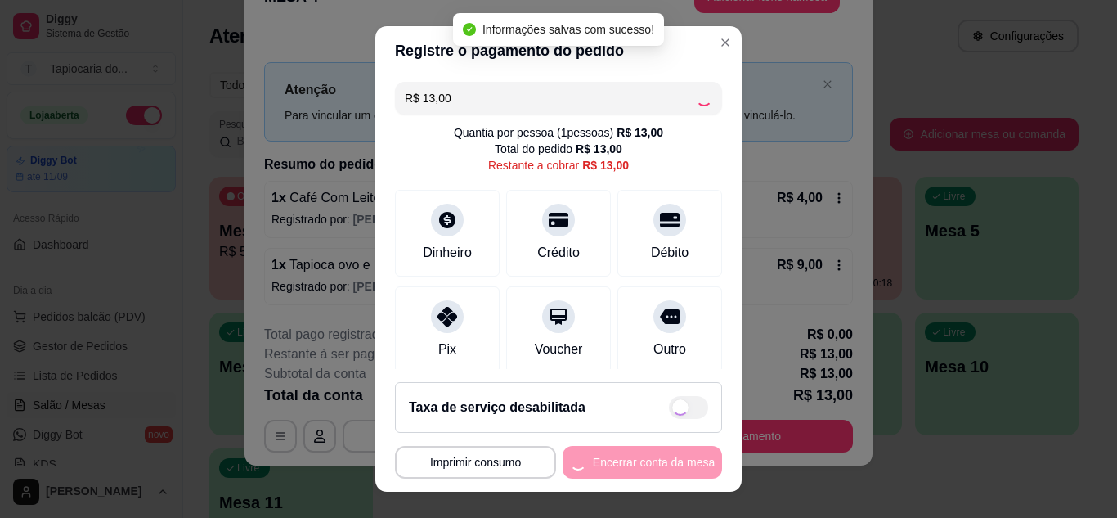
type input "R$ 0,00"
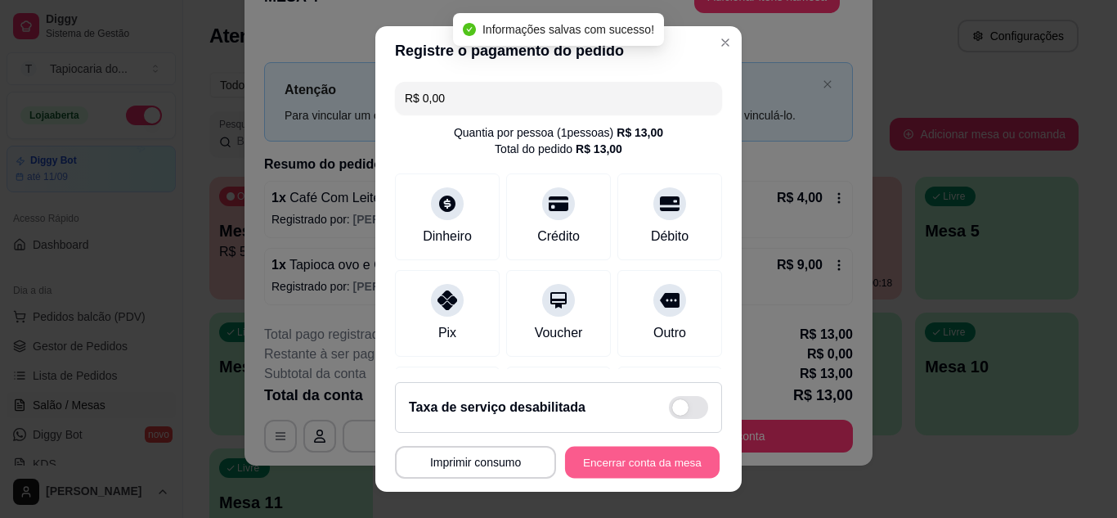
click at [616, 465] on button "Encerrar conta da mesa" at bounding box center [642, 462] width 155 height 32
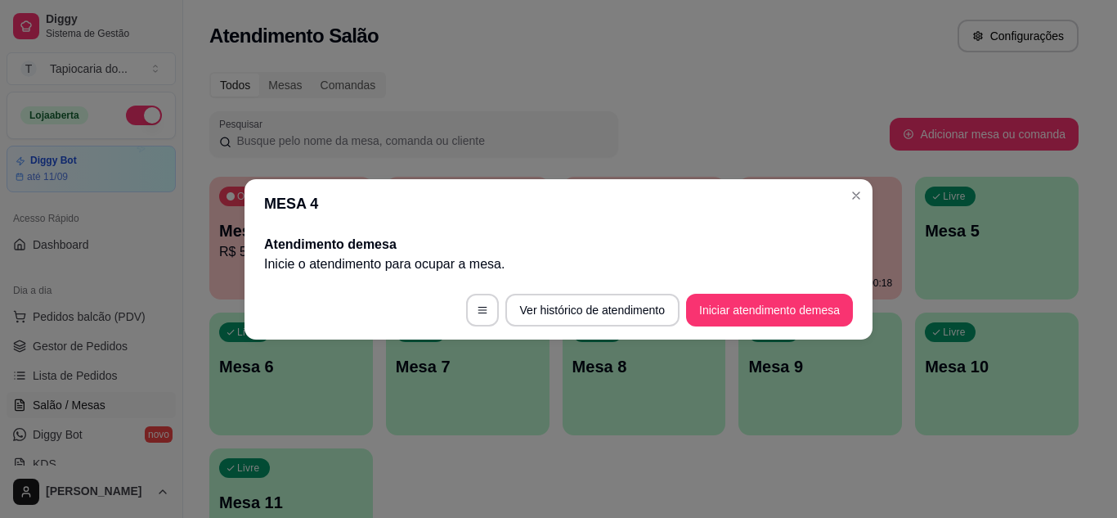
scroll to position [0, 0]
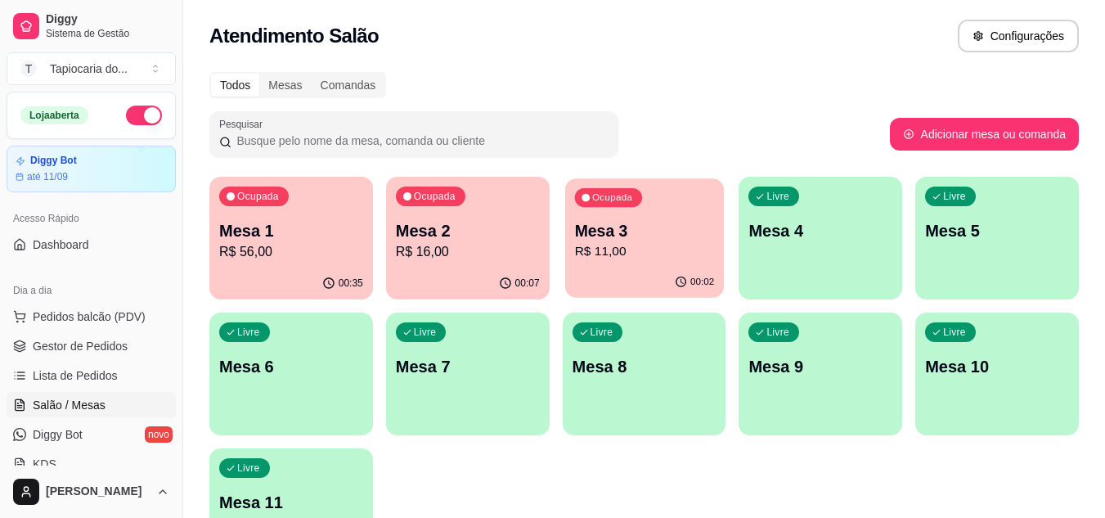
click at [580, 245] on p "R$ 11,00" at bounding box center [644, 251] width 140 height 19
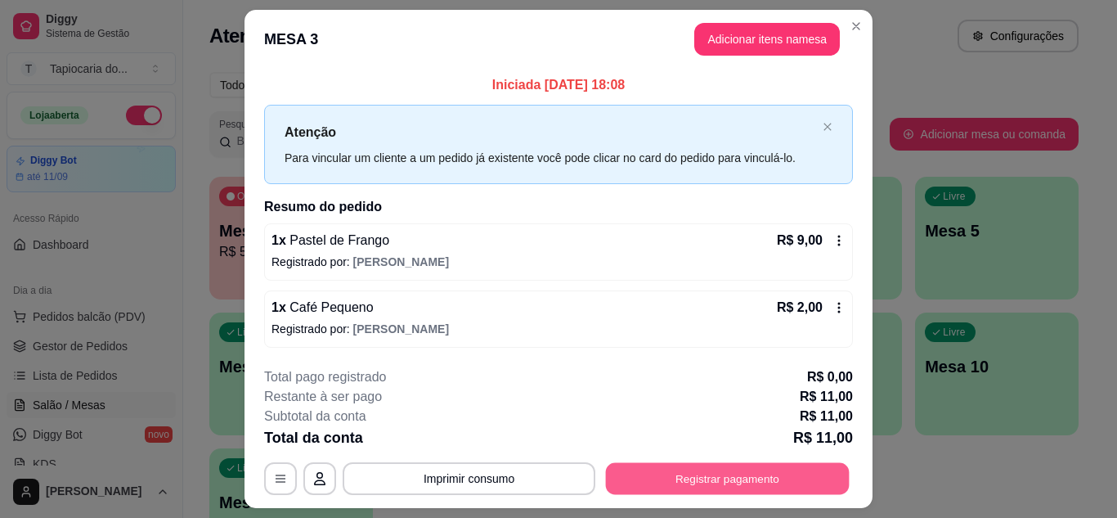
click at [743, 474] on button "Registrar pagamento" at bounding box center [728, 479] width 244 height 32
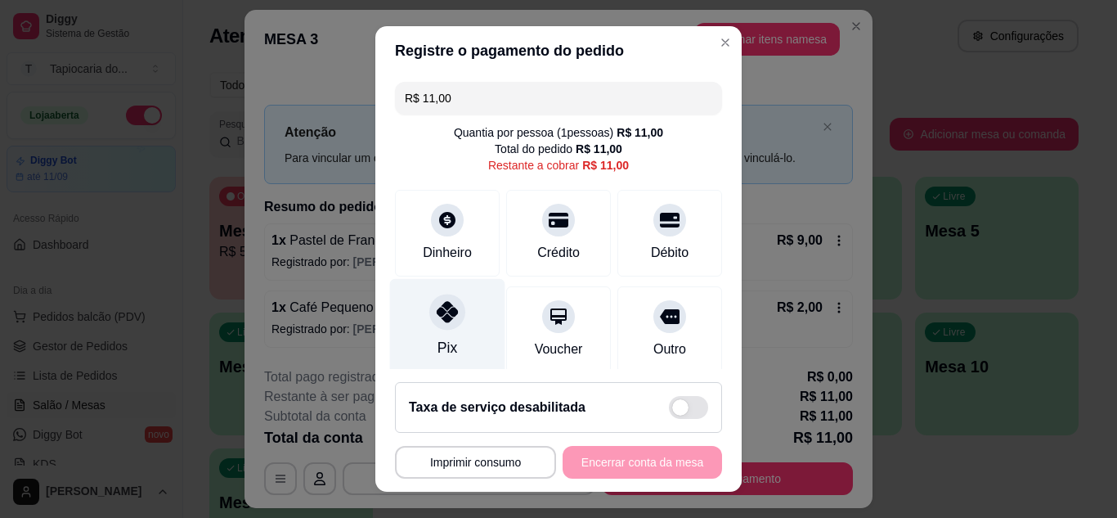
click at [462, 314] on div "Pix" at bounding box center [447, 326] width 115 height 96
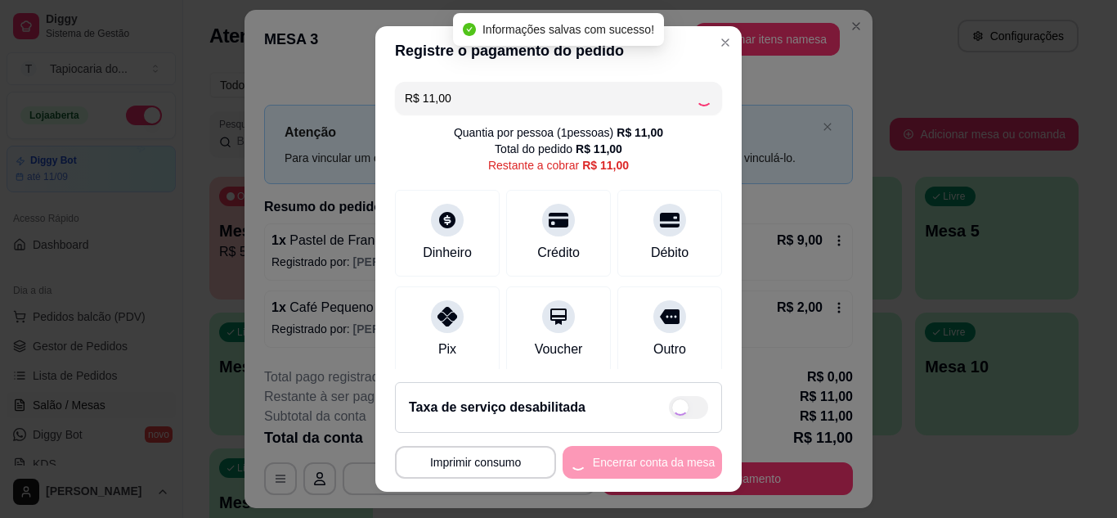
type input "R$ 0,00"
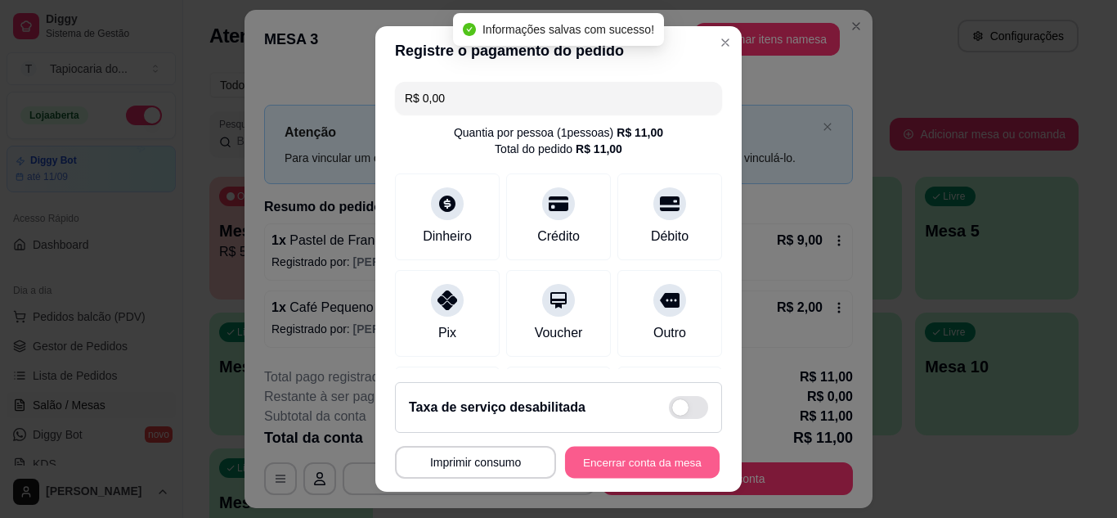
click at [660, 470] on button "Encerrar conta da mesa" at bounding box center [642, 462] width 155 height 32
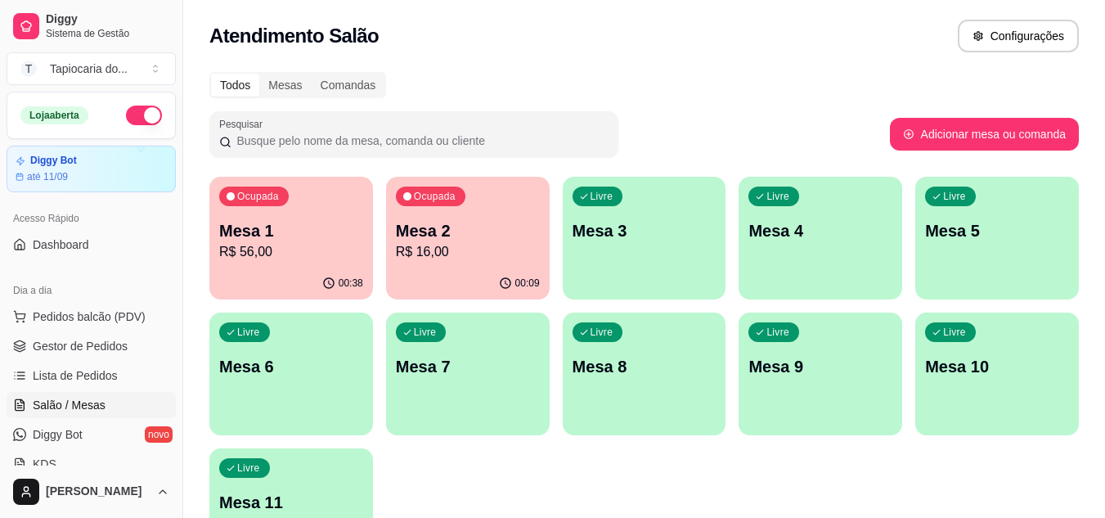
click at [251, 243] on p "R$ 56,00" at bounding box center [291, 252] width 144 height 20
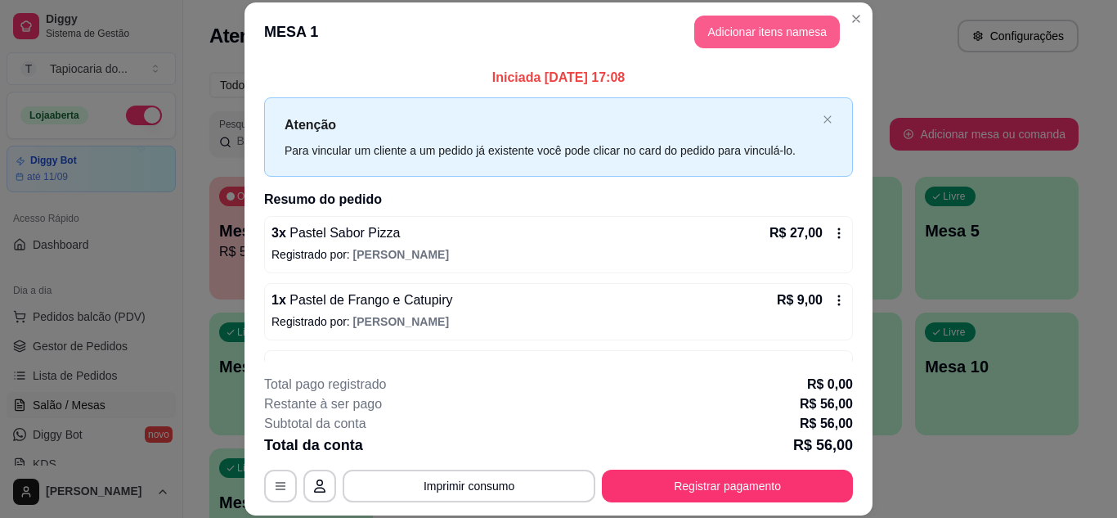
click at [767, 0] on html "Diggy Sistema de Gestão T Tapiocaria do ... Loja aberta Diggy Bot até 11/09 Ace…" at bounding box center [558, 259] width 1117 height 518
click at [754, 40] on button "Adicionar itens na mesa" at bounding box center [767, 32] width 146 height 33
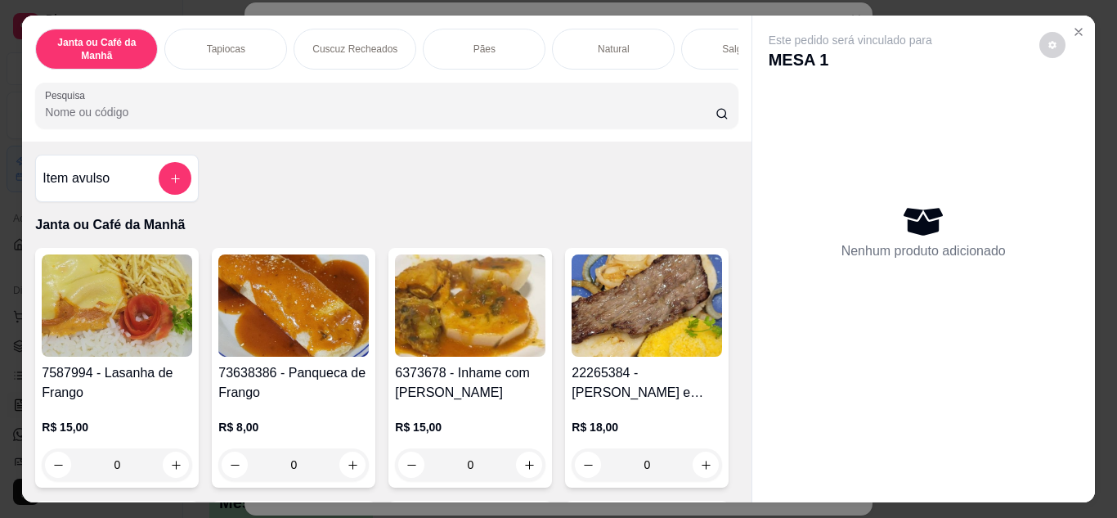
click at [675, 119] on input "Pesquisa" at bounding box center [380, 112] width 671 height 16
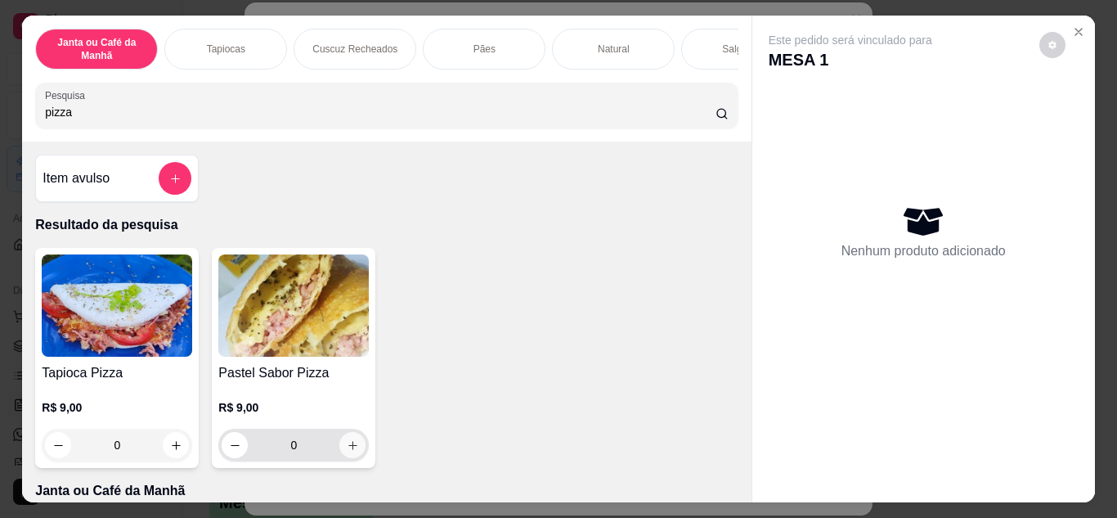
type input "pizza"
click at [347, 447] on icon "increase-product-quantity" at bounding box center [353, 445] width 12 height 12
type input "1"
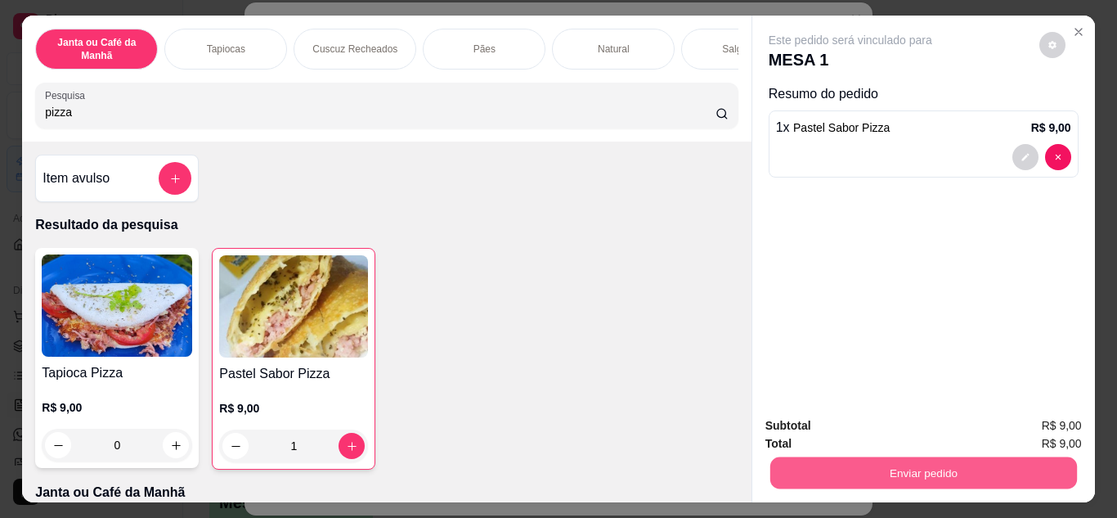
click at [855, 464] on button "Enviar pedido" at bounding box center [922, 473] width 307 height 32
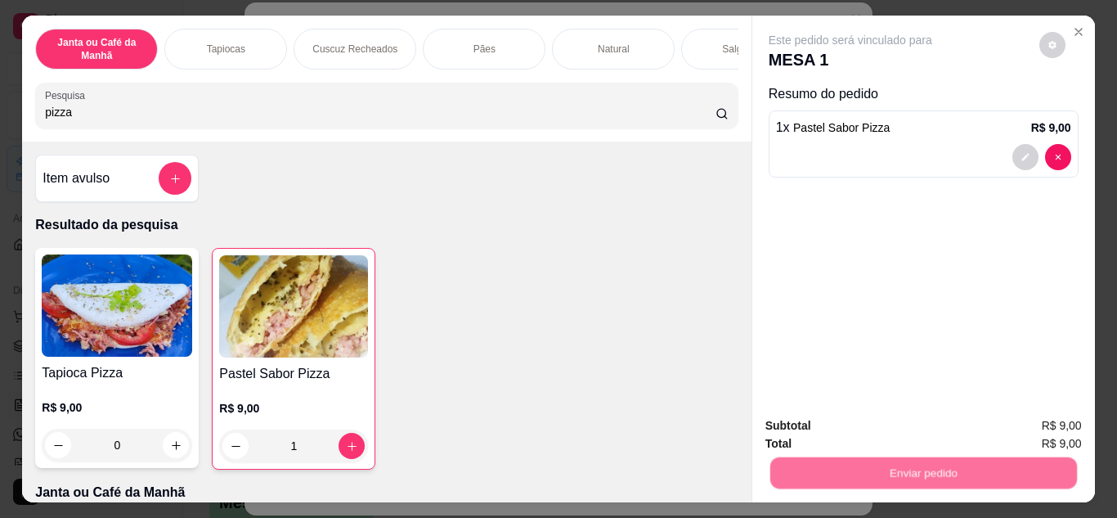
click at [852, 430] on button "Não registrar e enviar pedido" at bounding box center [869, 426] width 170 height 31
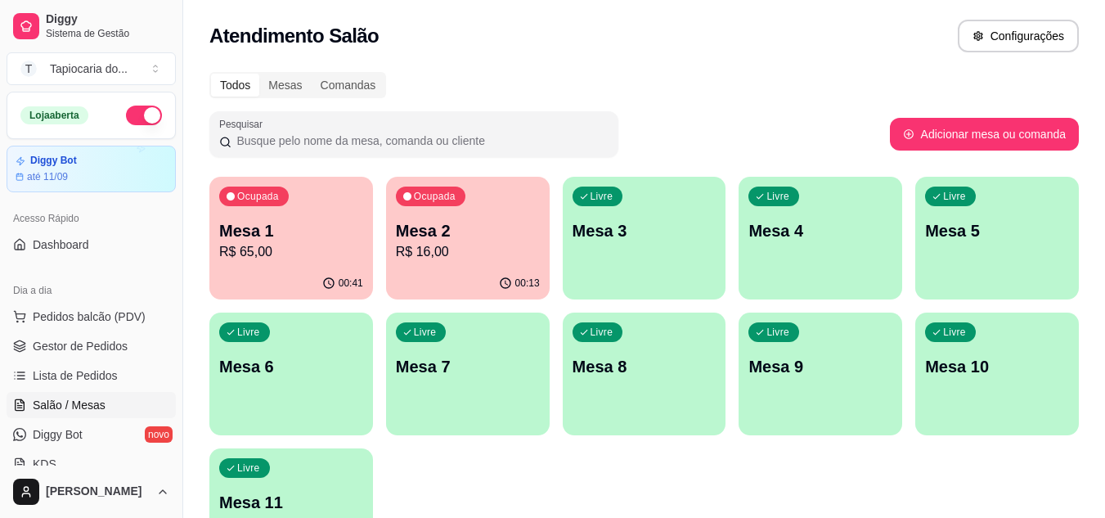
click at [442, 258] on p "R$ 16,00" at bounding box center [468, 252] width 144 height 20
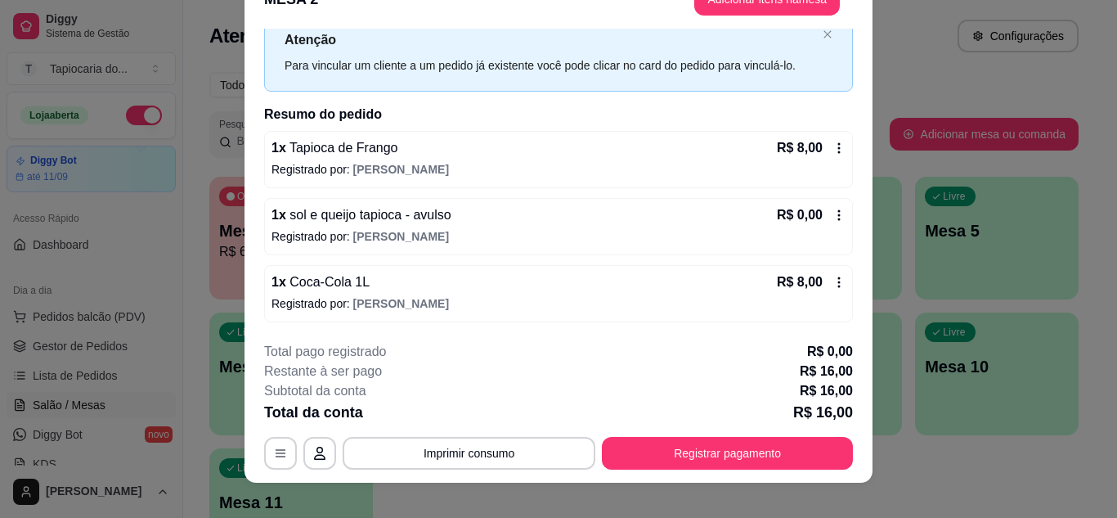
scroll to position [50, 0]
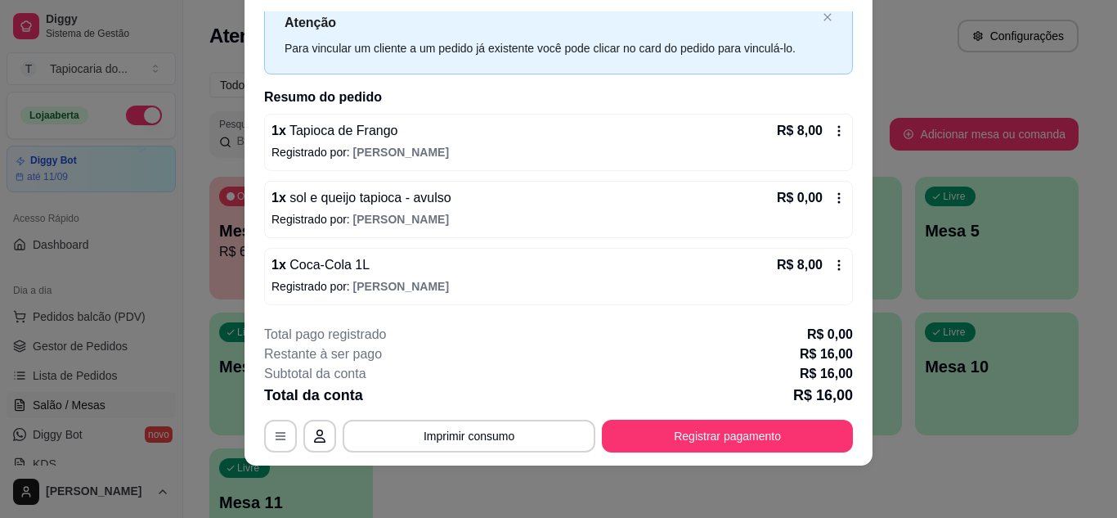
click at [822, 189] on div "R$ 0,00" at bounding box center [811, 198] width 69 height 20
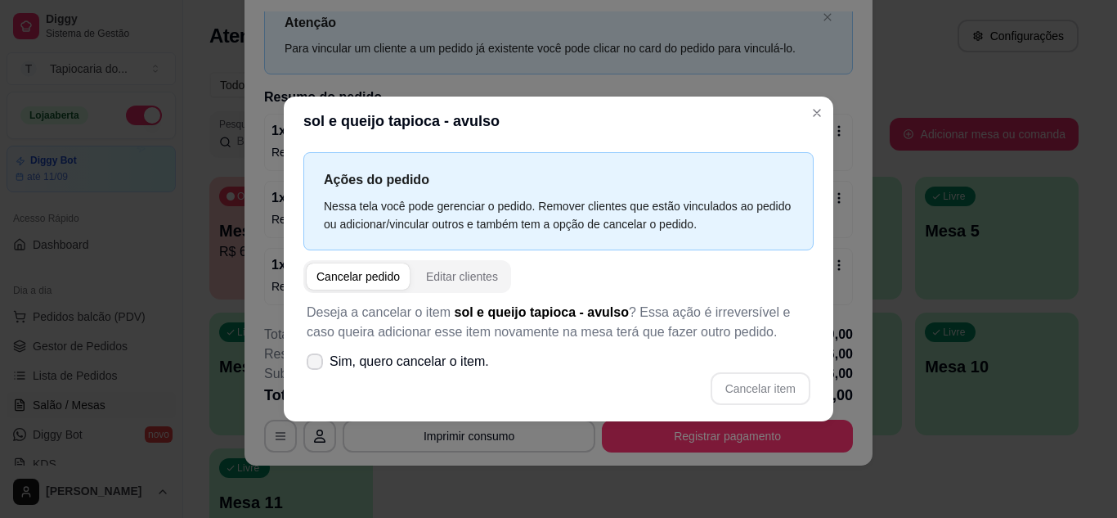
click at [316, 362] on icon at bounding box center [314, 362] width 13 height 10
click at [316, 364] on input "Sim, quero cancelar o item." at bounding box center [311, 369] width 11 height 11
checkbox input "true"
click at [744, 381] on button "Cancelar item" at bounding box center [761, 388] width 100 height 33
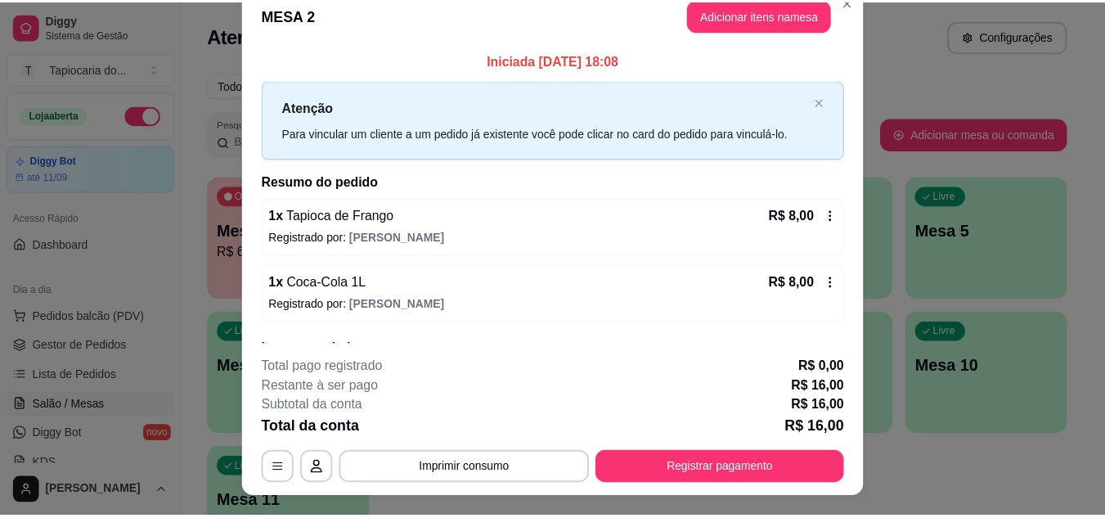
scroll to position [0, 0]
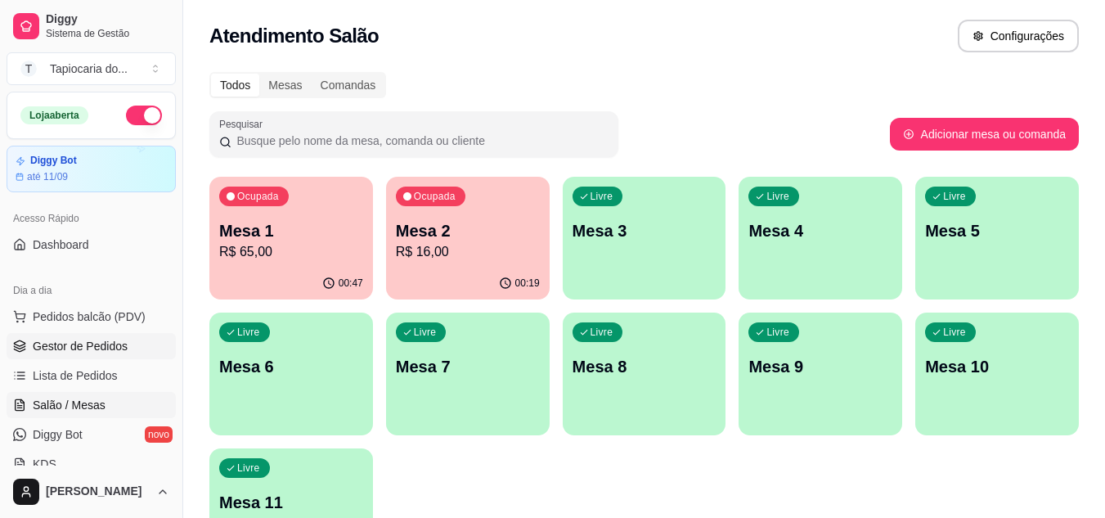
click at [92, 346] on span "Gestor de Pedidos" at bounding box center [80, 346] width 95 height 16
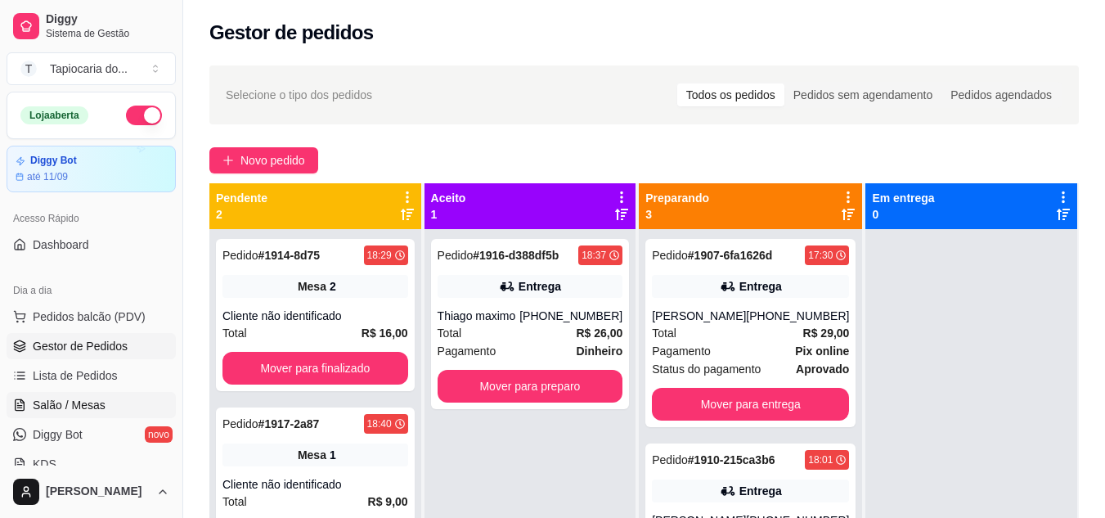
click at [97, 412] on span "Salão / Mesas" at bounding box center [69, 405] width 73 height 16
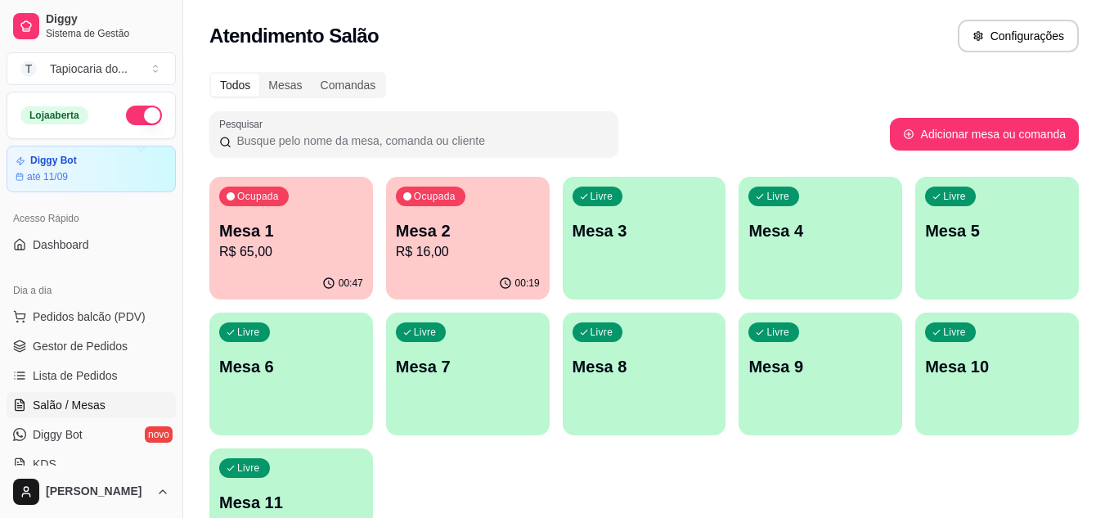
click at [292, 271] on div "00:47" at bounding box center [291, 283] width 164 height 32
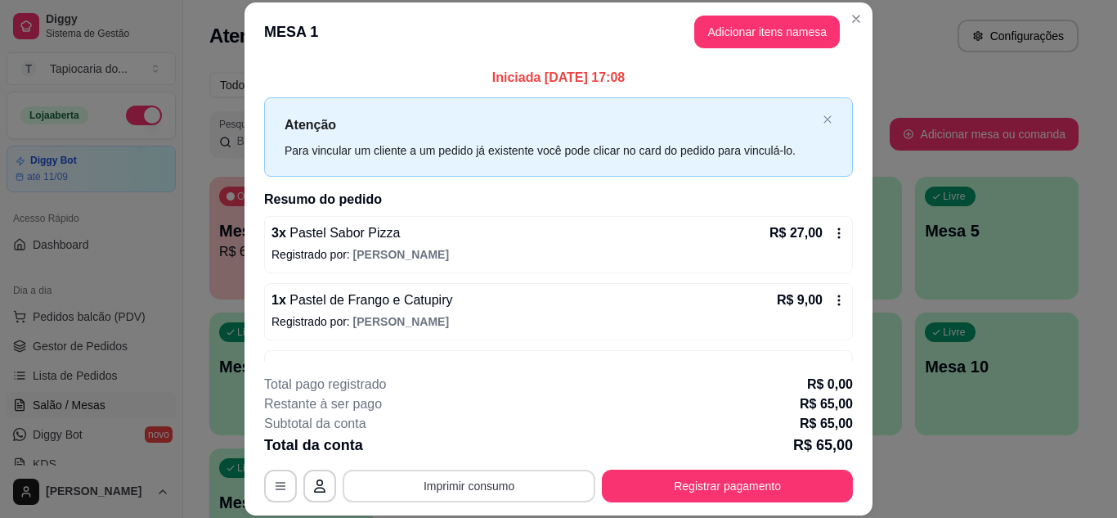
click at [461, 482] on button "Imprimir consumo" at bounding box center [469, 485] width 253 height 33
click at [471, 451] on button "Impressora" at bounding box center [468, 447] width 114 height 25
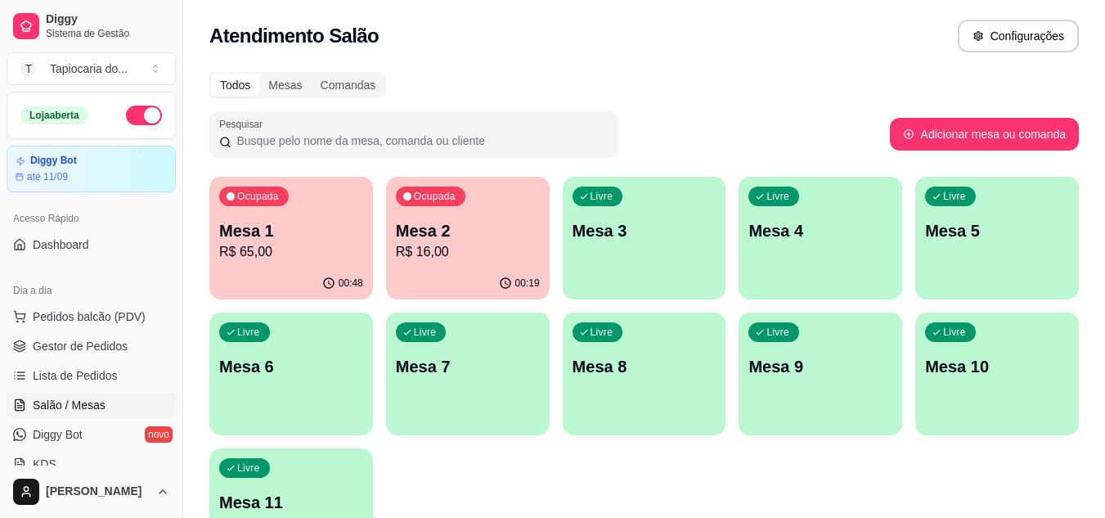
click at [505, 229] on p "Mesa 2" at bounding box center [468, 230] width 144 height 23
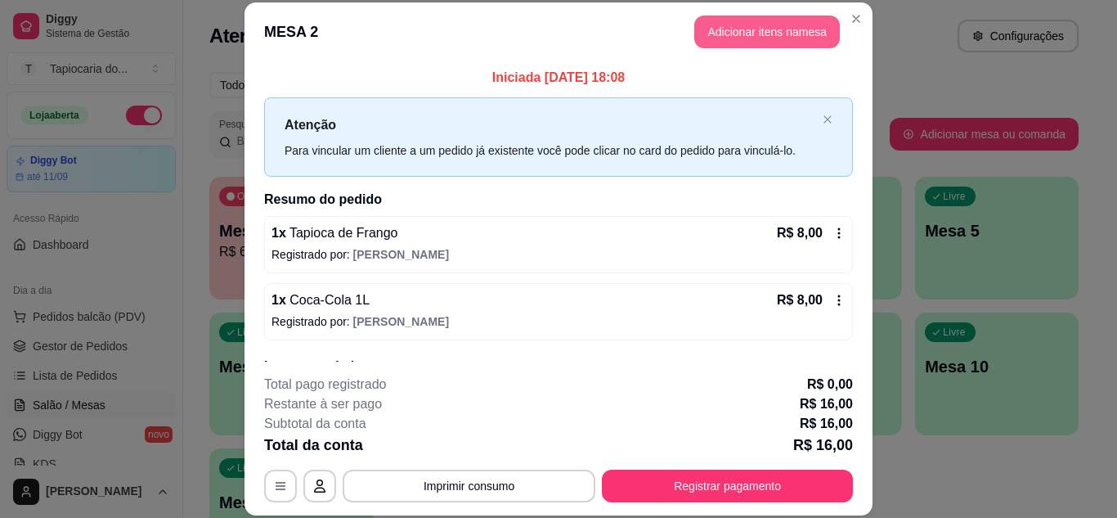
click at [734, 37] on button "Adicionar itens na mesa" at bounding box center [767, 32] width 146 height 33
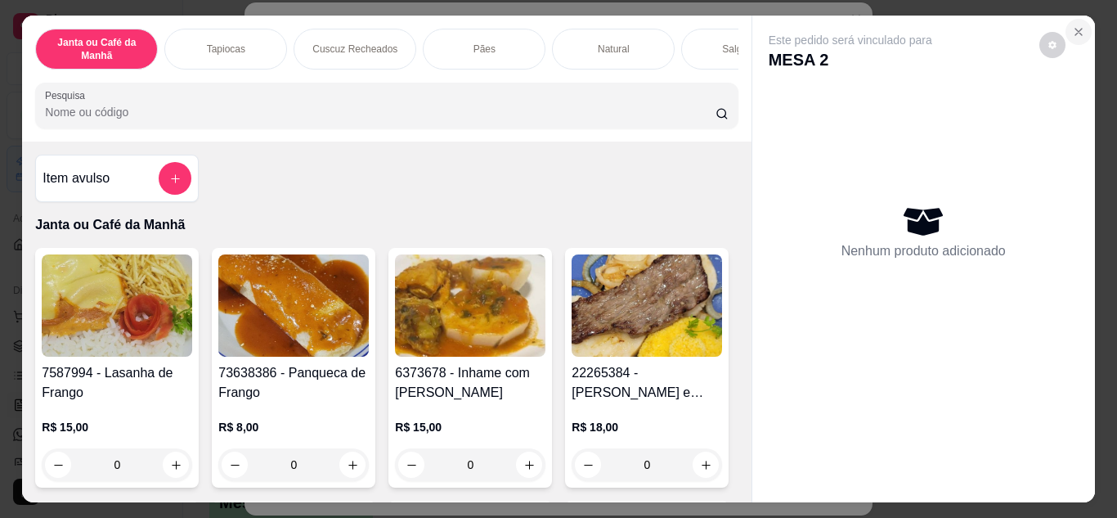
click at [1077, 25] on icon "Close" at bounding box center [1078, 31] width 13 height 13
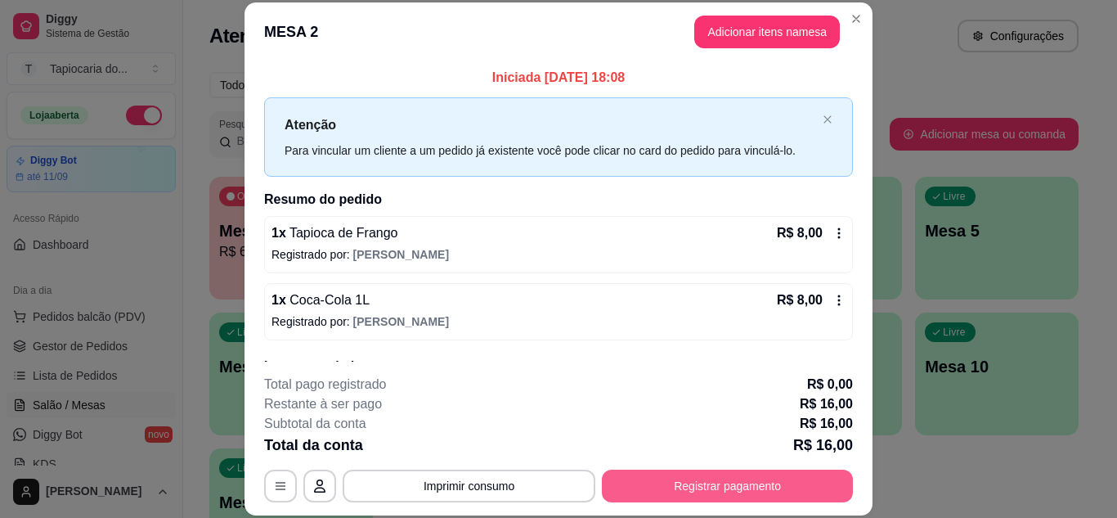
click at [780, 491] on button "Registrar pagamento" at bounding box center [727, 485] width 251 height 33
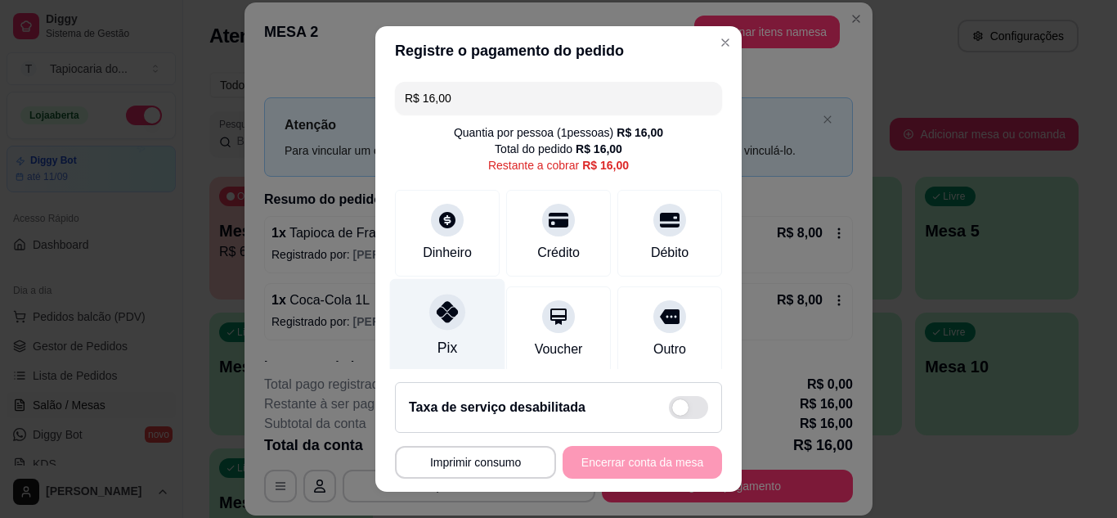
click at [450, 317] on div at bounding box center [447, 312] width 36 height 36
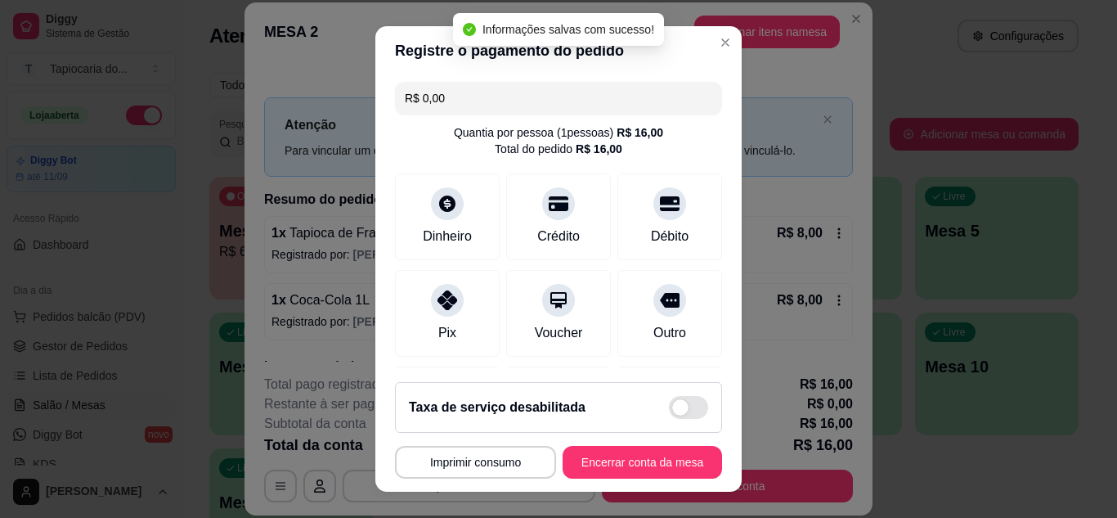
type input "R$ 0,00"
click at [653, 448] on button "Encerrar conta da mesa" at bounding box center [642, 462] width 155 height 32
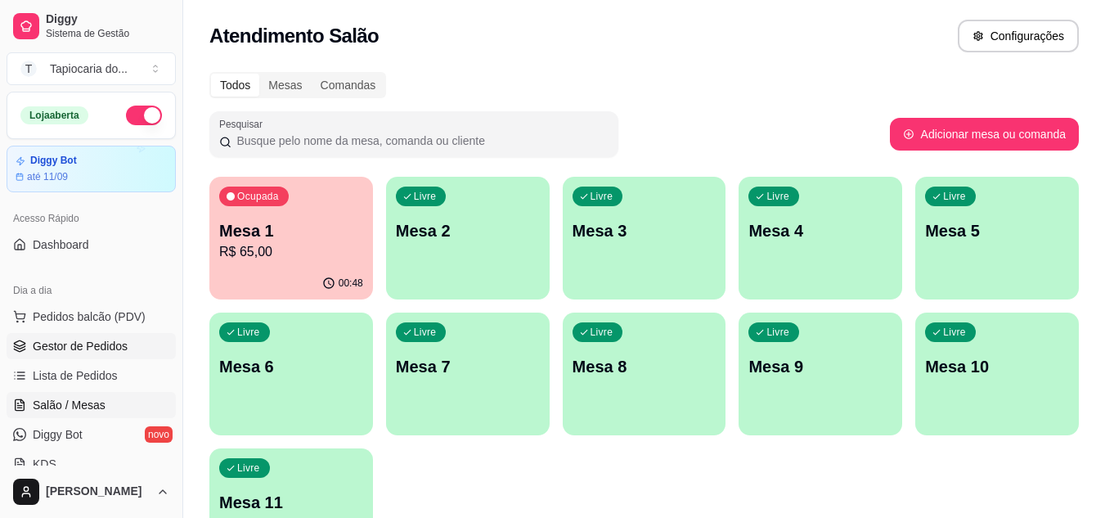
click at [125, 347] on link "Gestor de Pedidos" at bounding box center [91, 346] width 169 height 26
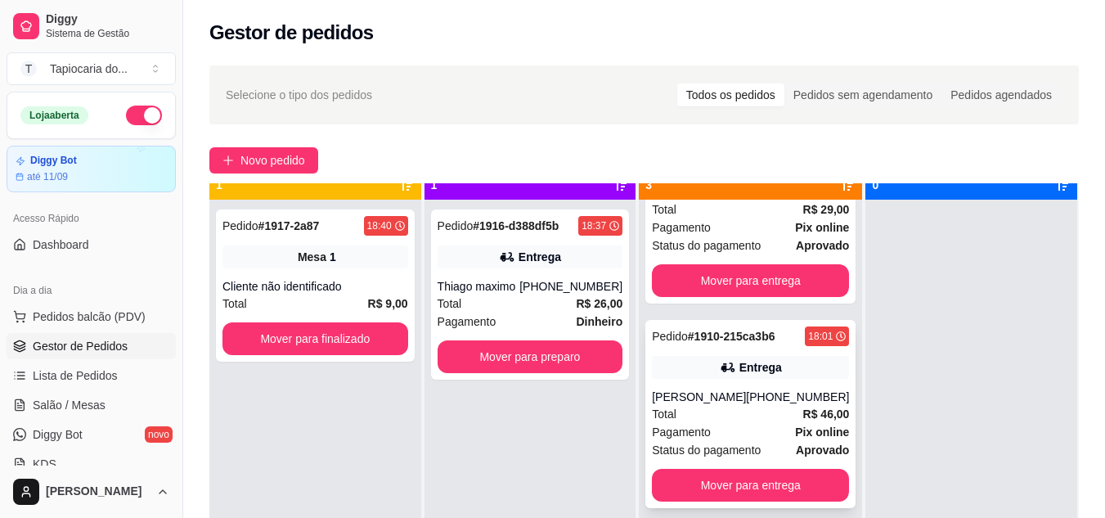
scroll to position [46, 0]
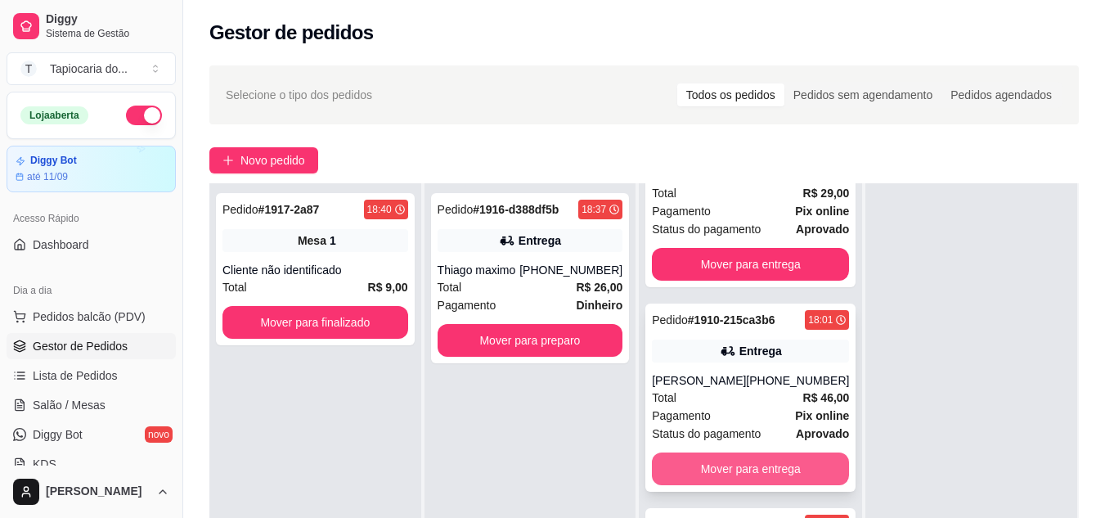
click at [760, 463] on button "Mover para entrega" at bounding box center [750, 468] width 197 height 33
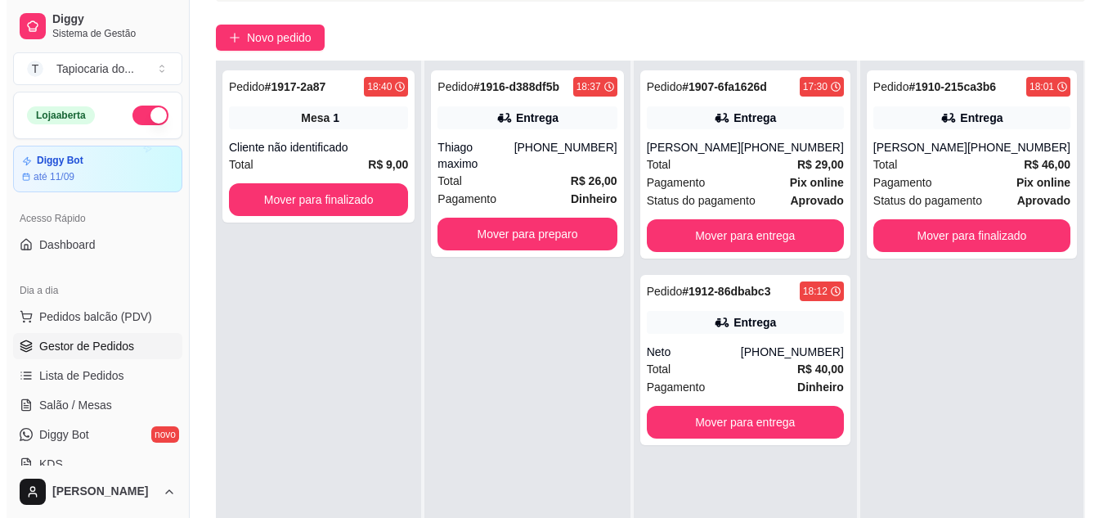
scroll to position [164, 0]
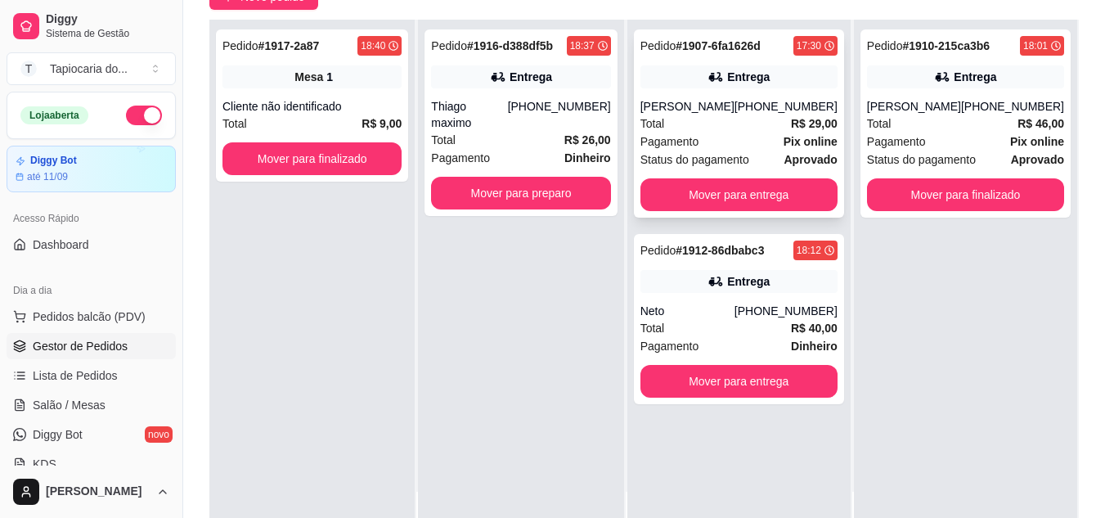
click at [792, 106] on div "[PHONE_NUMBER]" at bounding box center [785, 106] width 103 height 16
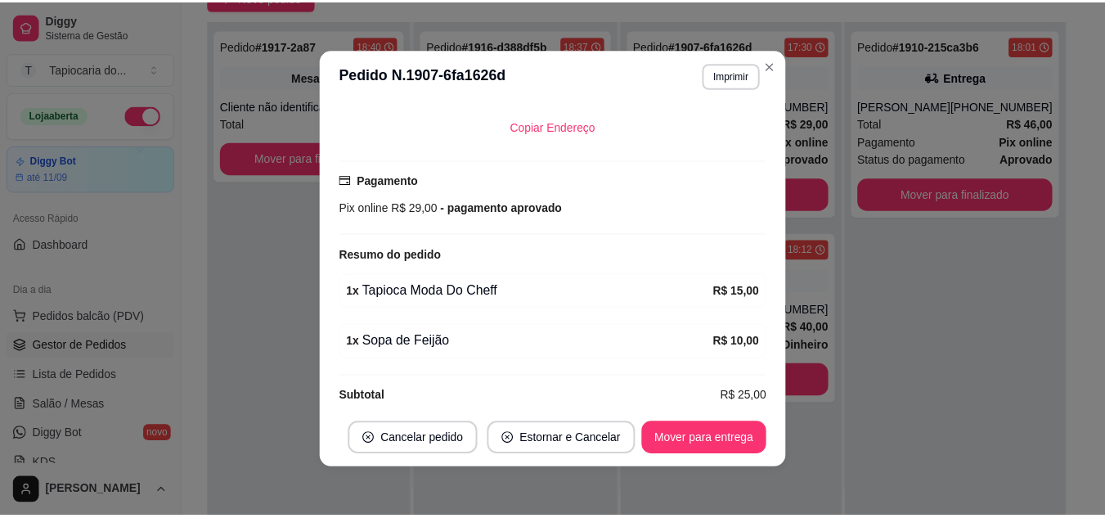
scroll to position [391, 0]
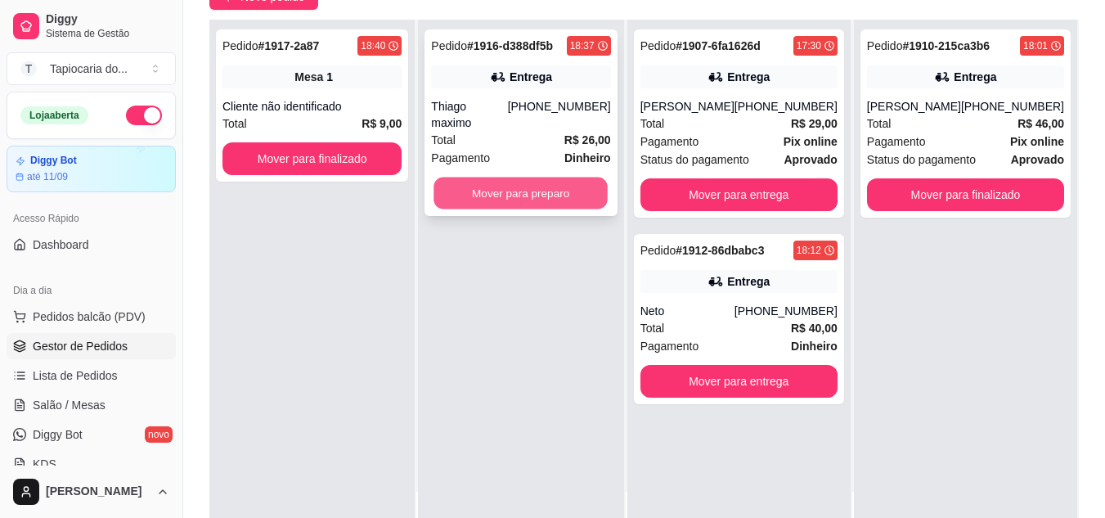
click at [512, 177] on button "Mover para preparo" at bounding box center [521, 193] width 174 height 32
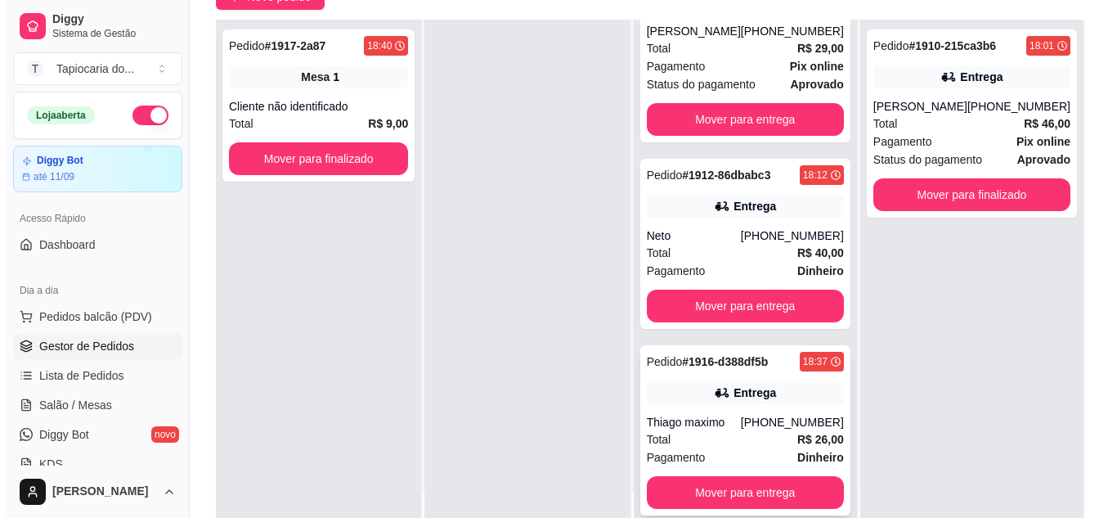
scroll to position [76, 0]
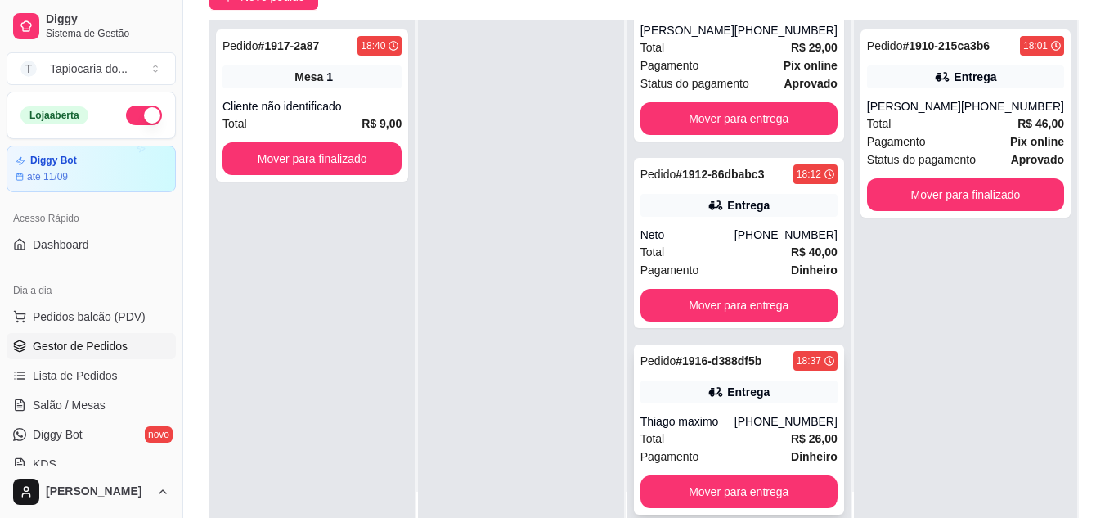
click at [732, 406] on div "Pedido # 1916-d388df5b 18:37 Entrega Thiago maximo [PHONE_NUMBER] Total R$ 26,0…" at bounding box center [739, 429] width 210 height 170
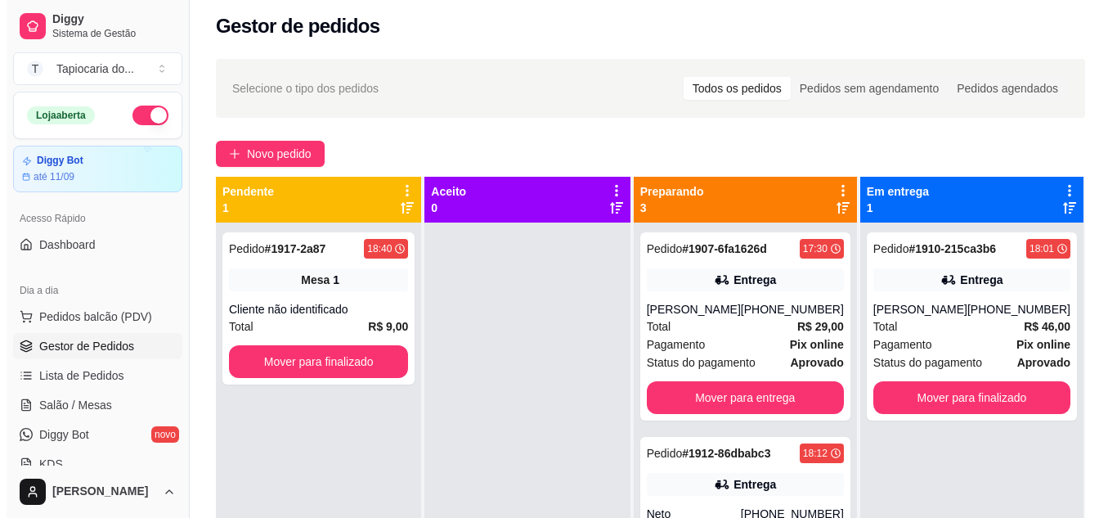
scroll to position [0, 0]
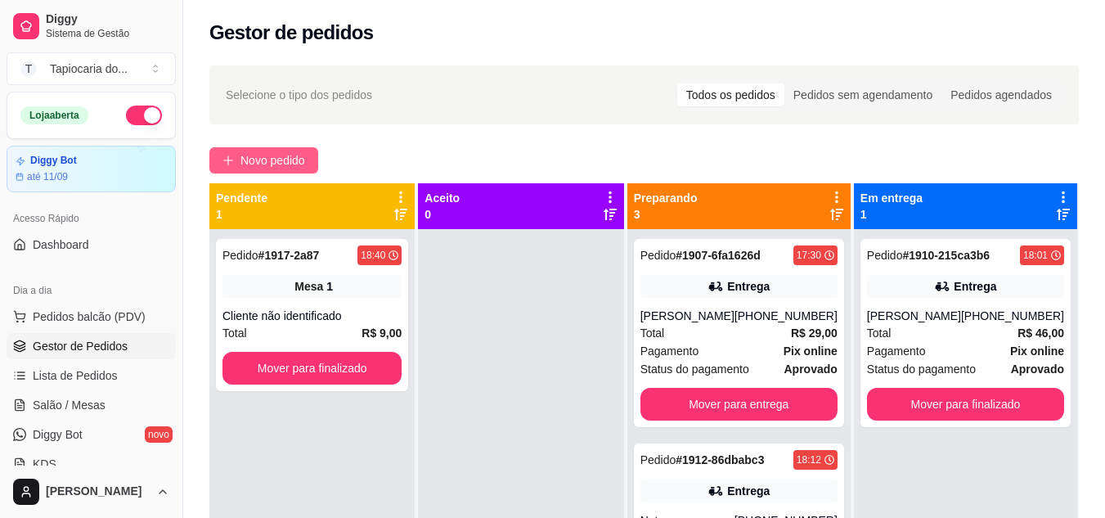
click at [279, 158] on span "Novo pedido" at bounding box center [272, 160] width 65 height 18
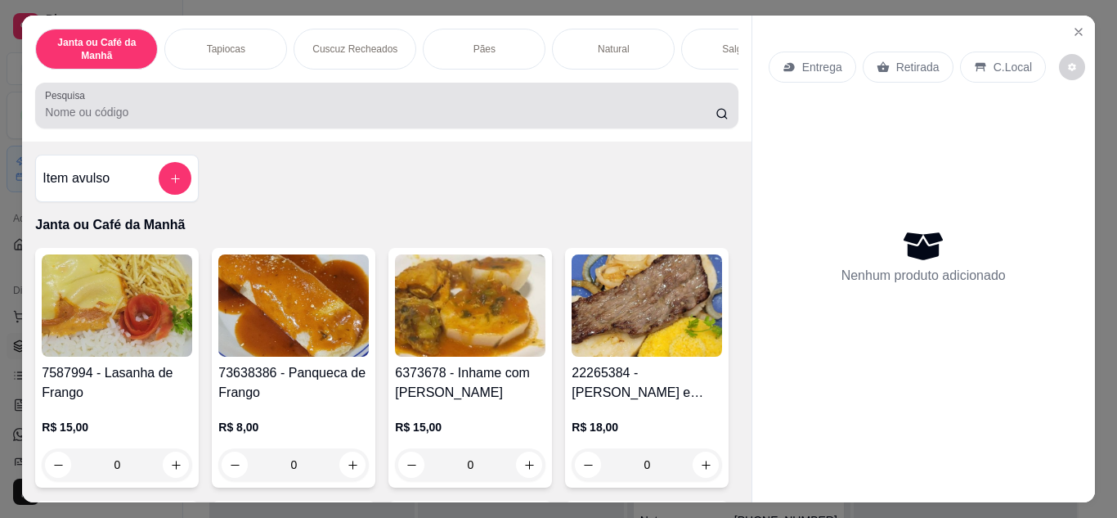
click at [454, 128] on div "Pesquisa" at bounding box center [386, 106] width 702 height 46
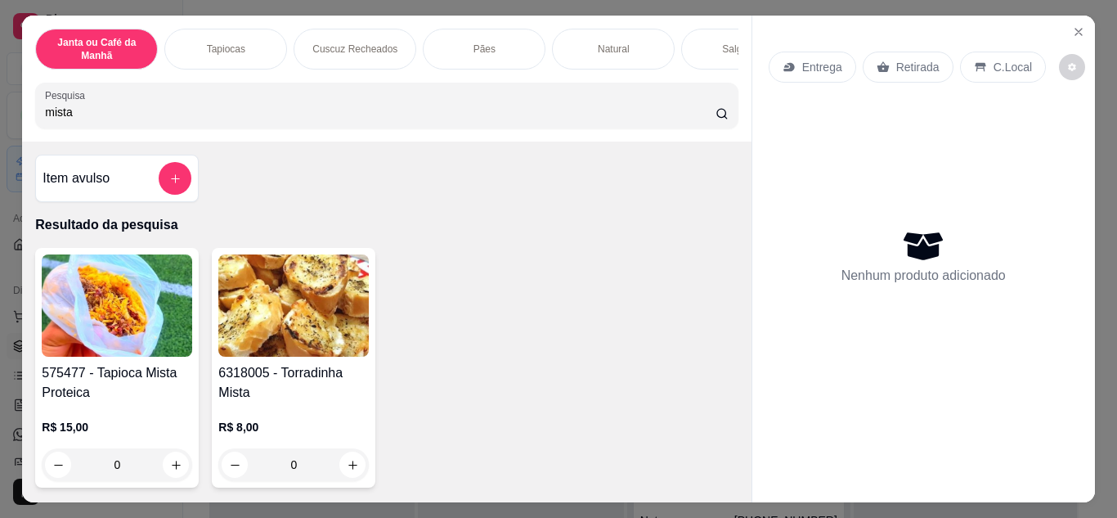
type input "mista"
click at [174, 471] on icon "increase-product-quantity" at bounding box center [176, 465] width 12 height 12
type input "1"
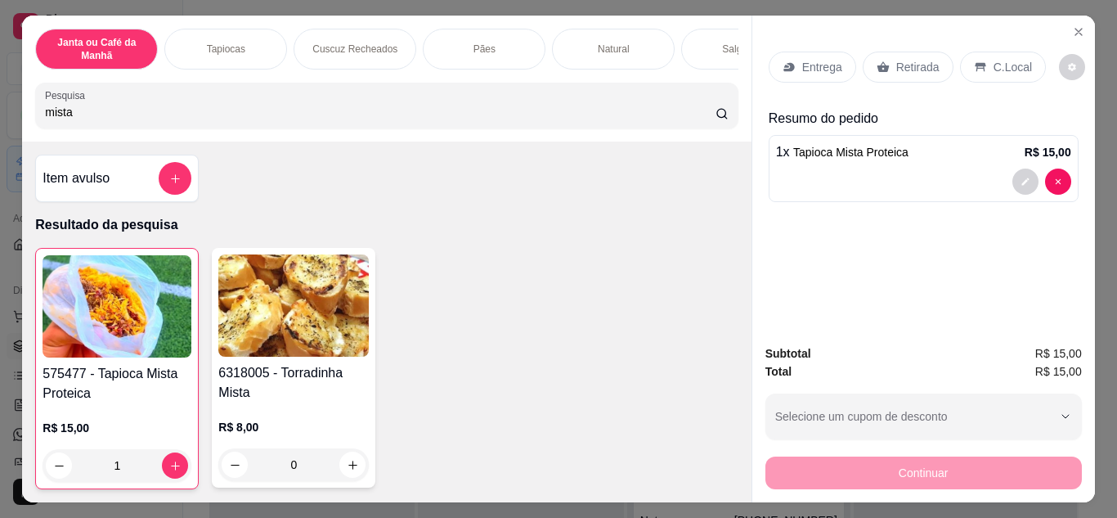
click at [825, 59] on p "Entrega" at bounding box center [822, 67] width 40 height 16
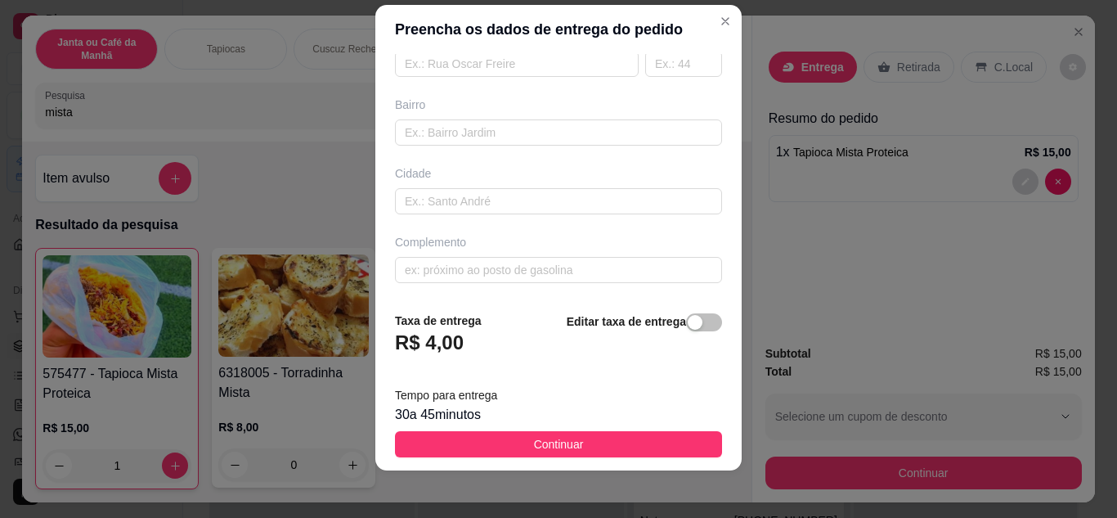
scroll to position [26, 0]
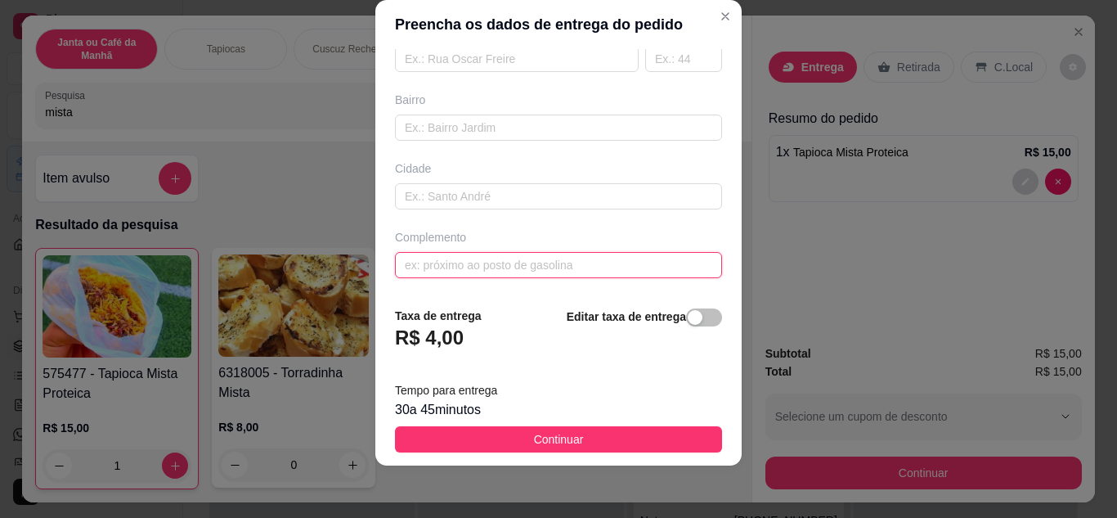
paste input "Planalto [GEOGRAPHIC_DATA][PERSON_NAME] S/N Em frente a 155"
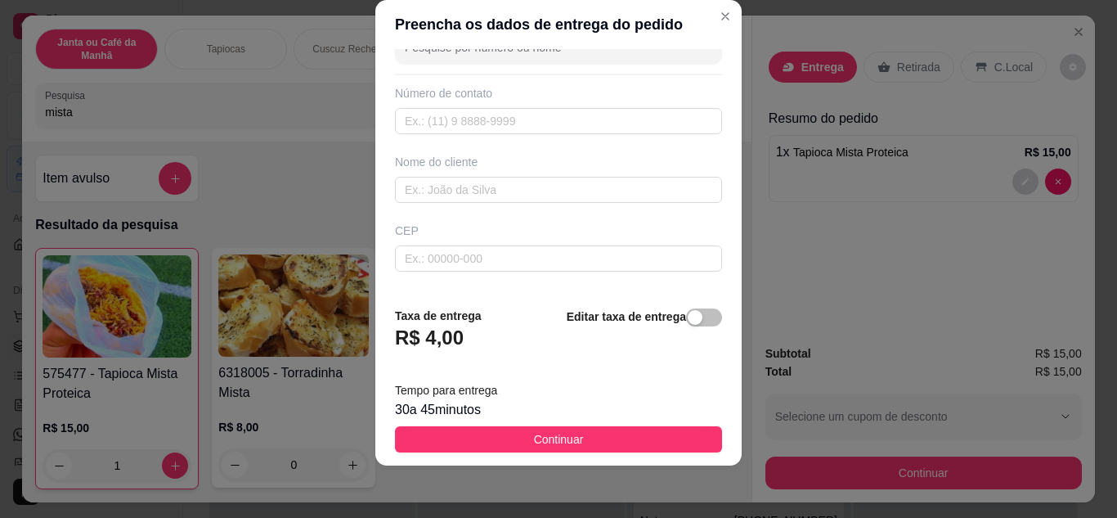
scroll to position [0, 0]
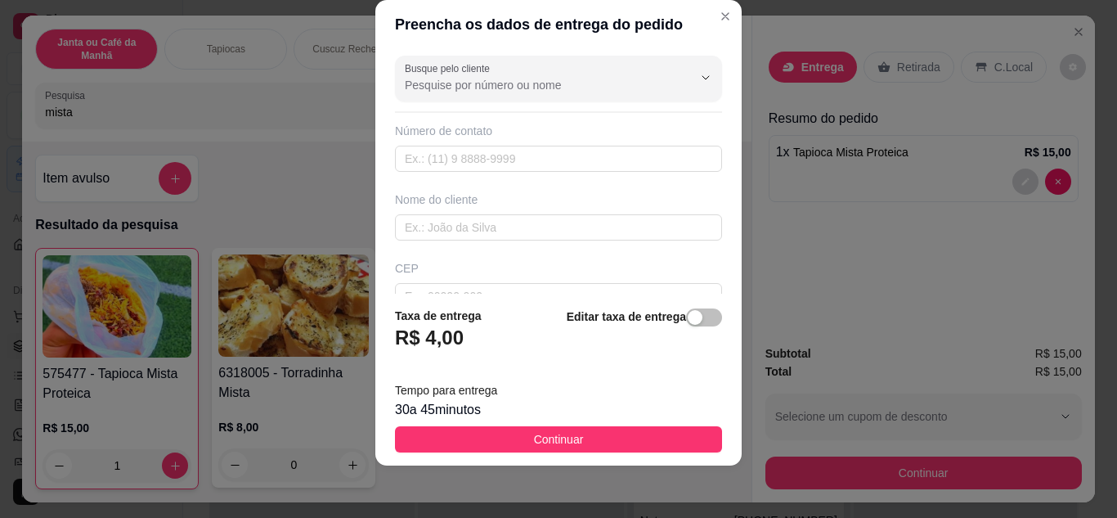
type input "Planalto [GEOGRAPHIC_DATA][PERSON_NAME] S/N Em frente a 155"
paste input "[PHONE_NUMBER]"
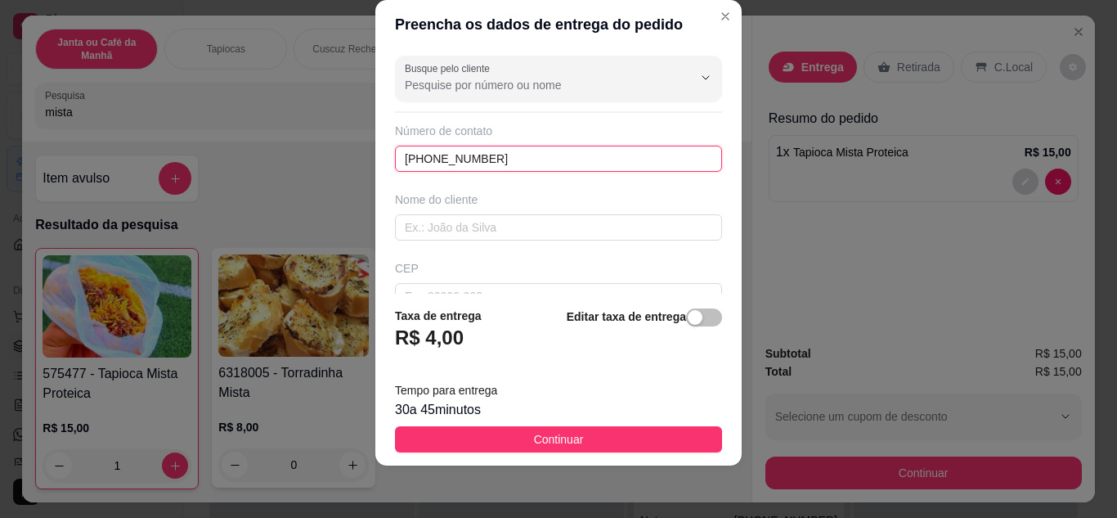
click at [420, 160] on input "[PHONE_NUMBER]" at bounding box center [558, 159] width 327 height 26
type input "[PHONE_NUMBER]"
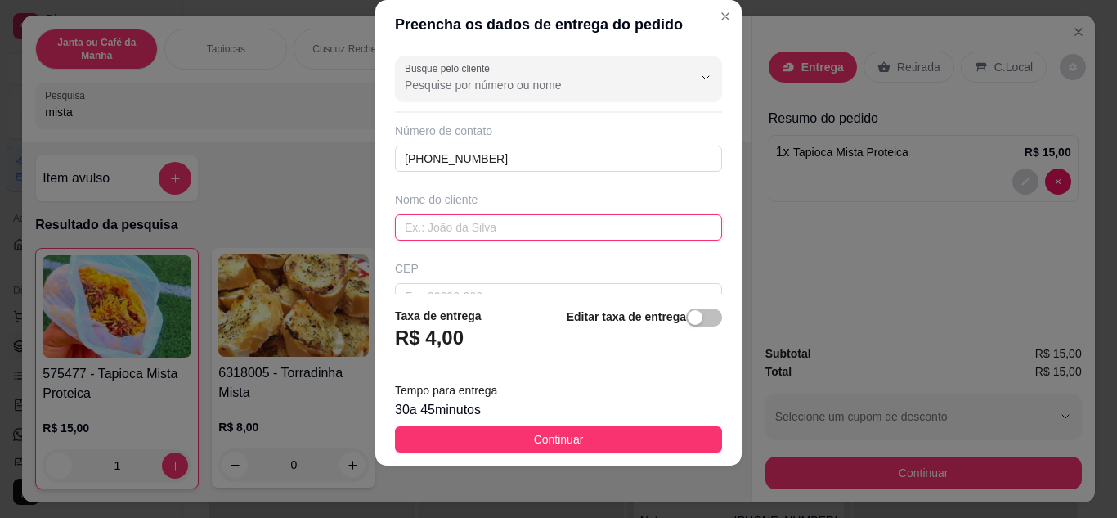
click at [460, 232] on input "text" at bounding box center [558, 227] width 327 height 26
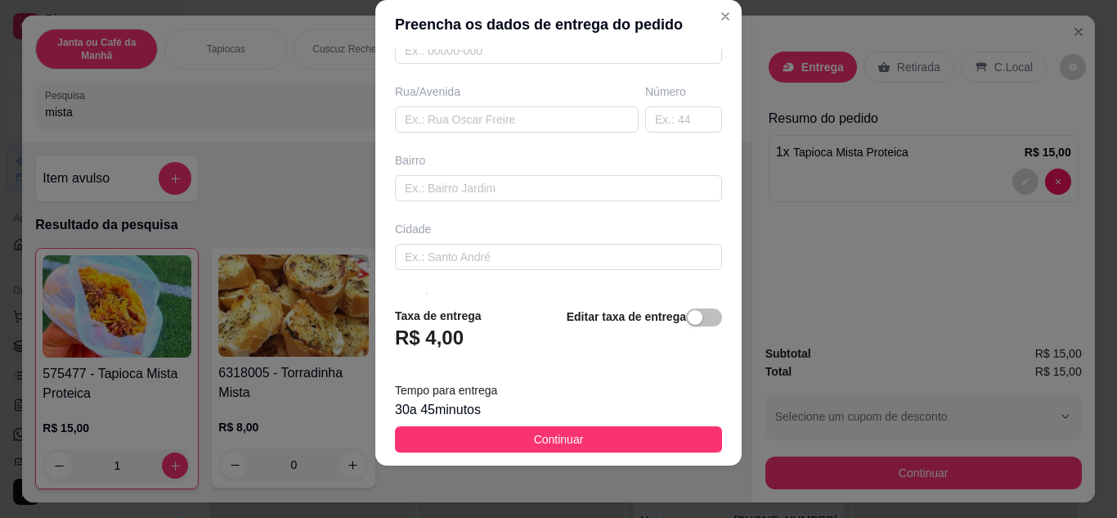
scroll to position [306, 0]
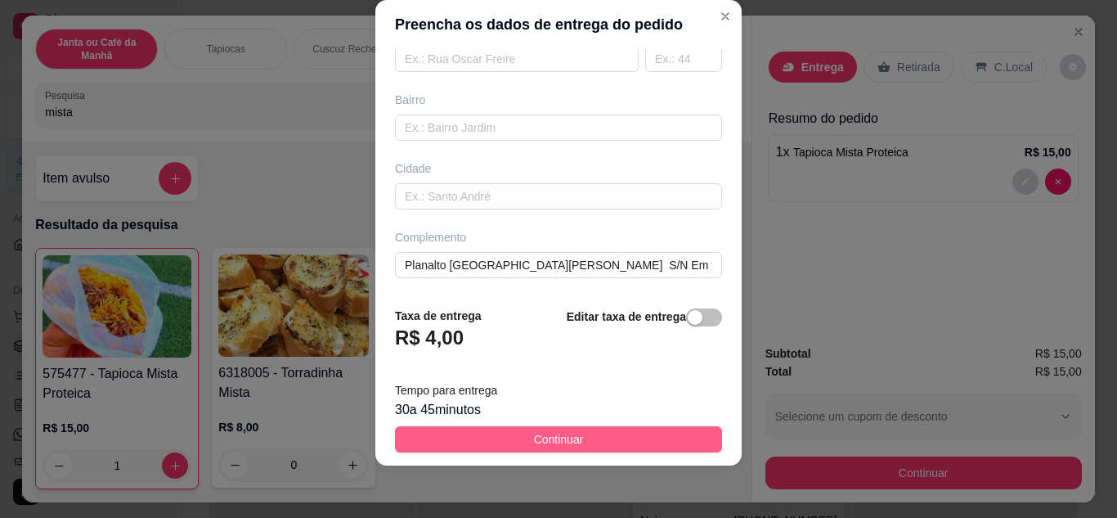
type input "[PERSON_NAME]"
click at [550, 439] on span "Continuar" at bounding box center [559, 439] width 50 height 18
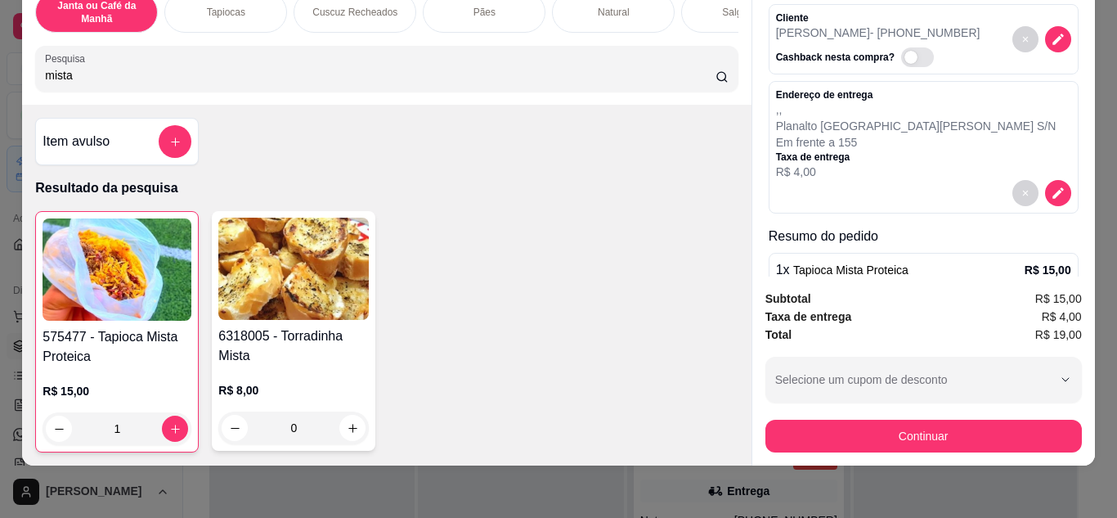
scroll to position [82, 0]
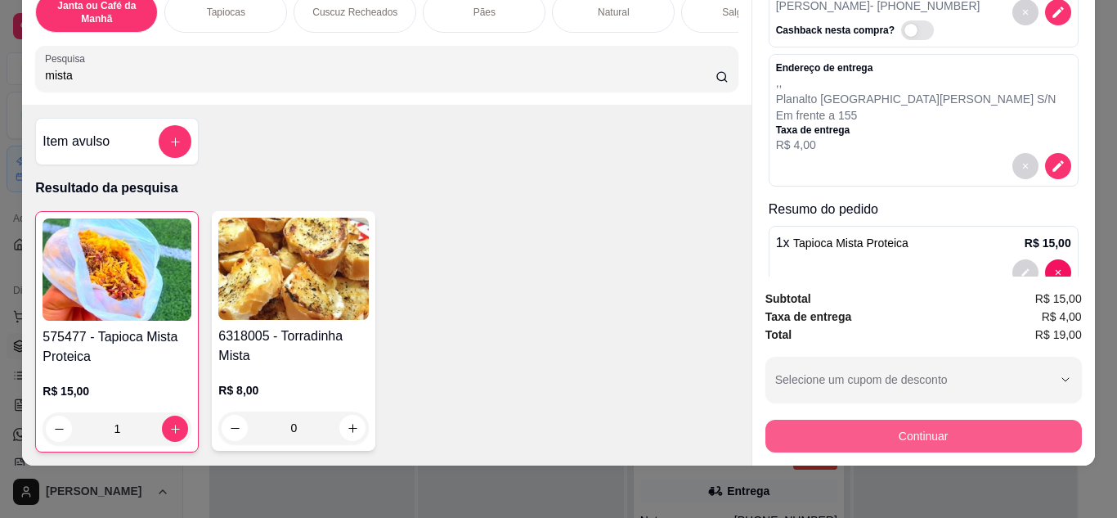
click at [937, 419] on button "Continuar" at bounding box center [923, 435] width 316 height 33
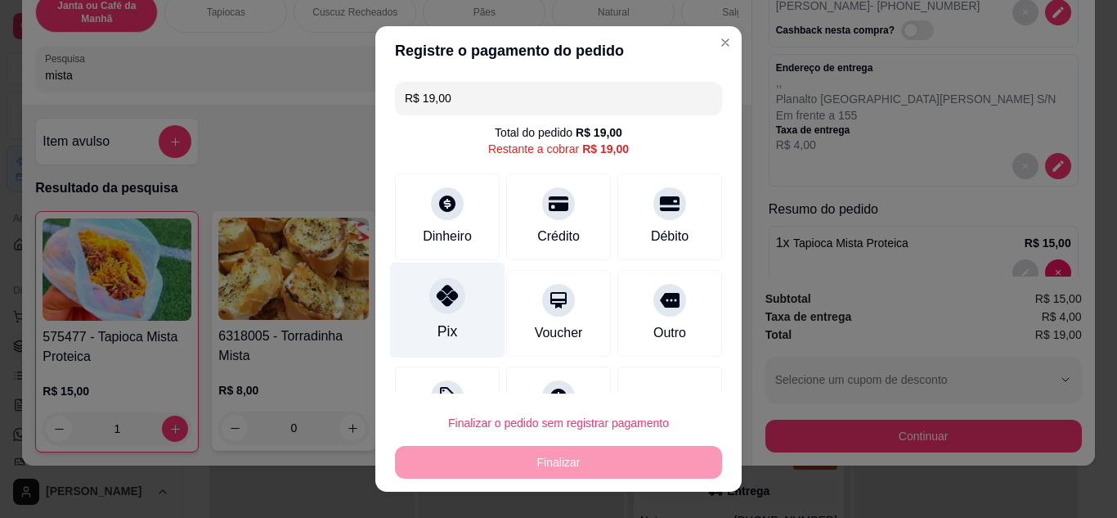
click at [416, 305] on div "Pix" at bounding box center [447, 310] width 115 height 96
type input "R$ 0,00"
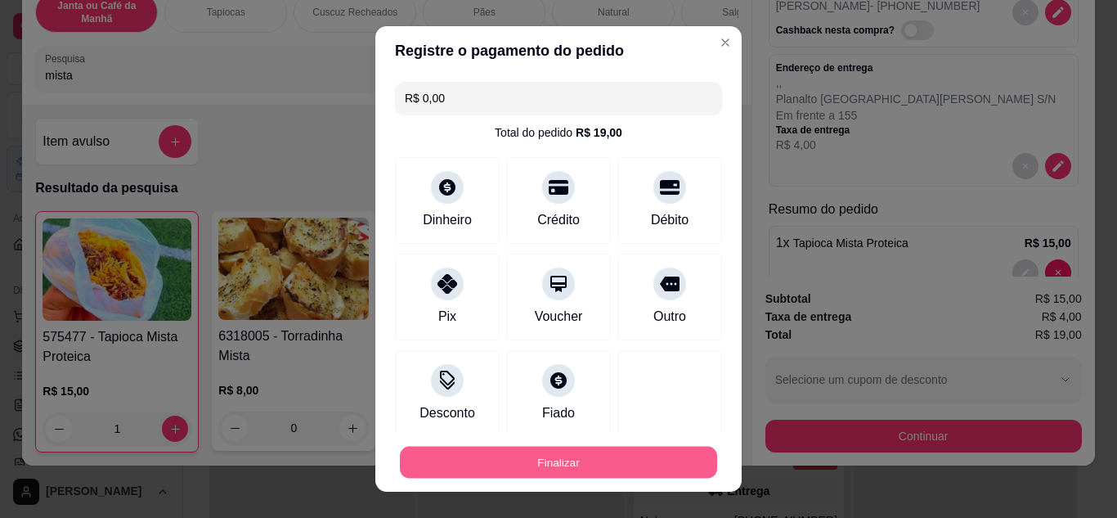
click at [580, 460] on button "Finalizar" at bounding box center [558, 462] width 317 height 32
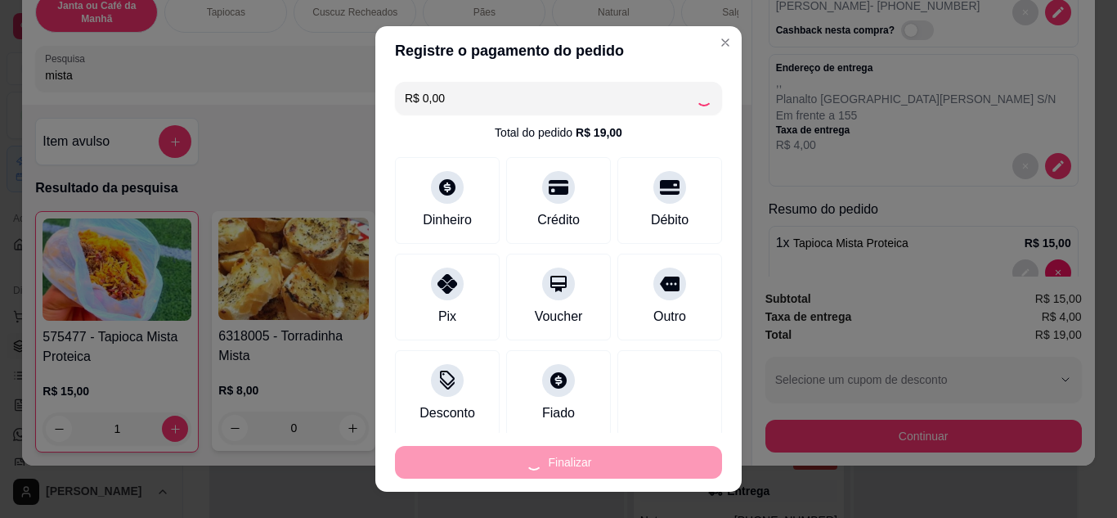
type input "0"
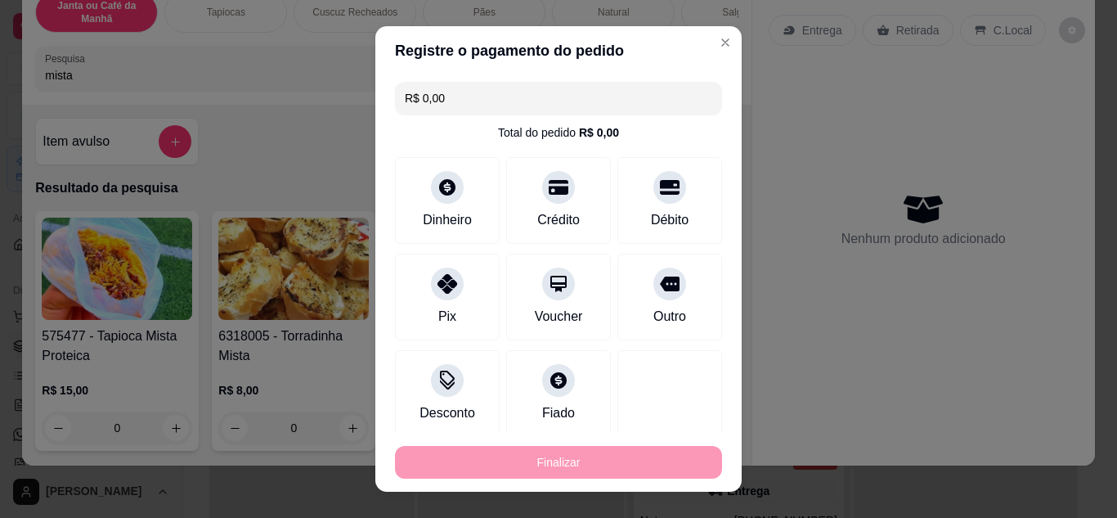
type input "-R$ 19,00"
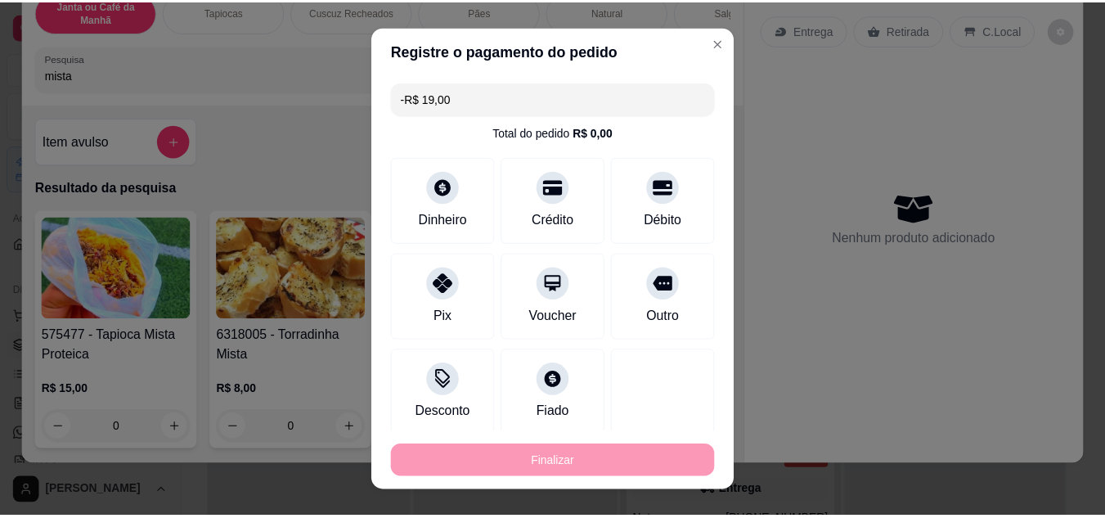
scroll to position [0, 0]
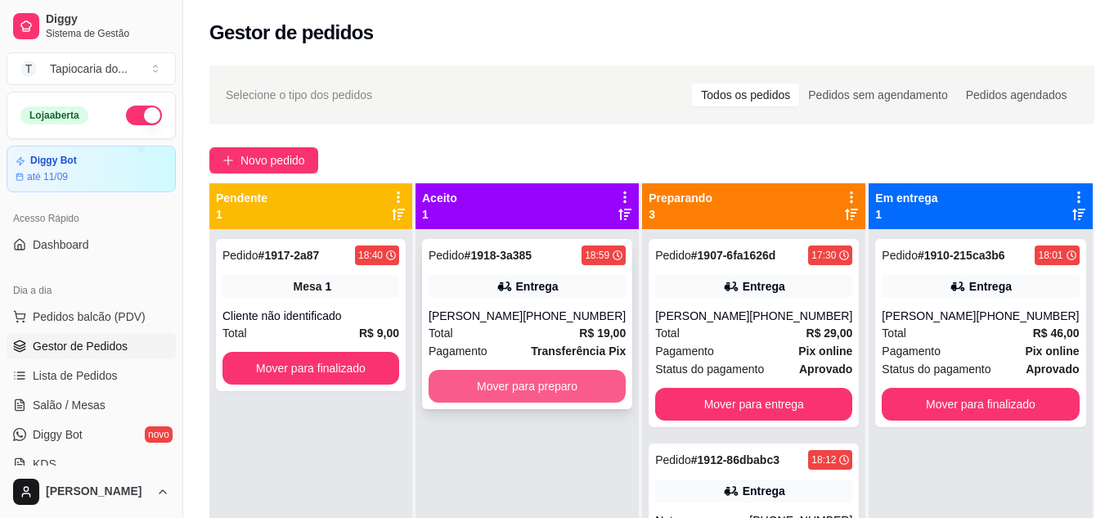
click at [497, 395] on button "Mover para preparo" at bounding box center [526, 386] width 197 height 33
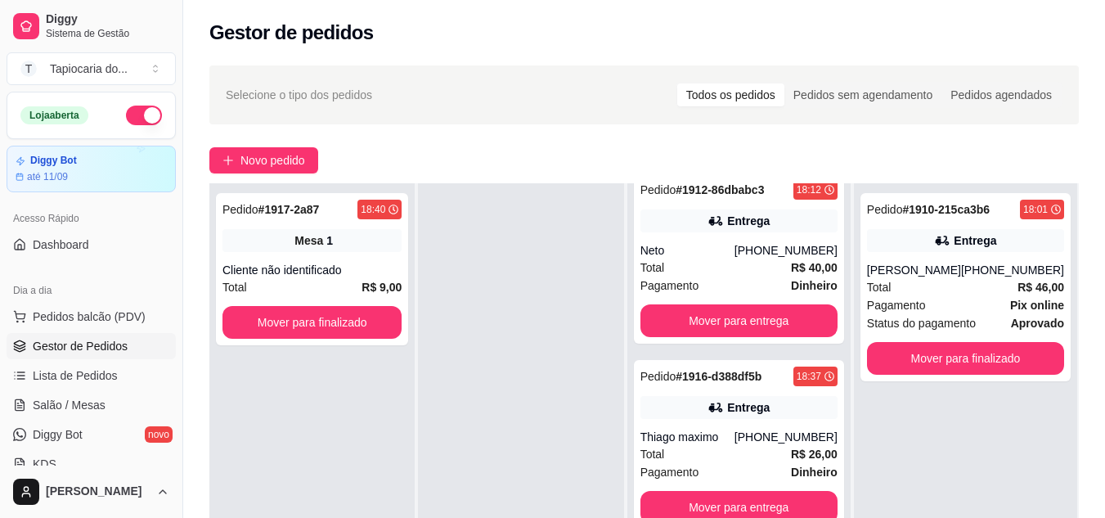
scroll to position [245, 0]
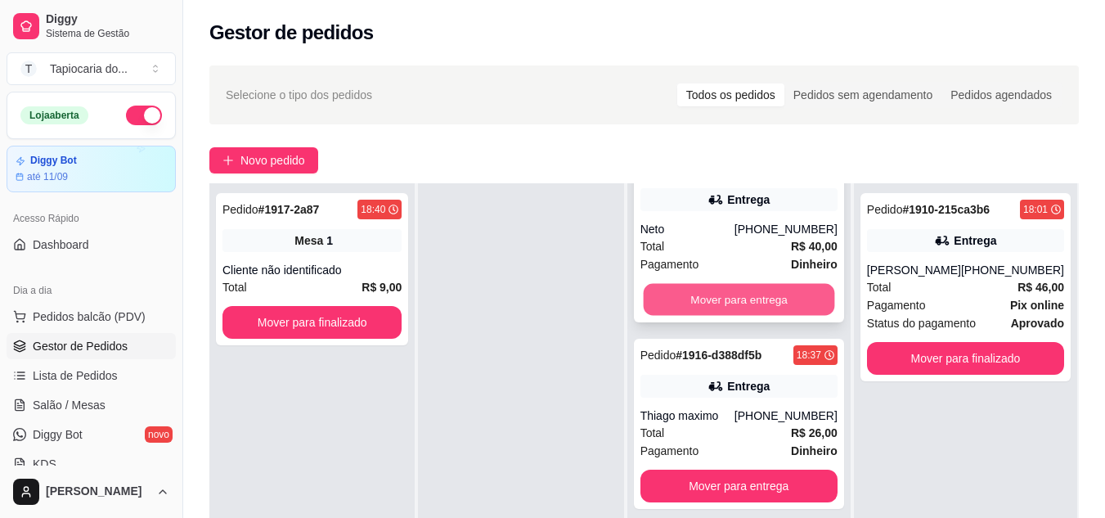
click at [730, 299] on button "Mover para entrega" at bounding box center [738, 300] width 191 height 32
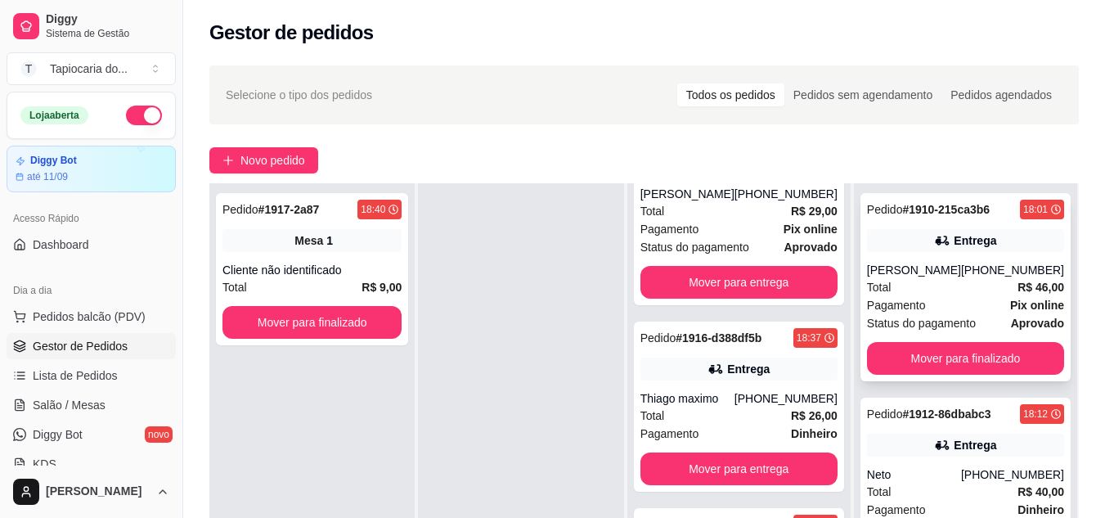
scroll to position [59, 0]
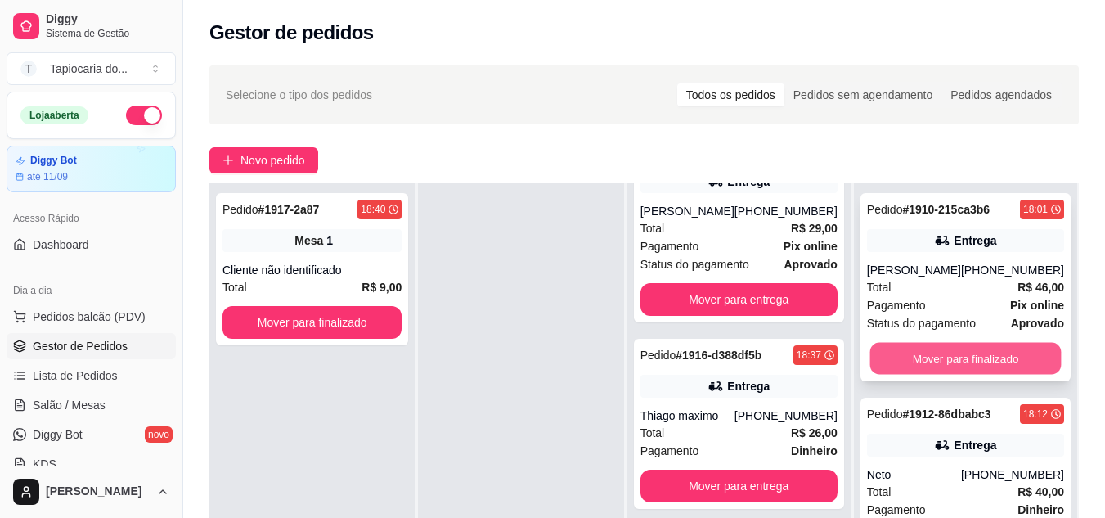
click at [987, 352] on button "Mover para finalizado" at bounding box center [964, 359] width 191 height 32
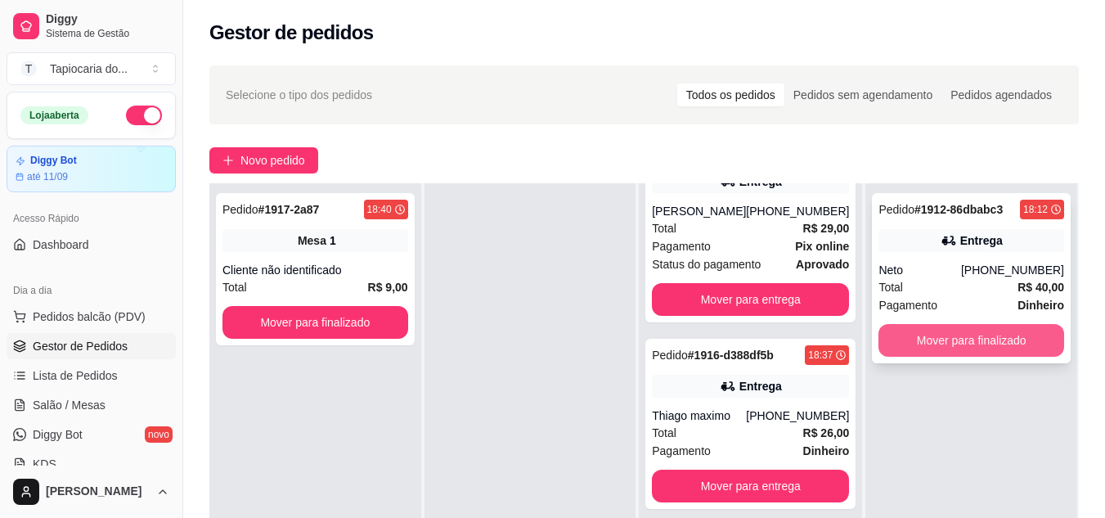
click at [1003, 342] on button "Mover para finalizado" at bounding box center [971, 340] width 186 height 33
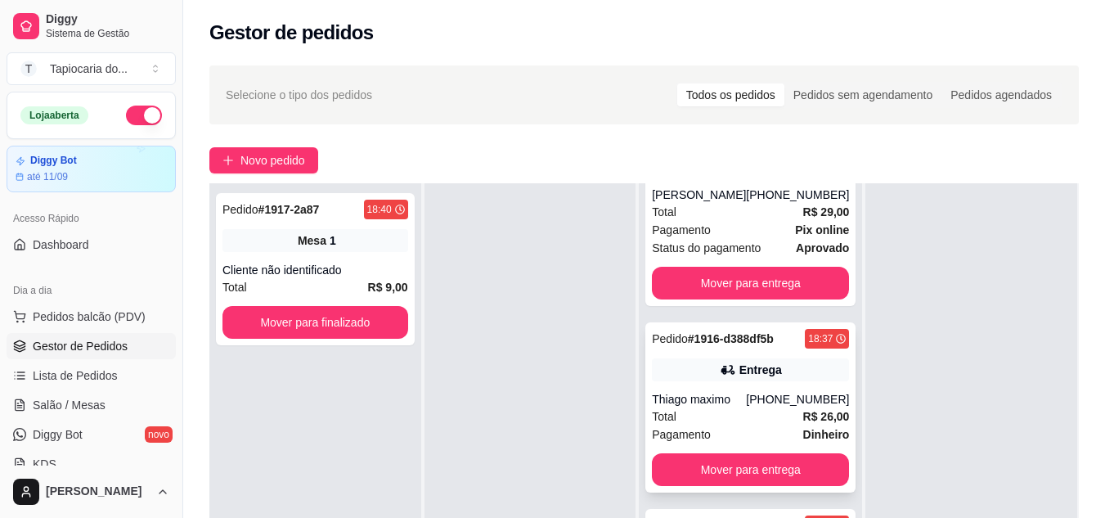
scroll to position [76, 0]
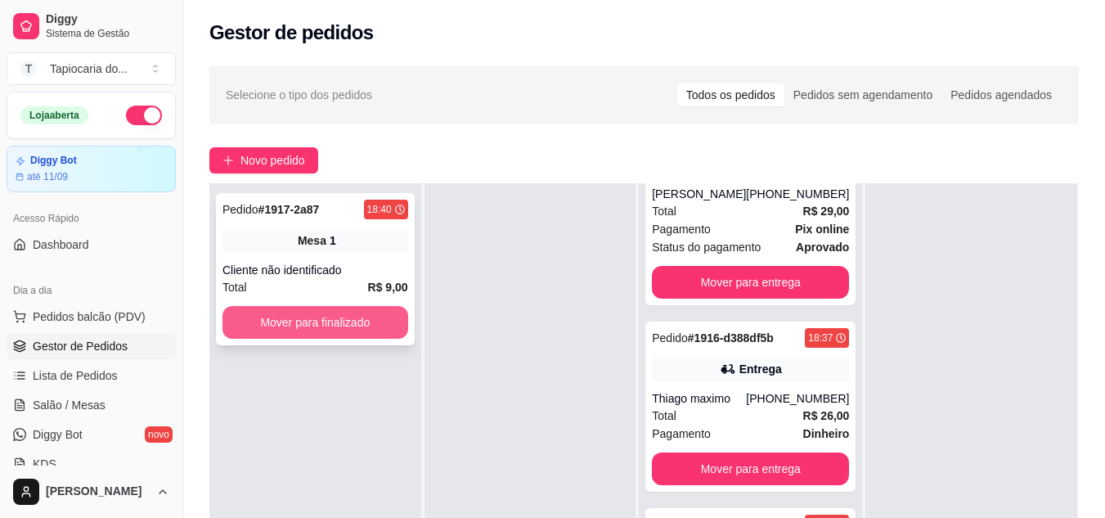
click at [354, 324] on button "Mover para finalizado" at bounding box center [315, 322] width 186 height 33
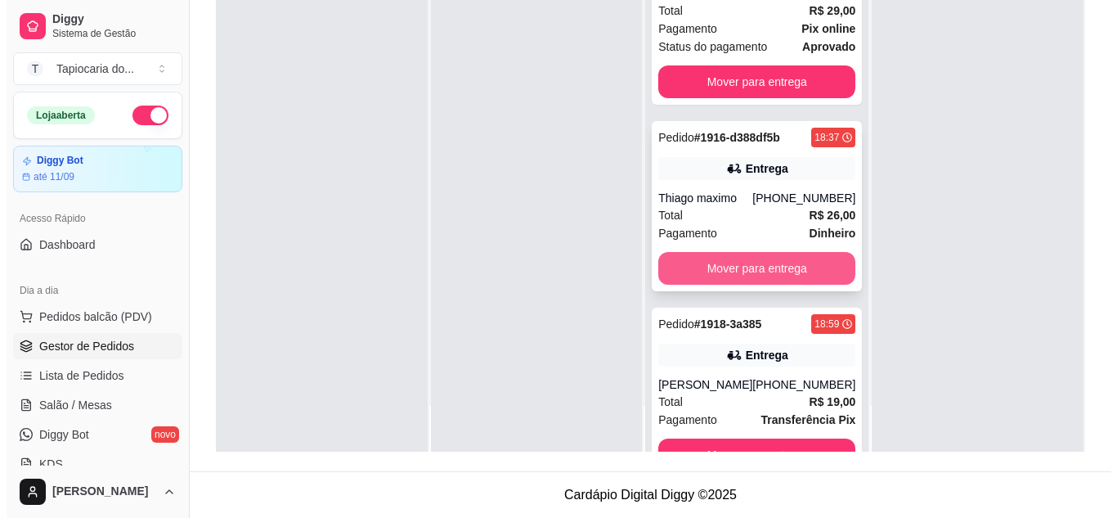
scroll to position [0, 0]
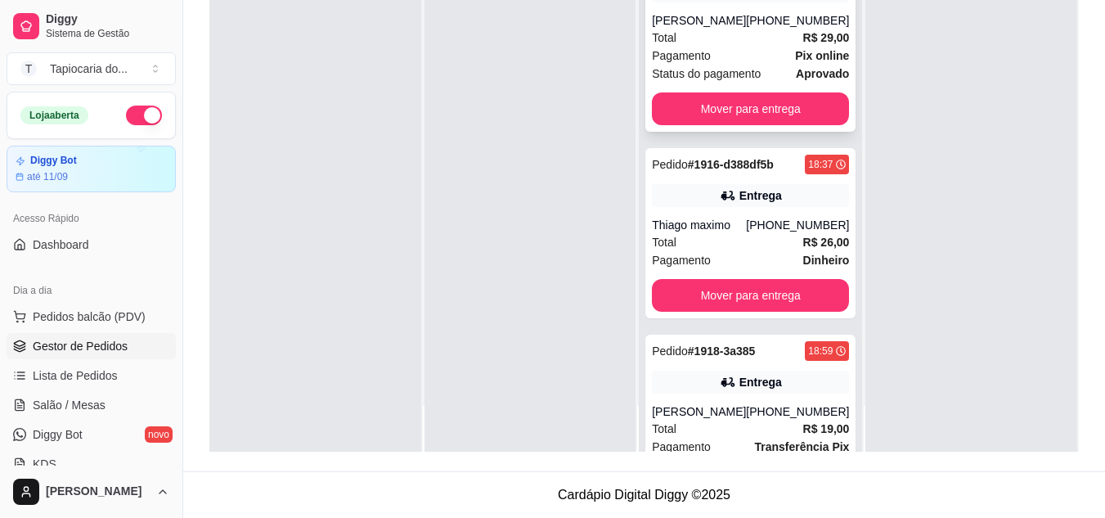
click at [732, 51] on div "Pagamento Pix online" at bounding box center [750, 56] width 197 height 18
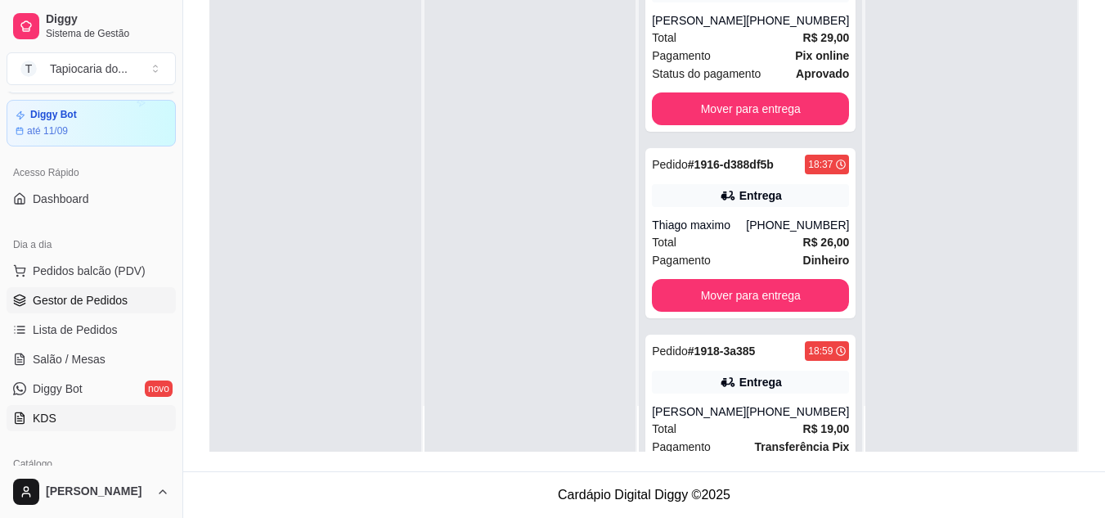
scroll to position [82, 0]
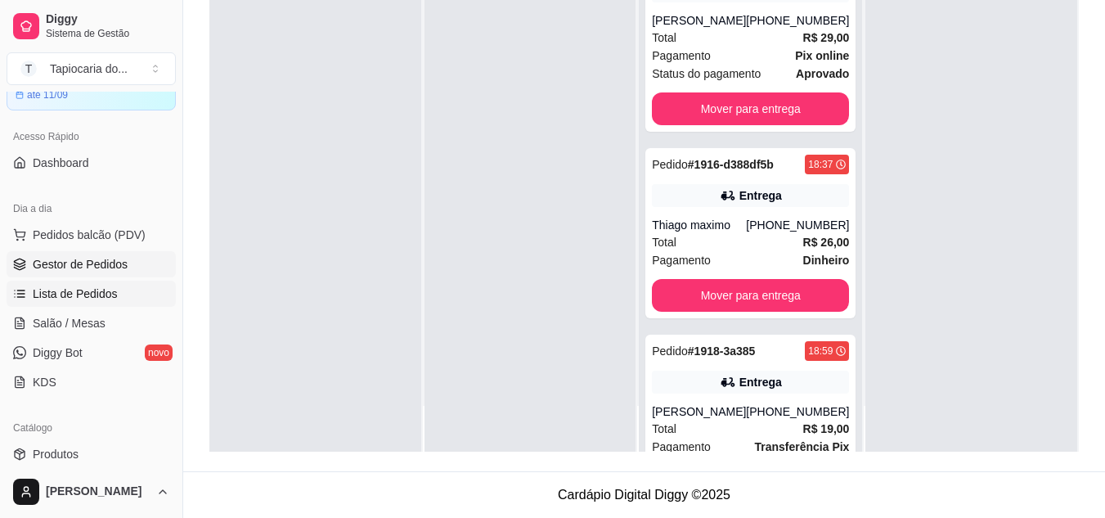
click at [74, 285] on span "Lista de Pedidos" at bounding box center [75, 293] width 85 height 16
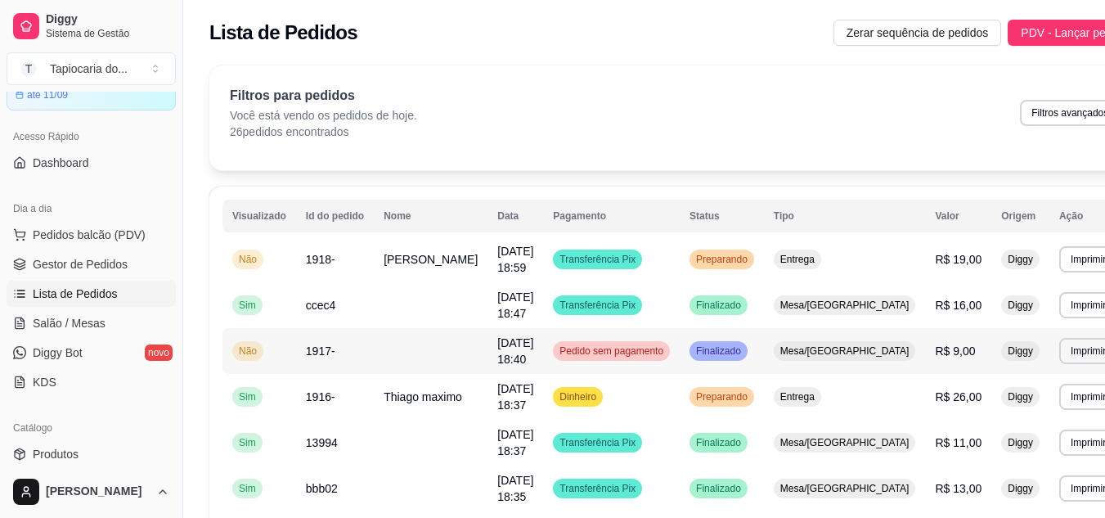
click at [633, 355] on span "Pedido sem pagamento" at bounding box center [611, 350] width 110 height 13
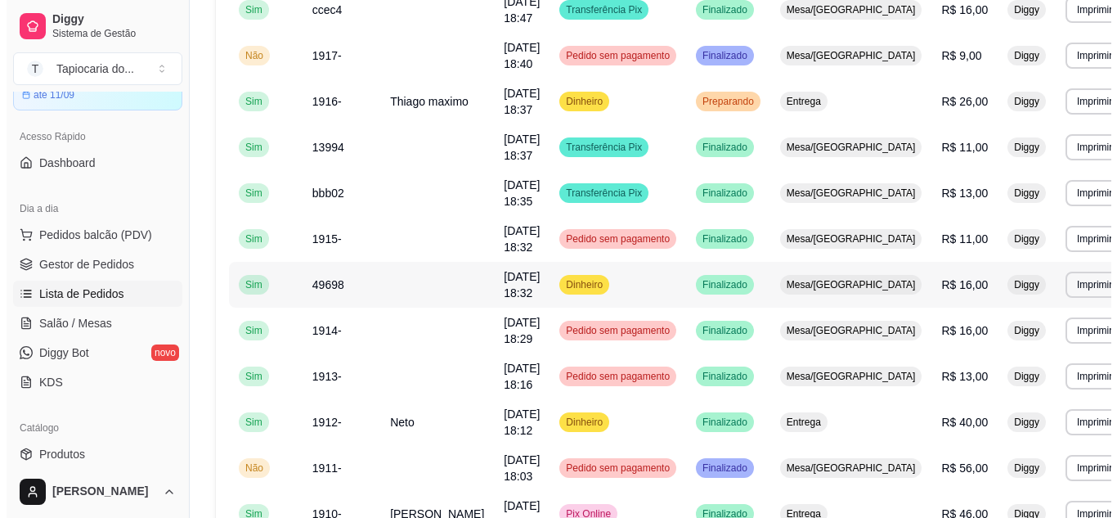
scroll to position [409, 0]
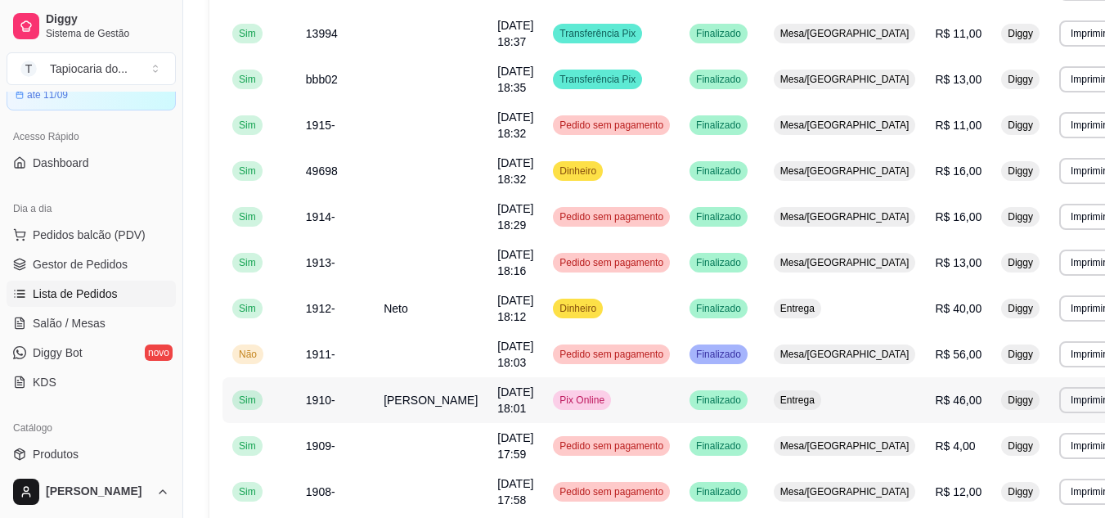
click at [497, 402] on span "[DATE] 18:01" at bounding box center [515, 399] width 36 height 29
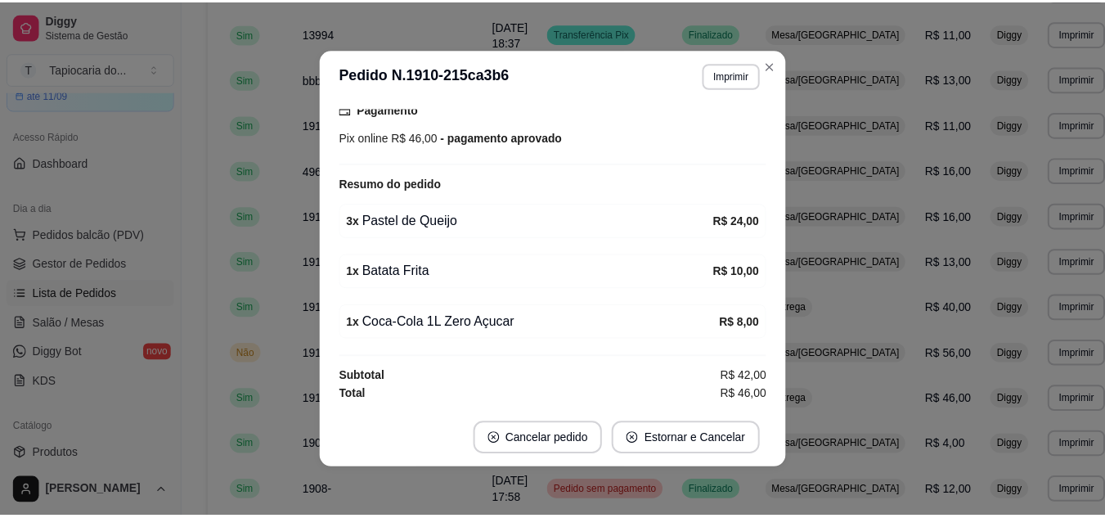
scroll to position [3, 0]
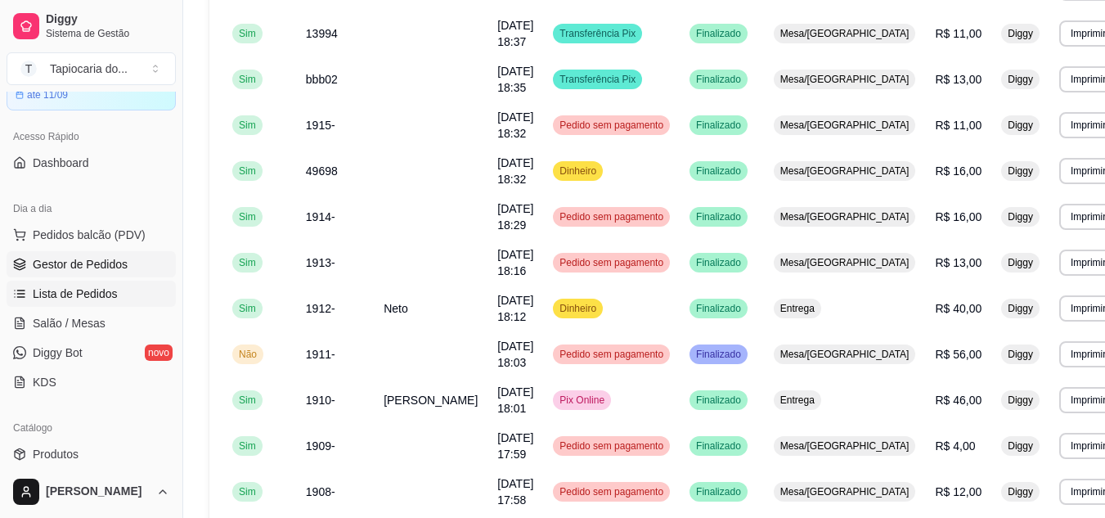
click at [141, 255] on link "Gestor de Pedidos" at bounding box center [91, 264] width 169 height 26
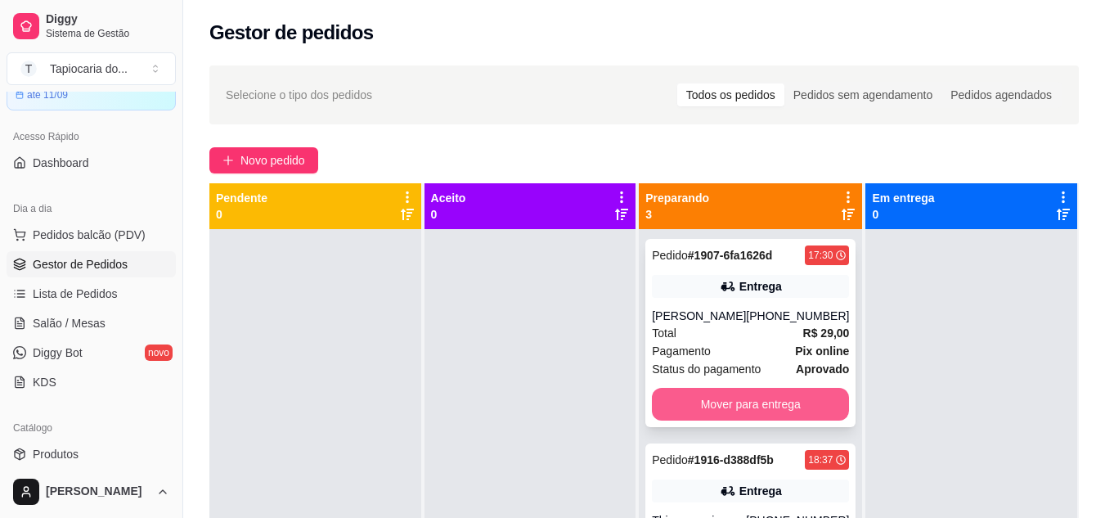
click at [782, 413] on button "Mover para entrega" at bounding box center [750, 404] width 197 height 33
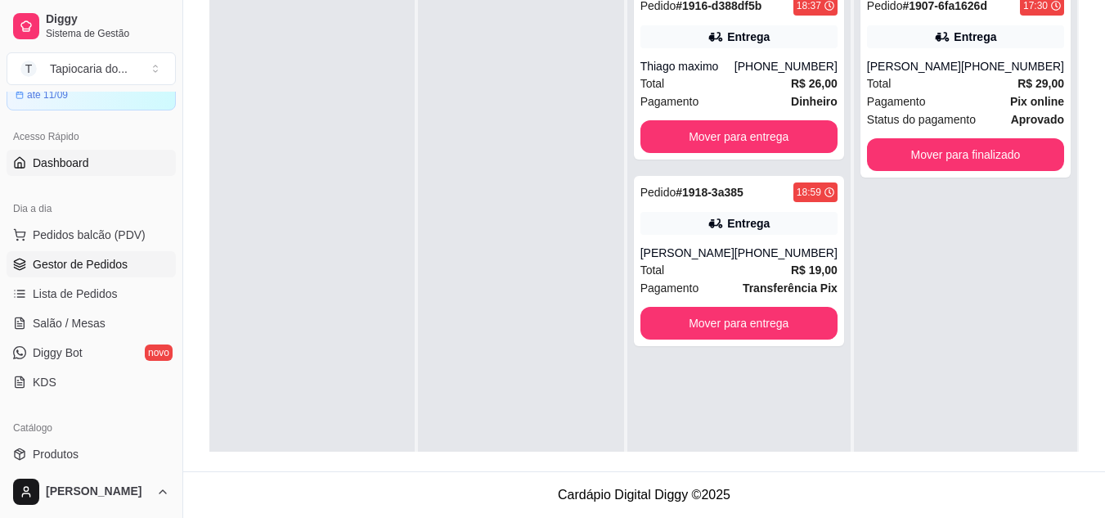
scroll to position [164, 0]
